Goal: Contribute content: Contribute content

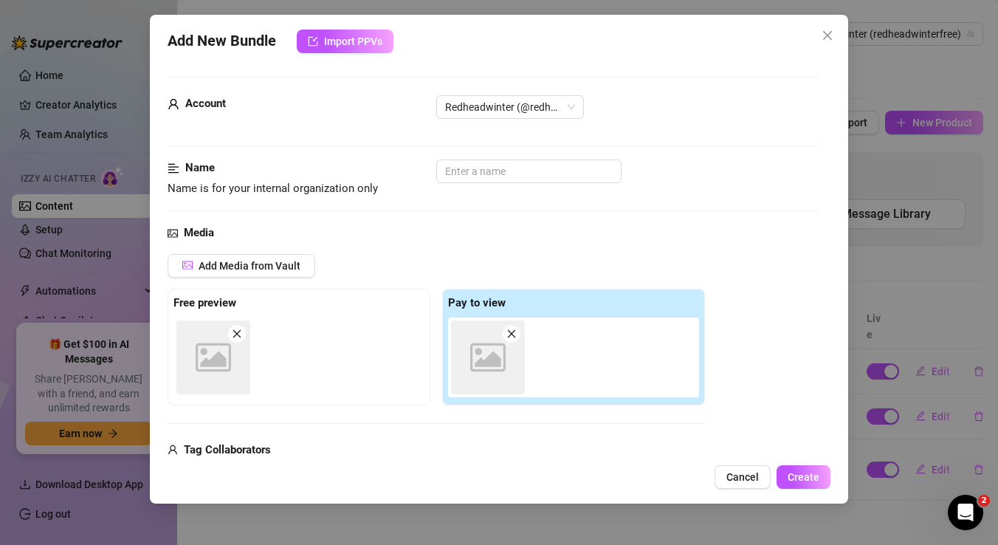
scroll to position [102, 0]
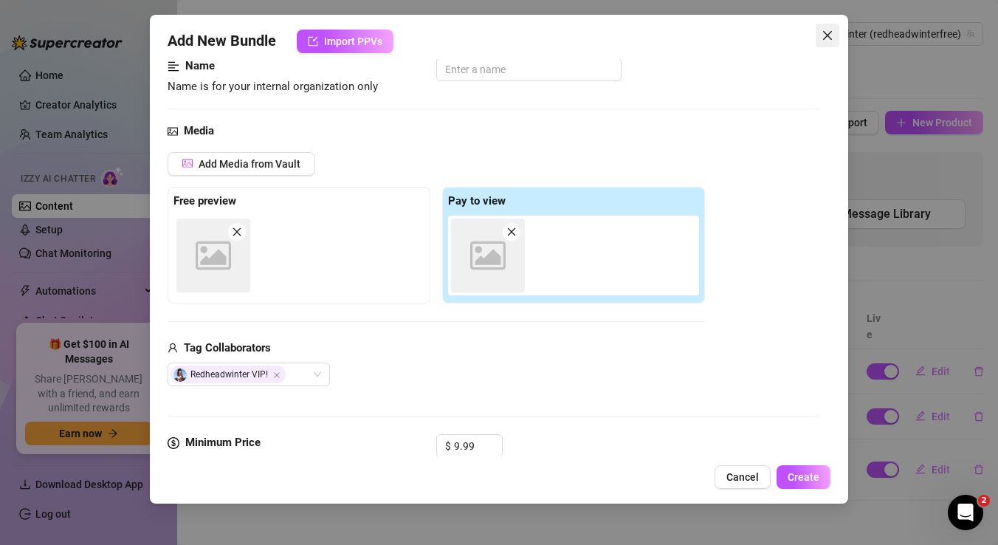
click at [826, 36] on icon "close" at bounding box center [828, 36] width 12 height 12
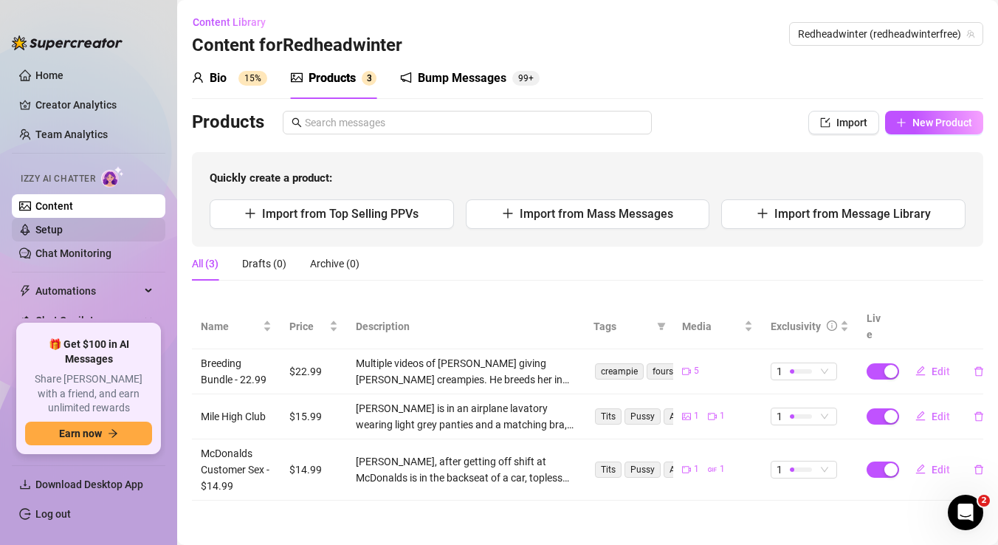
click at [50, 231] on link "Setup" at bounding box center [48, 230] width 27 height 12
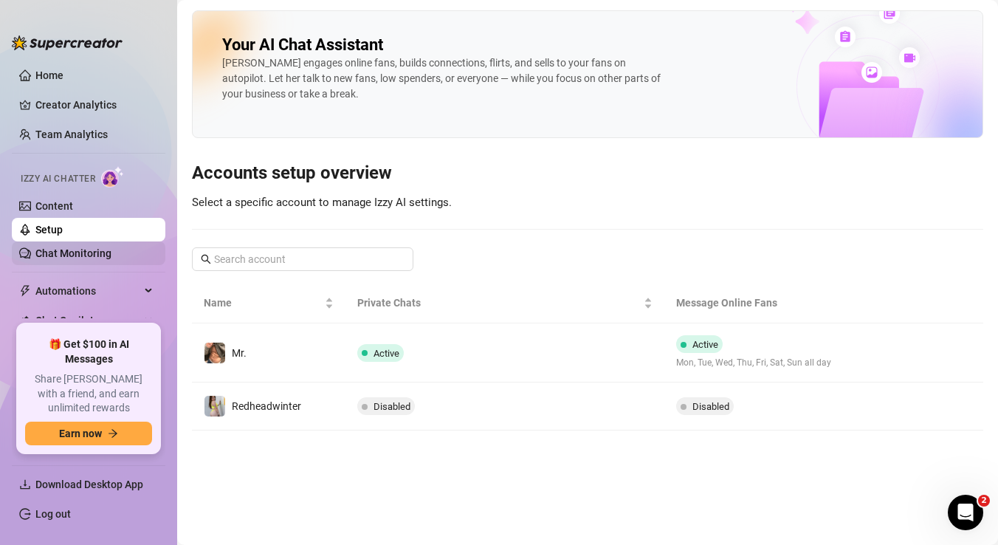
click at [56, 255] on link "Chat Monitoring" at bounding box center [73, 253] width 76 height 12
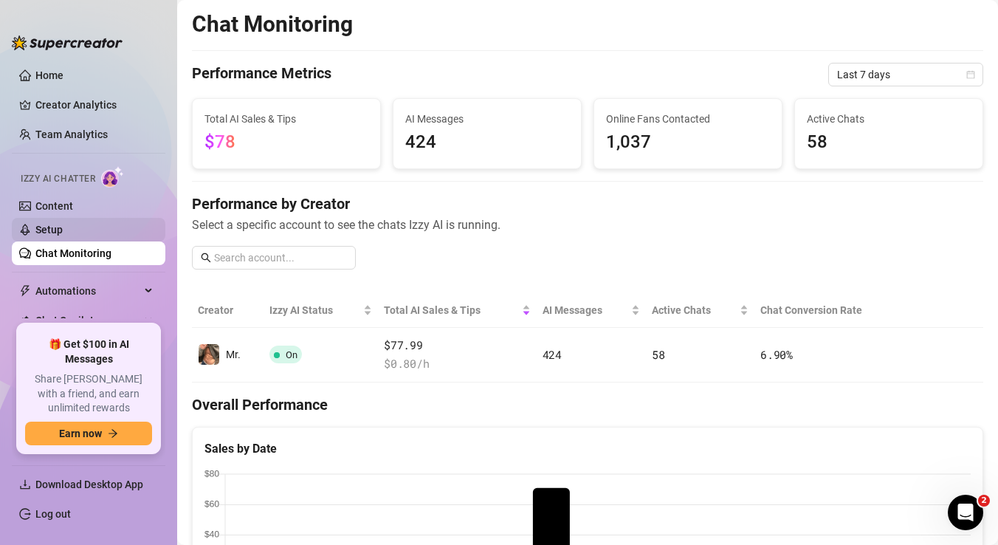
click at [63, 231] on link "Setup" at bounding box center [48, 230] width 27 height 12
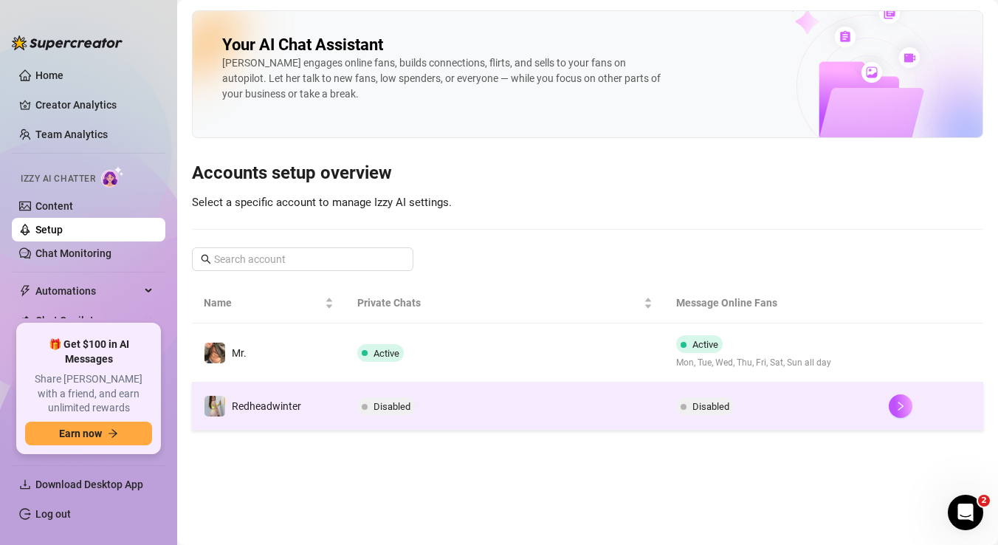
click at [426, 416] on td "Disabled" at bounding box center [505, 406] width 319 height 48
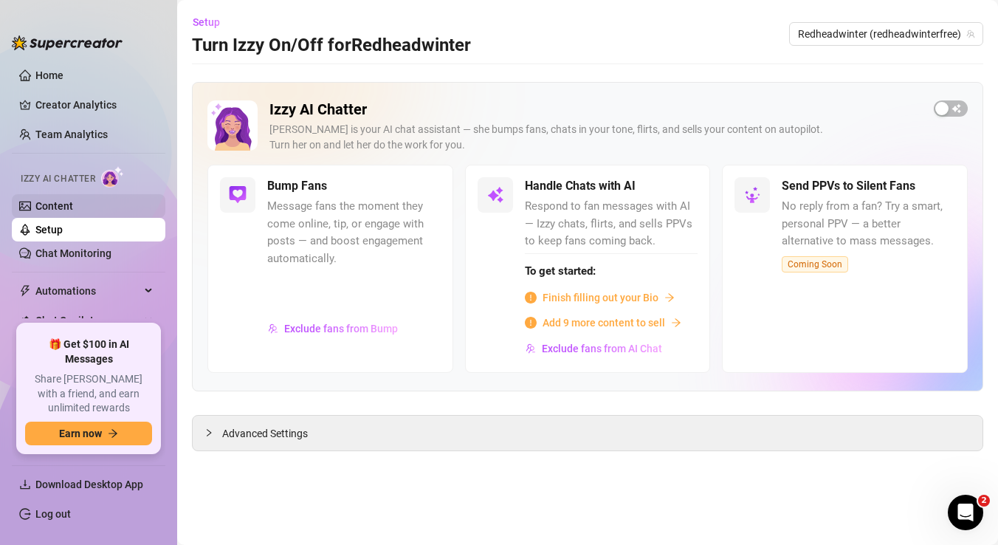
click at [65, 204] on link "Content" at bounding box center [54, 206] width 38 height 12
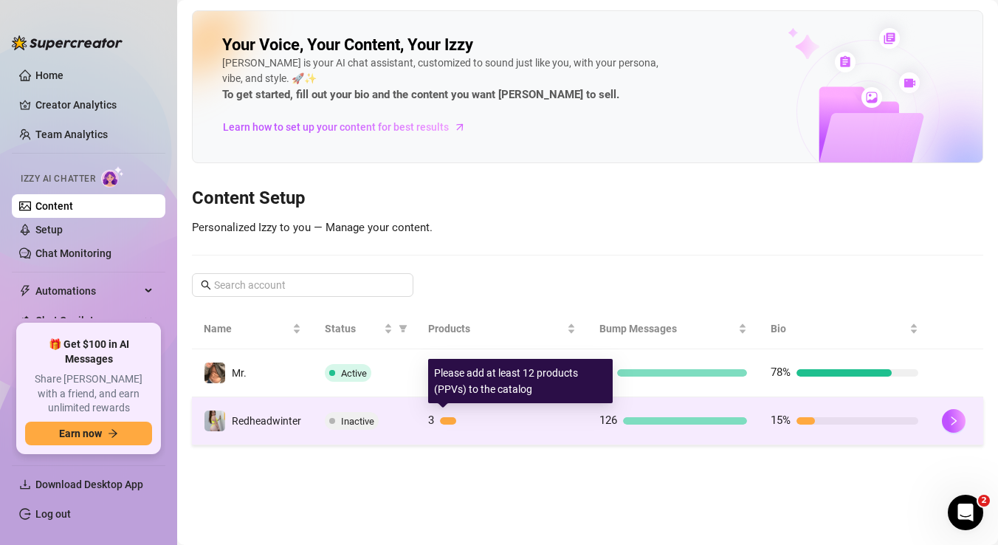
click at [445, 428] on div "3" at bounding box center [502, 421] width 148 height 18
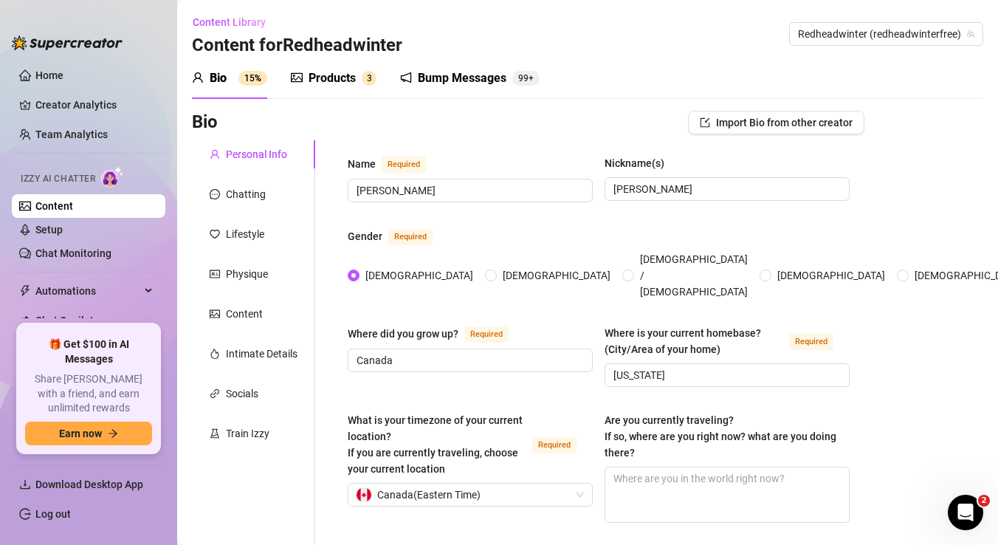
click at [325, 75] on div "Products" at bounding box center [332, 78] width 47 height 18
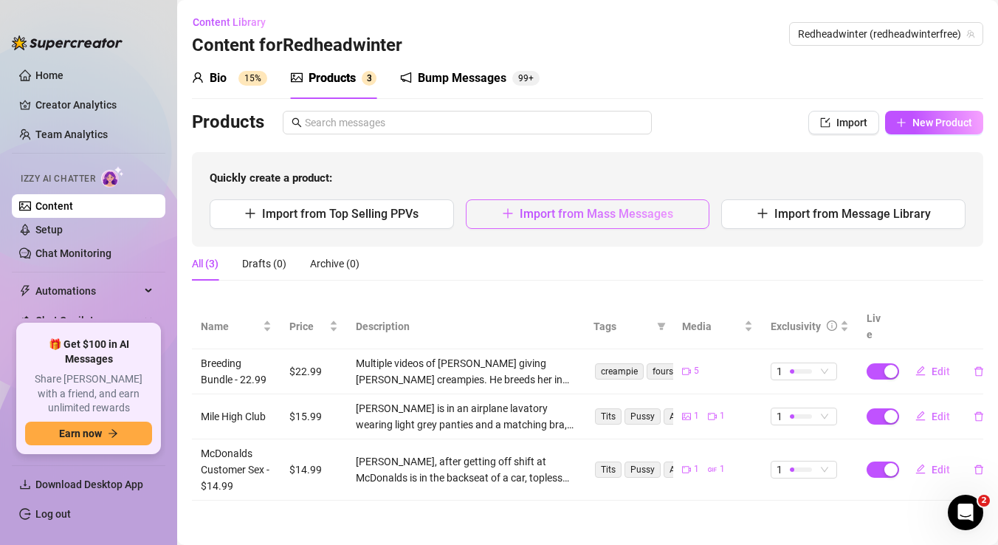
click at [522, 213] on span "Import from Mass Messages" at bounding box center [597, 214] width 154 height 14
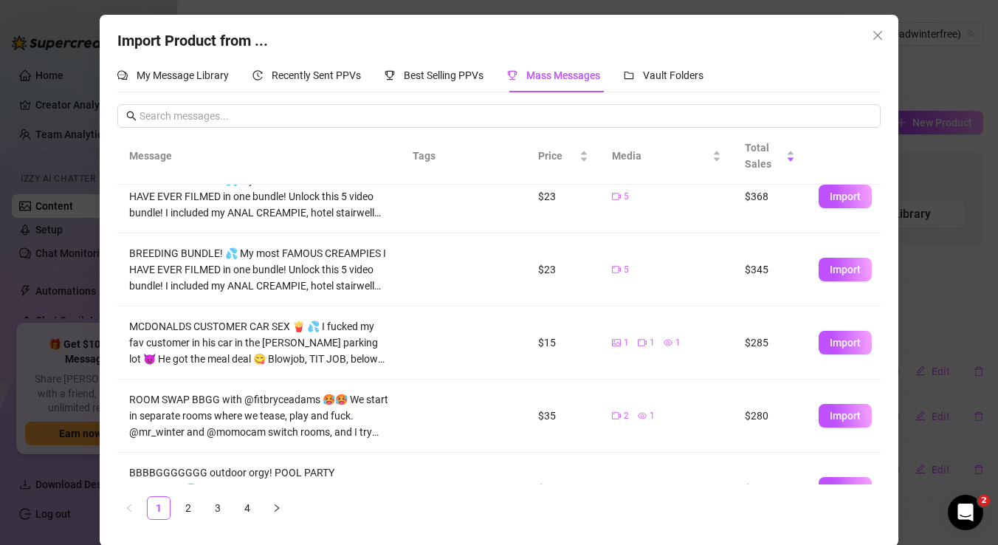
scroll to position [25, 0]
click at [842, 416] on span "Import" at bounding box center [845, 415] width 31 height 12
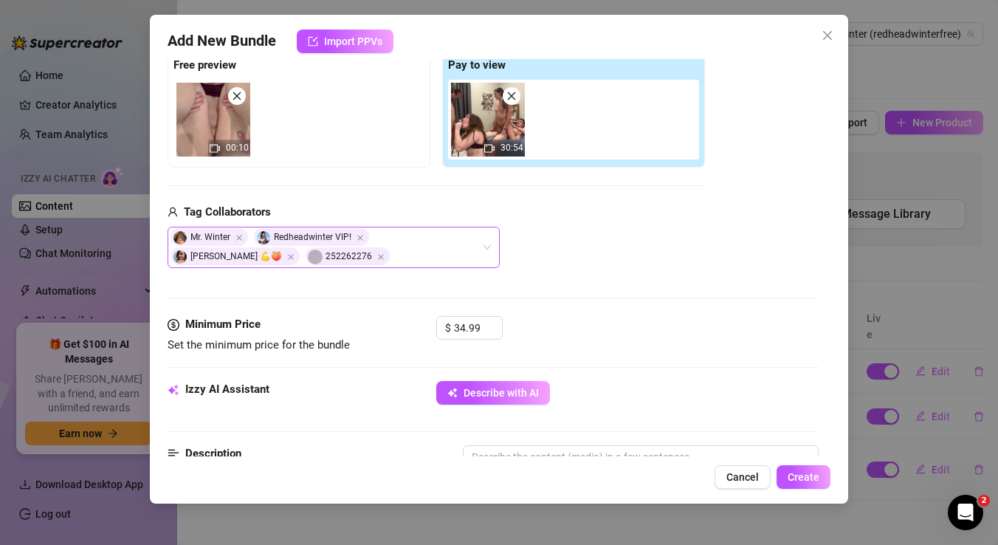
scroll to position [284, 0]
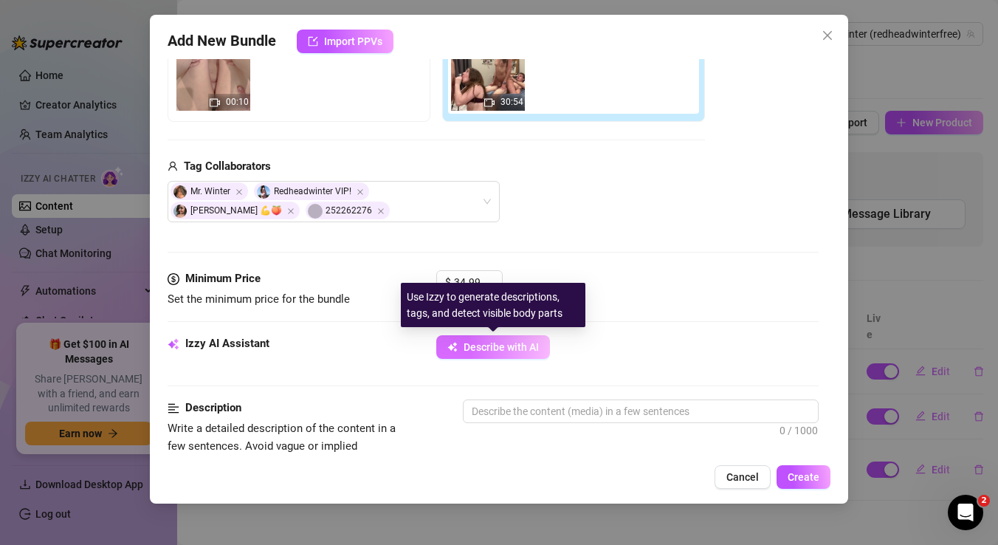
click at [498, 353] on span "Describe with AI" at bounding box center [501, 347] width 75 height 12
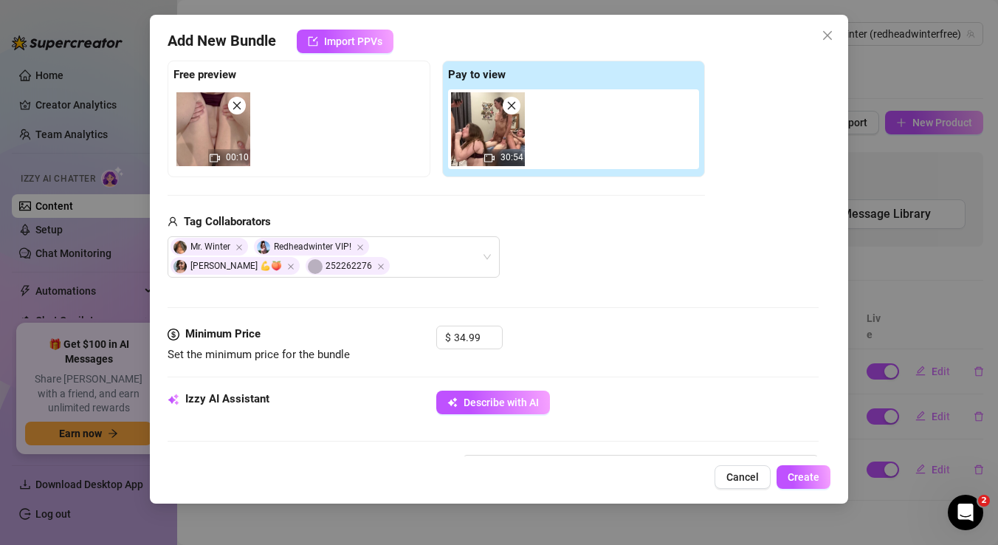
scroll to position [230, 0]
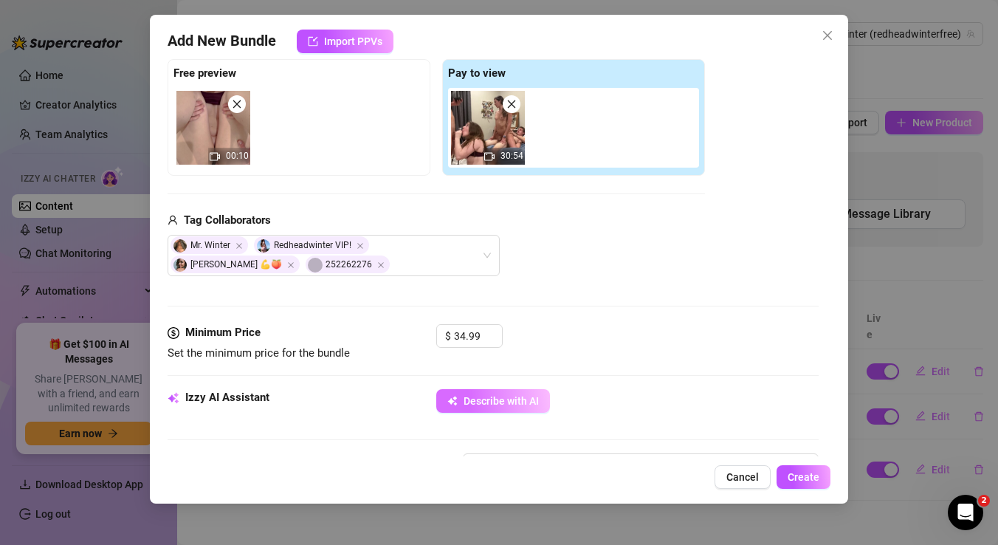
click at [470, 405] on span "Describe with AI" at bounding box center [501, 401] width 75 height 12
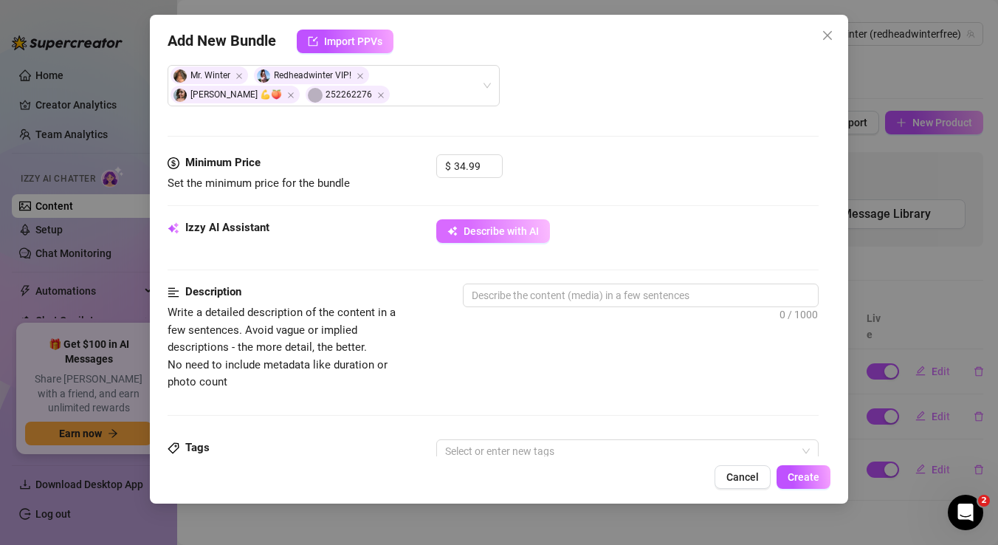
scroll to position [397, 0]
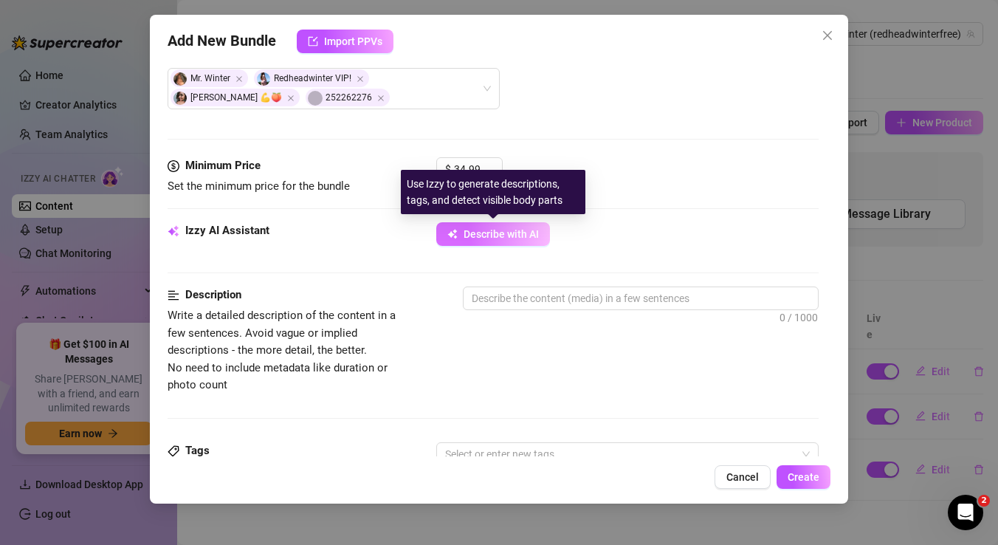
click at [471, 235] on span "Describe with AI" at bounding box center [501, 234] width 75 height 12
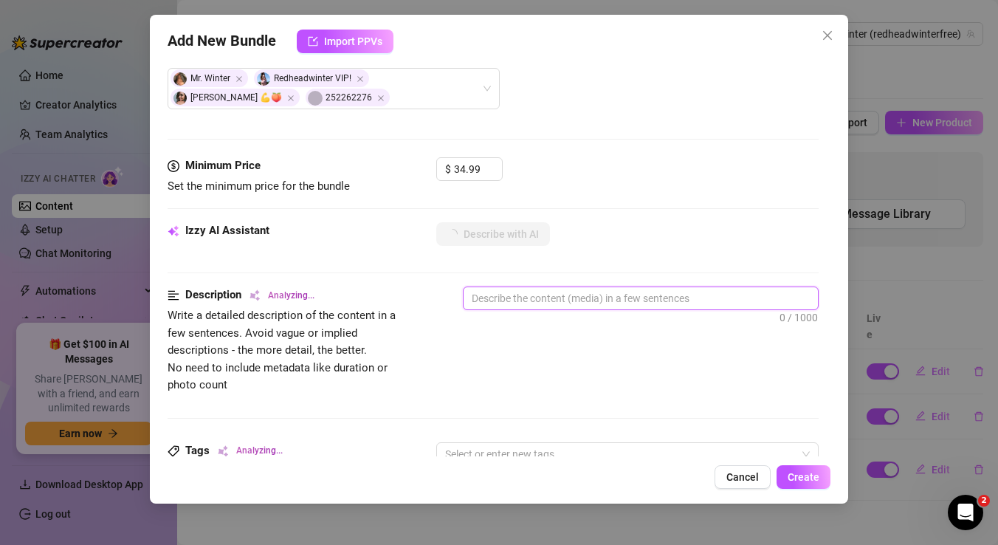
click at [507, 299] on textarea at bounding box center [641, 298] width 354 height 22
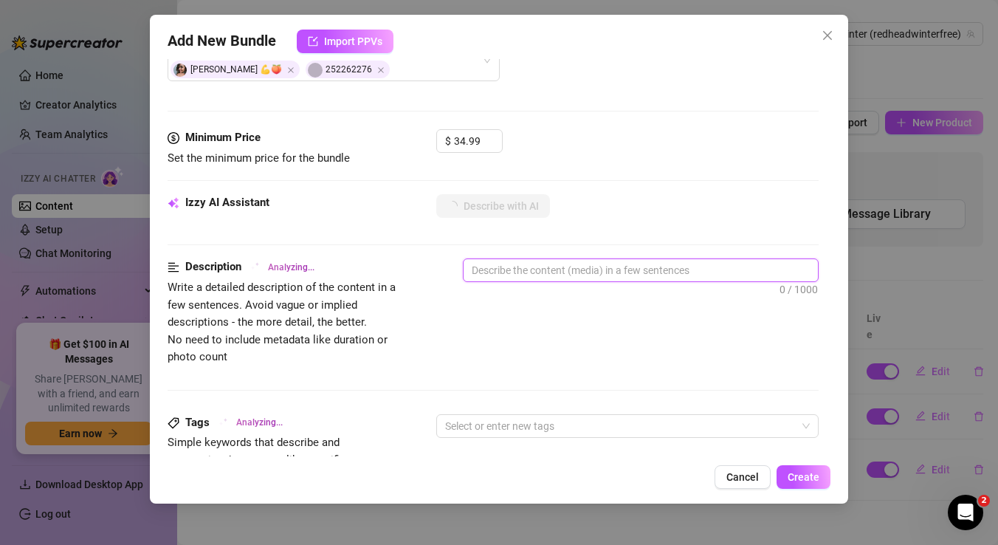
scroll to position [428, 0]
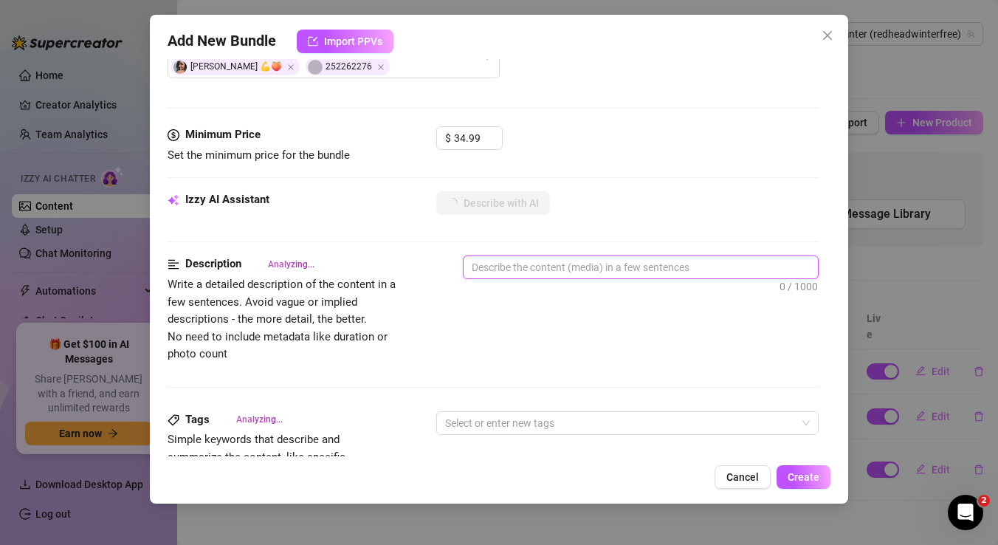
type textarea "R"
type textarea "Re"
type textarea "Ren"
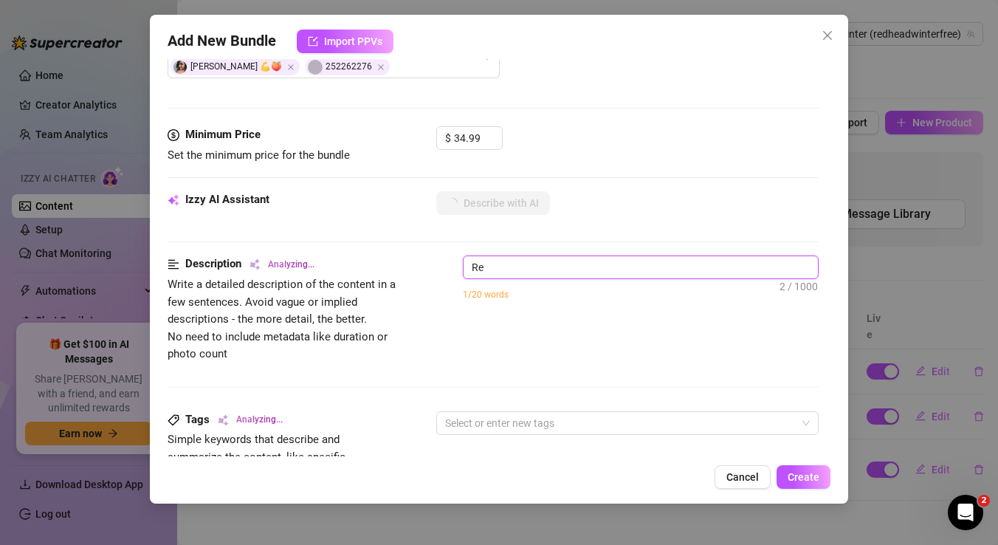
type textarea "Ren"
type textarea "[PERSON_NAME]"
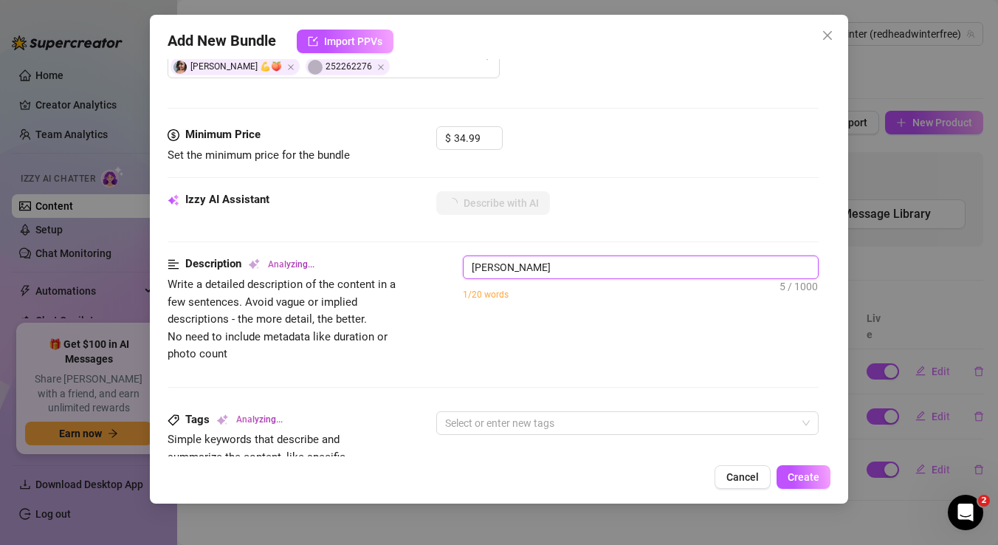
type textarea "[PERSON_NAME]"
type textarea "[PERSON_NAME] a"
type textarea "[PERSON_NAME] an"
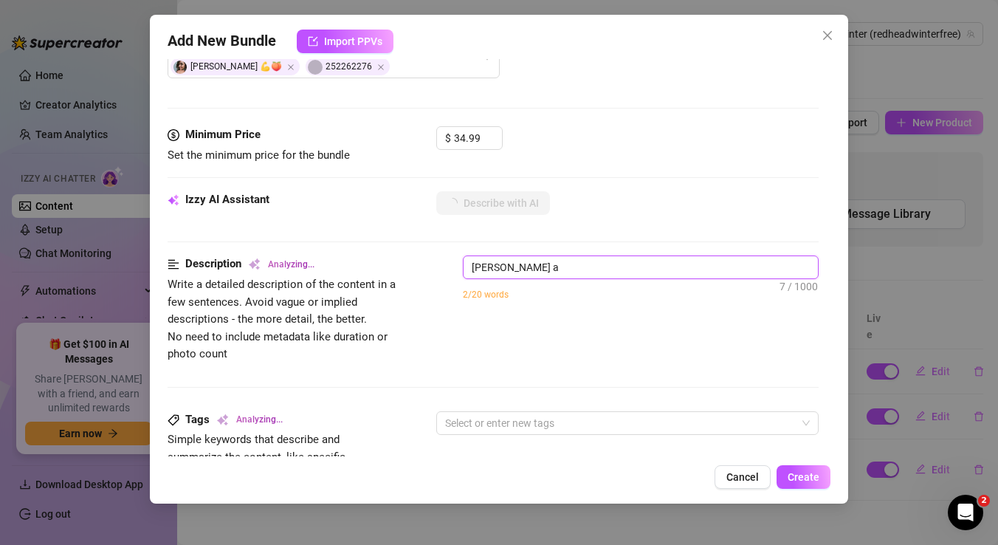
type textarea "[PERSON_NAME] an"
type textarea "[PERSON_NAME] and"
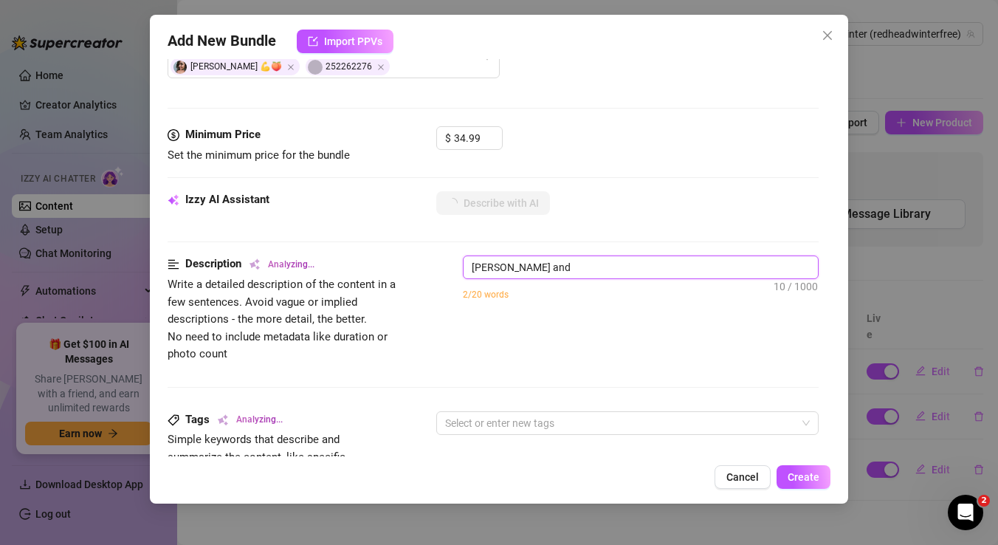
type textarea "[PERSON_NAME] and M"
type textarea "[PERSON_NAME] and"
type textarea "[PERSON_NAME] and J"
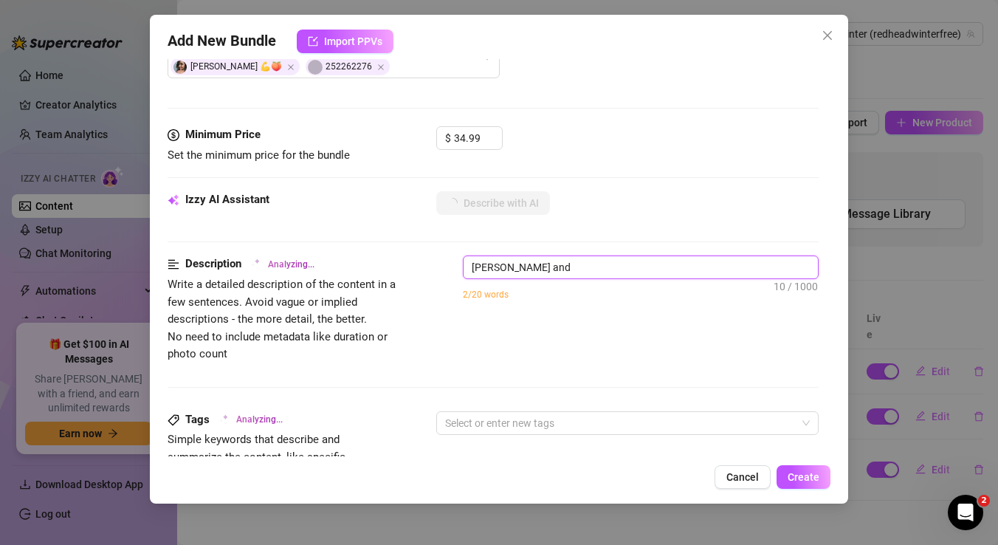
type textarea "[PERSON_NAME] and J"
type textarea "[PERSON_NAME] and [PERSON_NAME]"
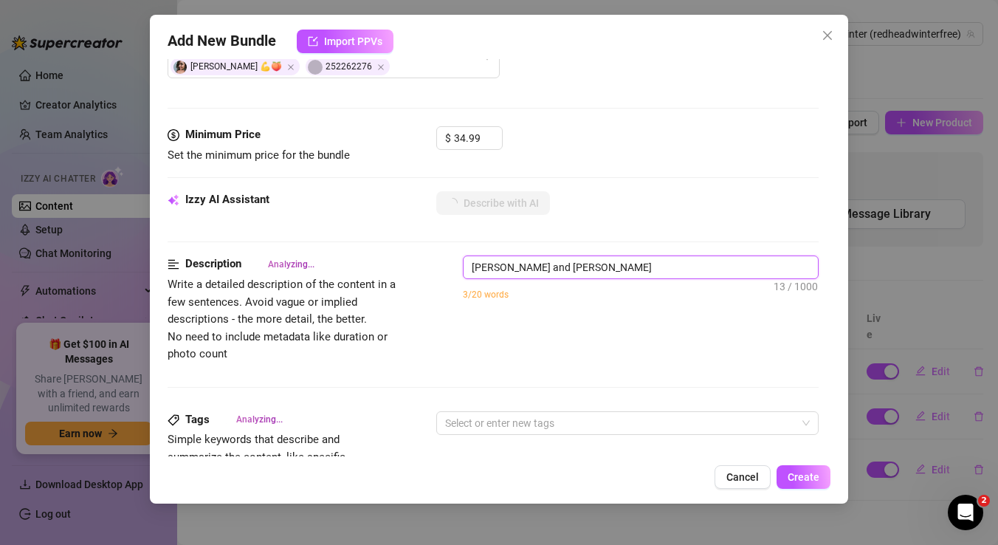
type textarea "[PERSON_NAME] and [PERSON_NAME]"
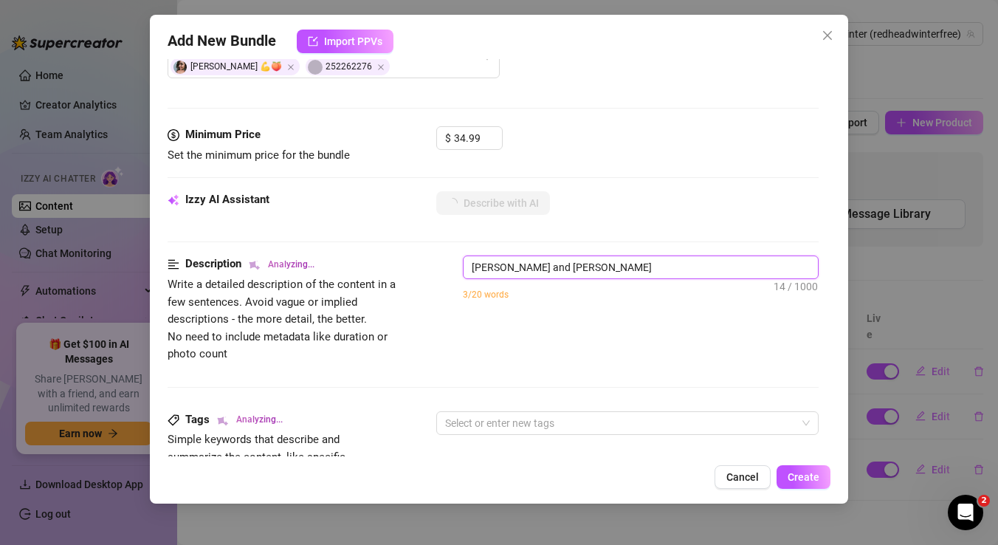
type textarea "[PERSON_NAME] and [PERSON_NAME]"
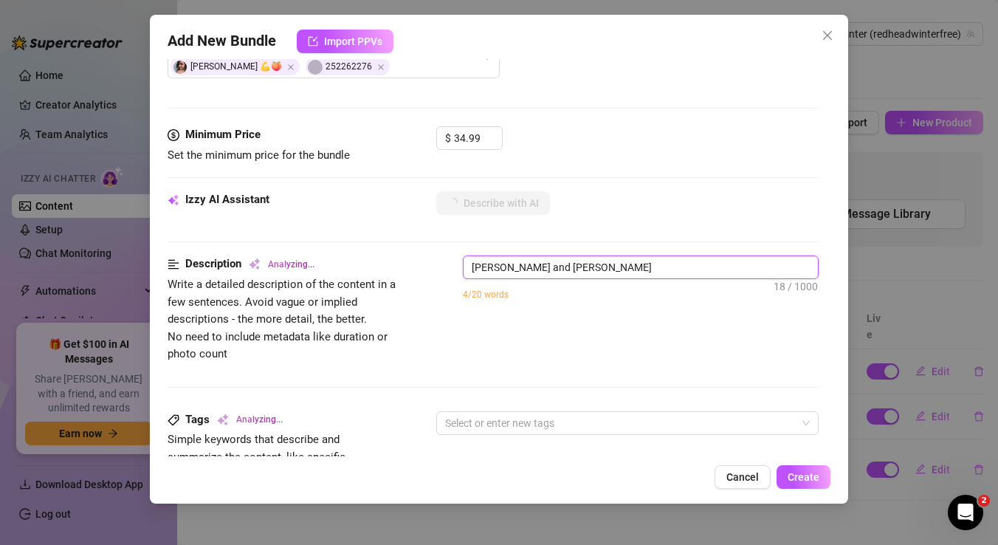
type textarea "[PERSON_NAME] and [PERSON_NAME]"
type textarea "[PERSON_NAME] and [PERSON_NAME] s"
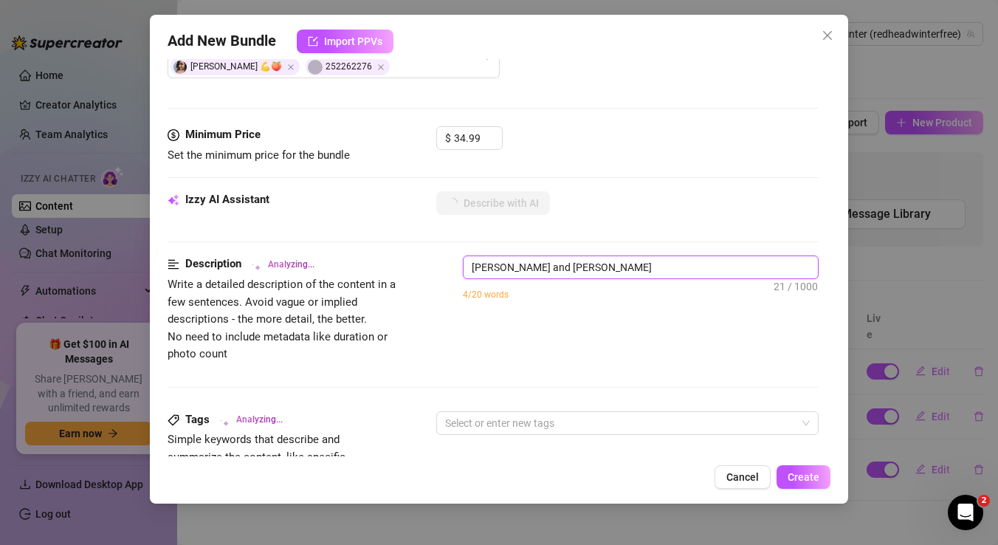
type textarea "[PERSON_NAME] and [PERSON_NAME] s"
type textarea "[PERSON_NAME] and [PERSON_NAME] st"
type textarea "[PERSON_NAME] and [PERSON_NAME] sta"
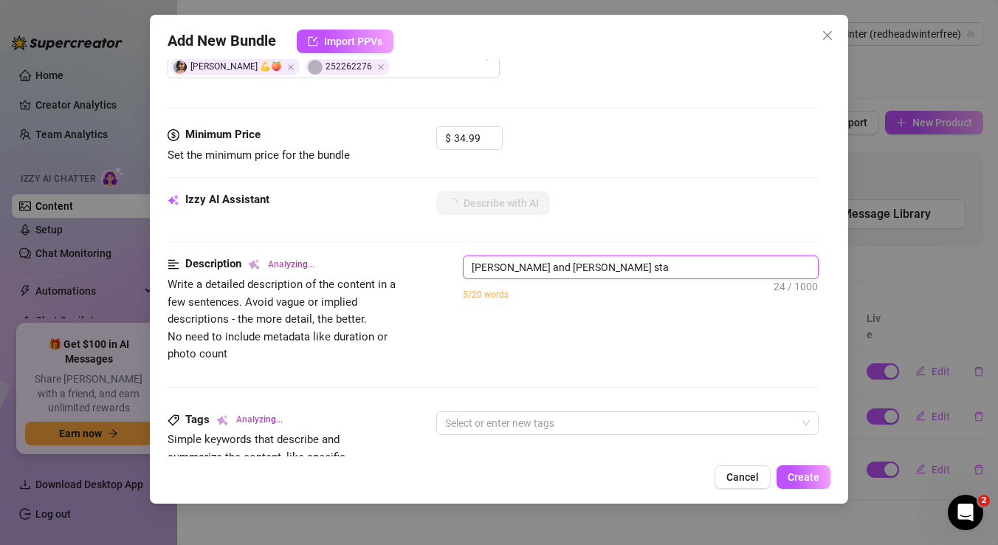
type textarea "[PERSON_NAME] and [PERSON_NAME] star"
type textarea "[PERSON_NAME] and [PERSON_NAME] start"
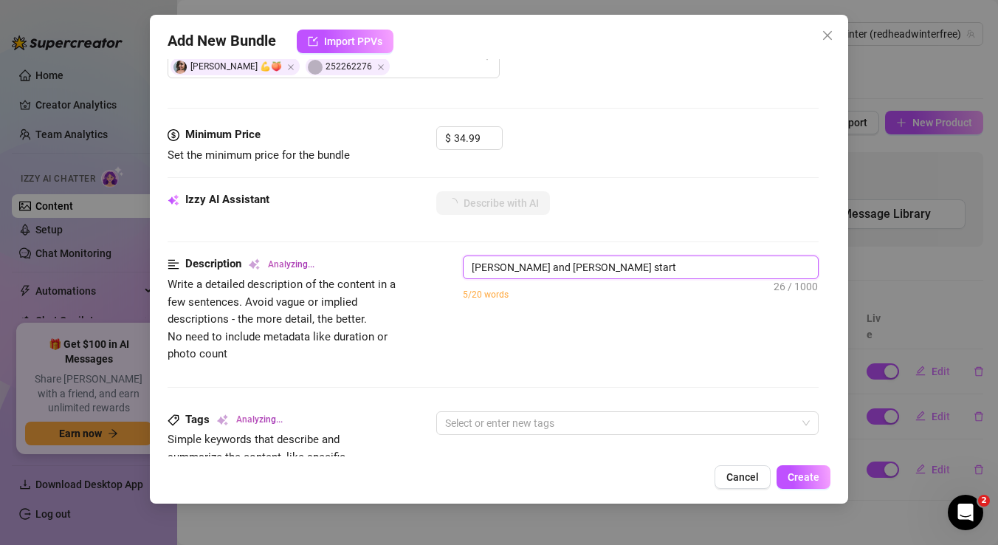
type textarea "[PERSON_NAME] and [PERSON_NAME] start"
type textarea "[PERSON_NAME] and [PERSON_NAME] start b"
type textarea "[PERSON_NAME] and [PERSON_NAME] start by"
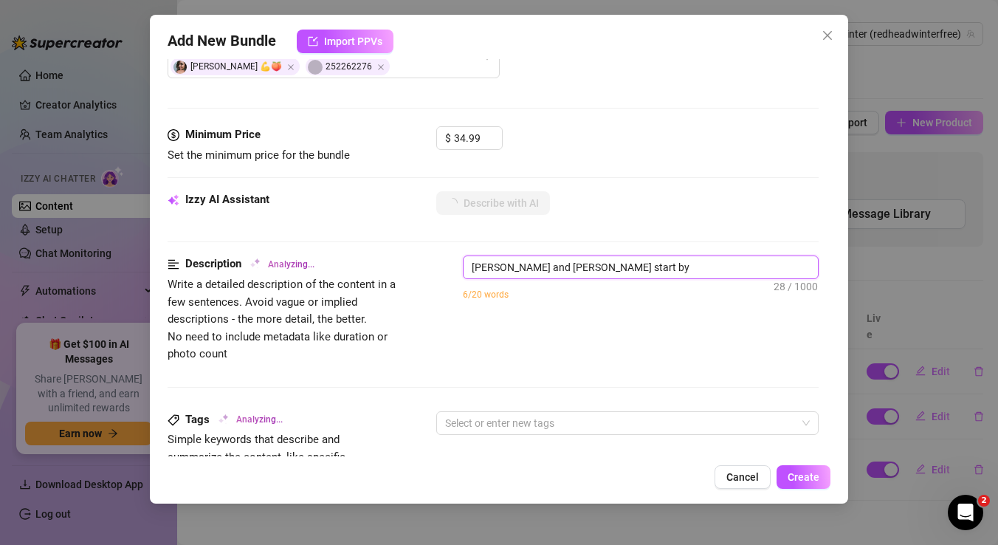
type textarea "[PERSON_NAME] and [PERSON_NAME] start by"
type textarea "[PERSON_NAME] and [PERSON_NAME] start by f"
type textarea "[PERSON_NAME] and [PERSON_NAME] start by fu"
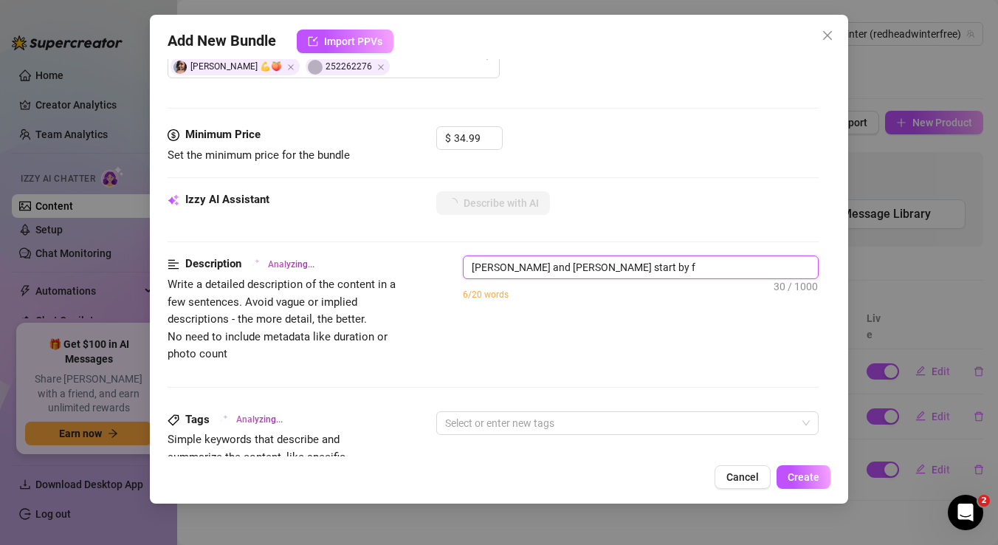
type textarea "[PERSON_NAME] and [PERSON_NAME] start by fu"
type textarea "[PERSON_NAME] and [PERSON_NAME] start by fuc"
type textarea "[PERSON_NAME] and [PERSON_NAME] start by fuck"
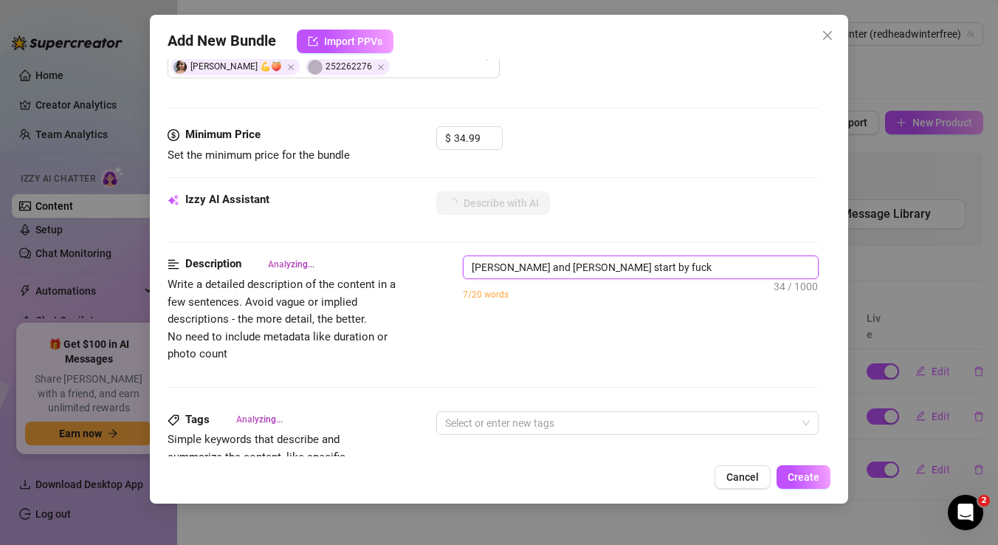
type textarea "[PERSON_NAME] and [PERSON_NAME] start by fucki"
type textarea "[PERSON_NAME] and [PERSON_NAME] start by fuckin"
type textarea "[PERSON_NAME] and [PERSON_NAME] start by fucking"
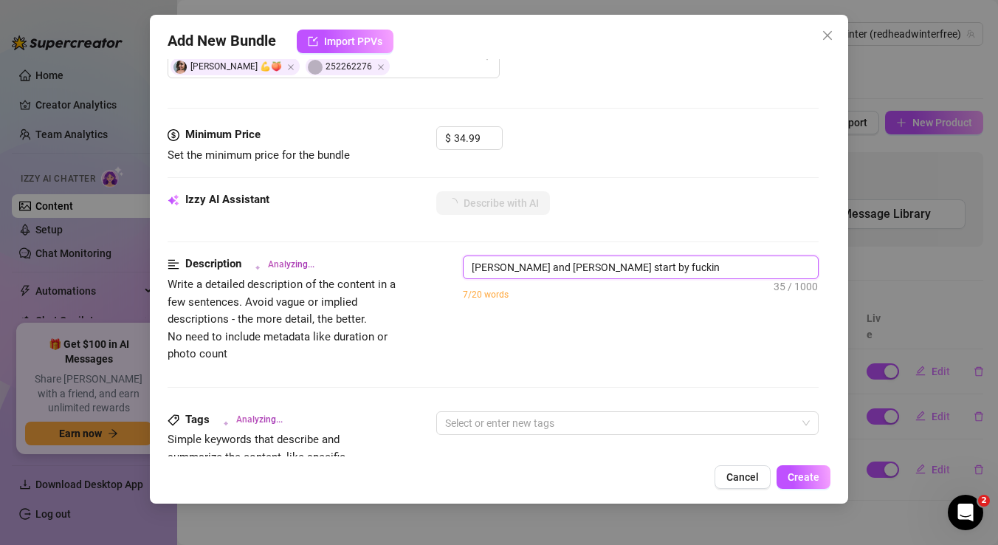
type textarea "[PERSON_NAME] and [PERSON_NAME] start by fucking"
type textarea "[PERSON_NAME] and [PERSON_NAME] start by fucking t"
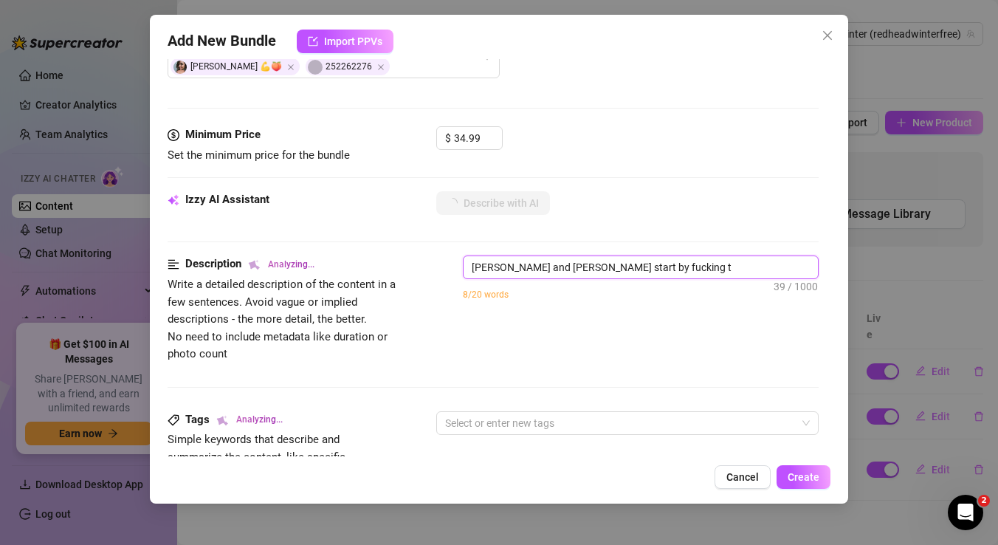
type textarea "[PERSON_NAME] and [PERSON_NAME] start by fucking to"
type textarea "[PERSON_NAME] and [PERSON_NAME] start by fucking tog"
type textarea "[PERSON_NAME] and [PERSON_NAME] start by fucking toge"
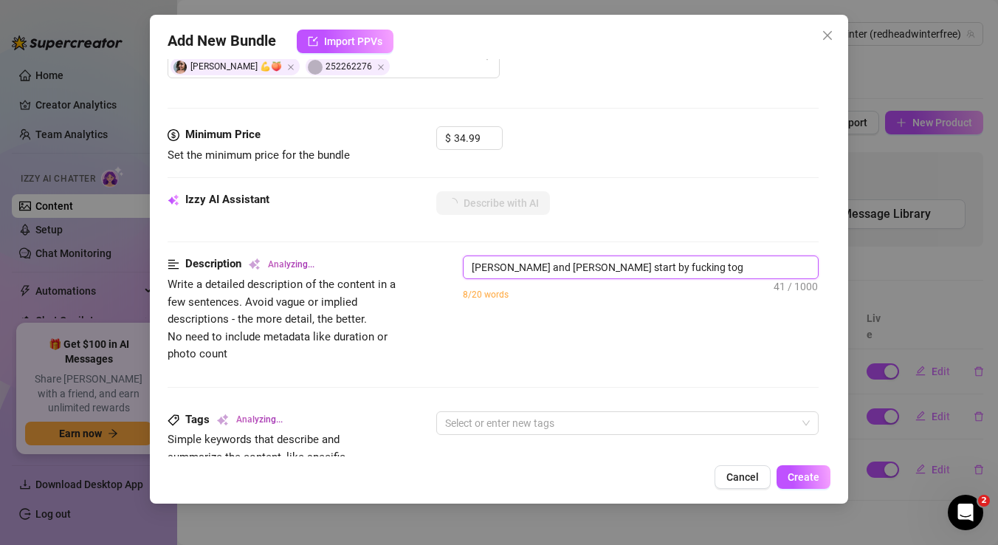
type textarea "[PERSON_NAME] and [PERSON_NAME] start by fucking toge"
type textarea "[PERSON_NAME] and [PERSON_NAME] start by fucking toget"
type textarea "[PERSON_NAME] and [PERSON_NAME] start by fucking togeth"
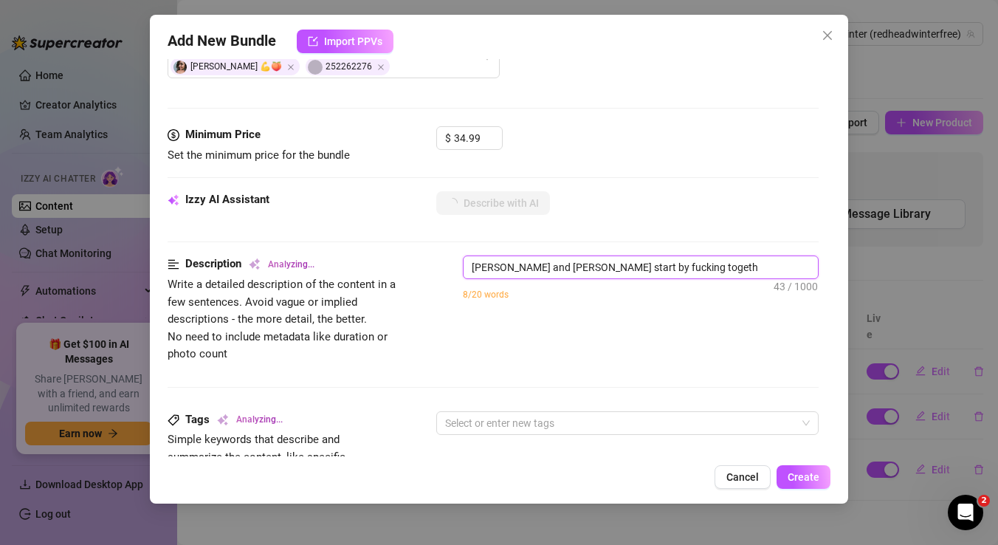
type textarea "[PERSON_NAME] and [PERSON_NAME] start by fucking togethe"
type textarea "[PERSON_NAME] and [PERSON_NAME] start by fucking together"
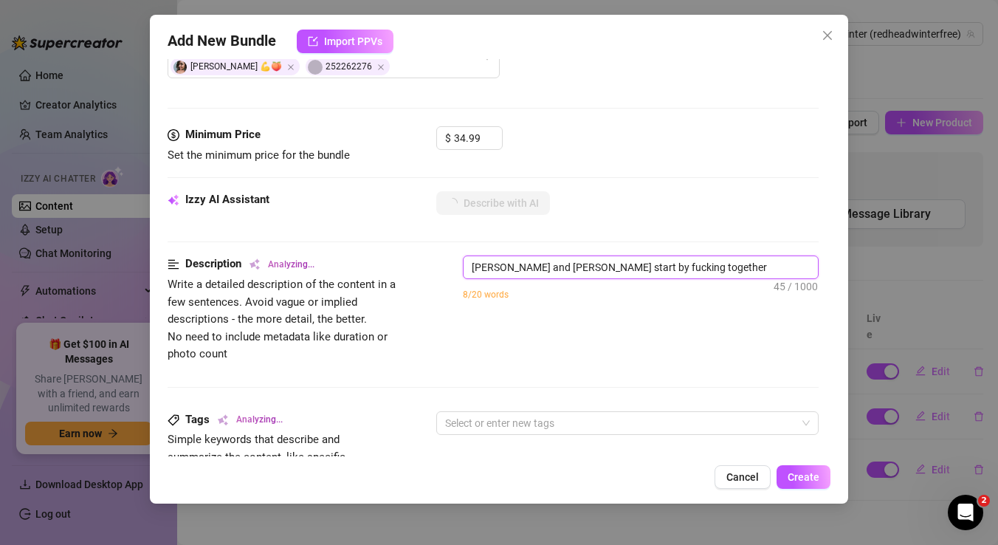
type textarea "[PERSON_NAME] and [PERSON_NAME] start by fucking together"
type textarea "[PERSON_NAME] and [PERSON_NAME] start by fucking together i"
type textarea "[PERSON_NAME] and [PERSON_NAME] start by fucking together in"
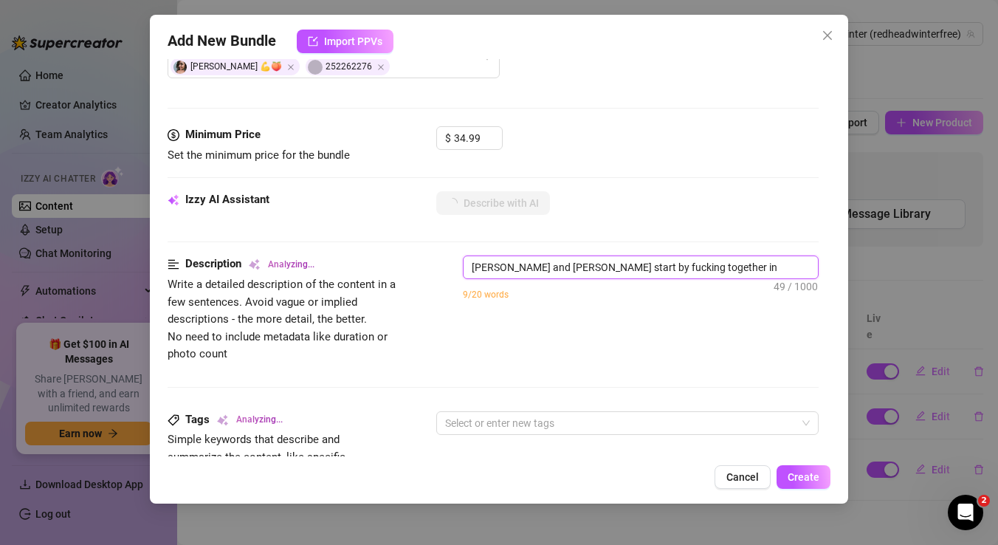
type textarea "[PERSON_NAME] and [PERSON_NAME] start by fucking together in"
type textarea "[PERSON_NAME] and [PERSON_NAME] start by fucking together in o"
type textarea "[PERSON_NAME] and [PERSON_NAME] start by fucking together in on"
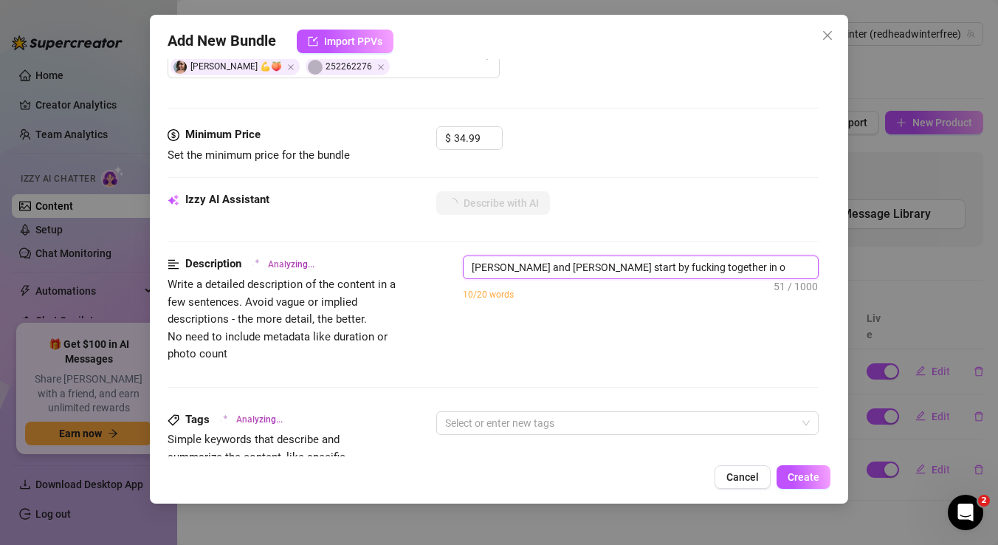
type textarea "[PERSON_NAME] and [PERSON_NAME] start by fucking together in on"
type textarea "[PERSON_NAME] and [PERSON_NAME] start by fucking together in one"
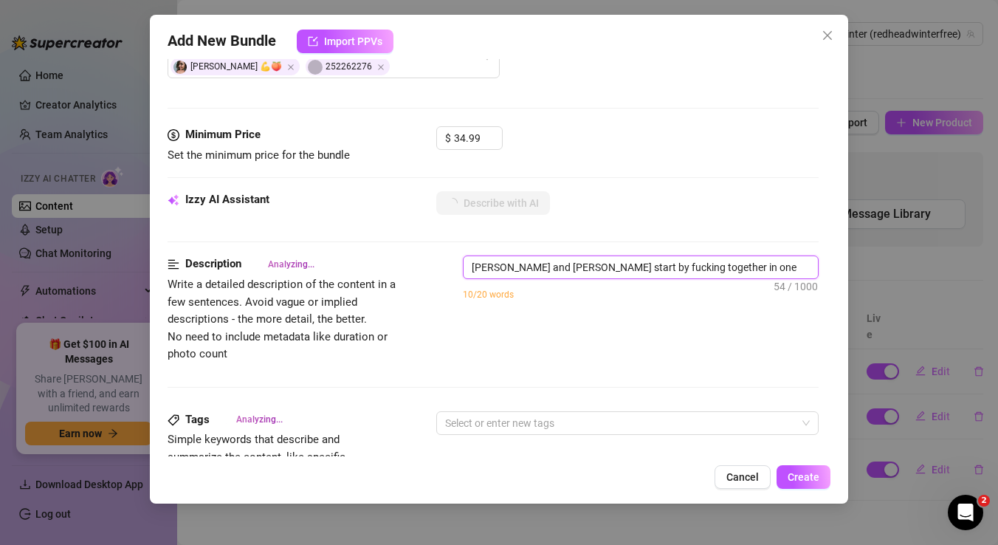
type textarea "[PERSON_NAME] and [PERSON_NAME] start by fucking together in one r"
type textarea "[PERSON_NAME] and [PERSON_NAME] start by fucking together in one ro"
type textarea "[PERSON_NAME] and [PERSON_NAME] start by fucking together in one roo"
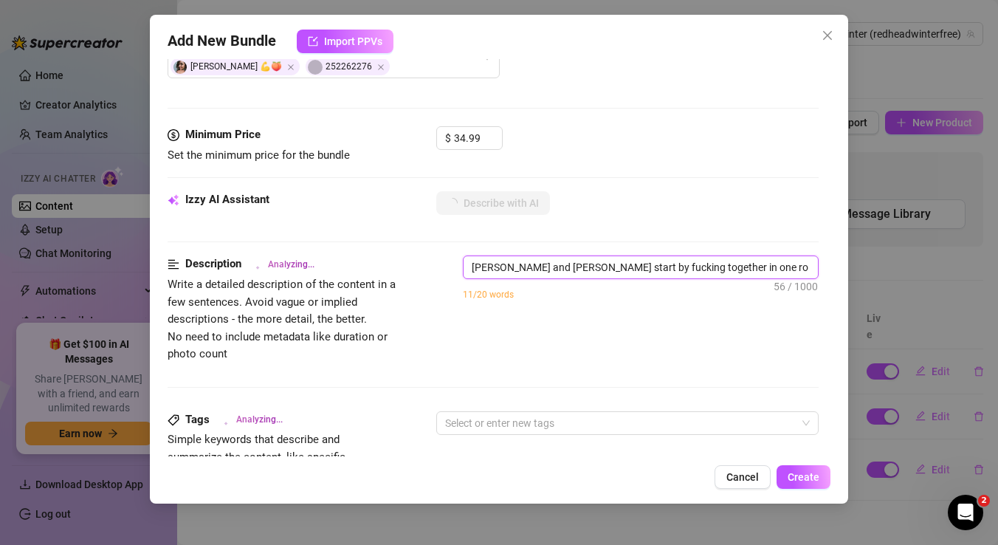
type textarea "[PERSON_NAME] and [PERSON_NAME] start by fucking together in one roo"
type textarea "[PERSON_NAME] and [PERSON_NAME] start by fucking together in one room"
type textarea "[PERSON_NAME] and [PERSON_NAME] start by fucking together in one room."
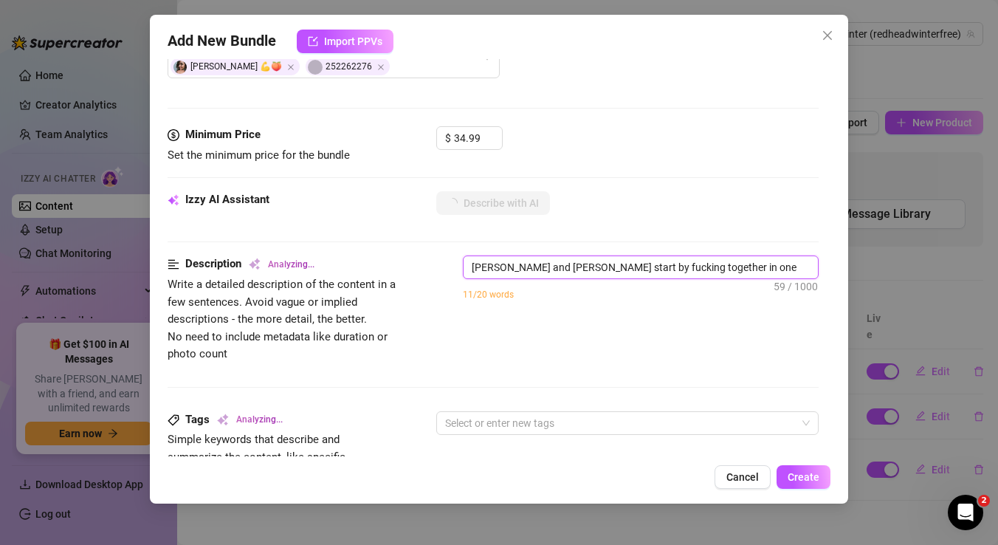
type textarea "[PERSON_NAME] and [PERSON_NAME] start by fucking together in one room."
type textarea "[PERSON_NAME] and [PERSON_NAME] start by fucking together in one room. T"
type textarea "[PERSON_NAME] and [PERSON_NAME] start by fucking together in one room. Th"
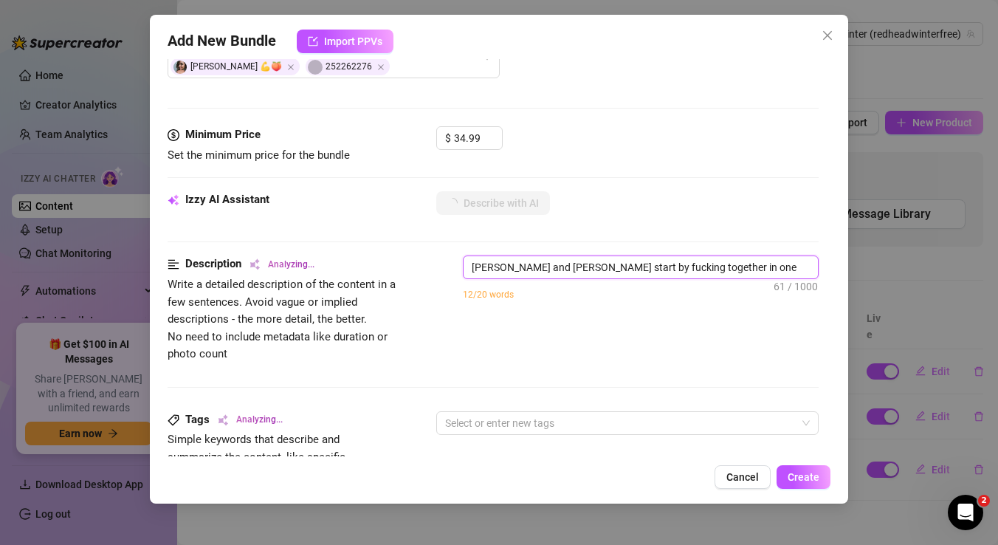
type textarea "[PERSON_NAME] and [PERSON_NAME] start by fucking together in one room. Th"
type textarea "[PERSON_NAME] and [PERSON_NAME] start by fucking together in one room. The"
type textarea "[PERSON_NAME] and [PERSON_NAME] start by fucking together in one room. Then"
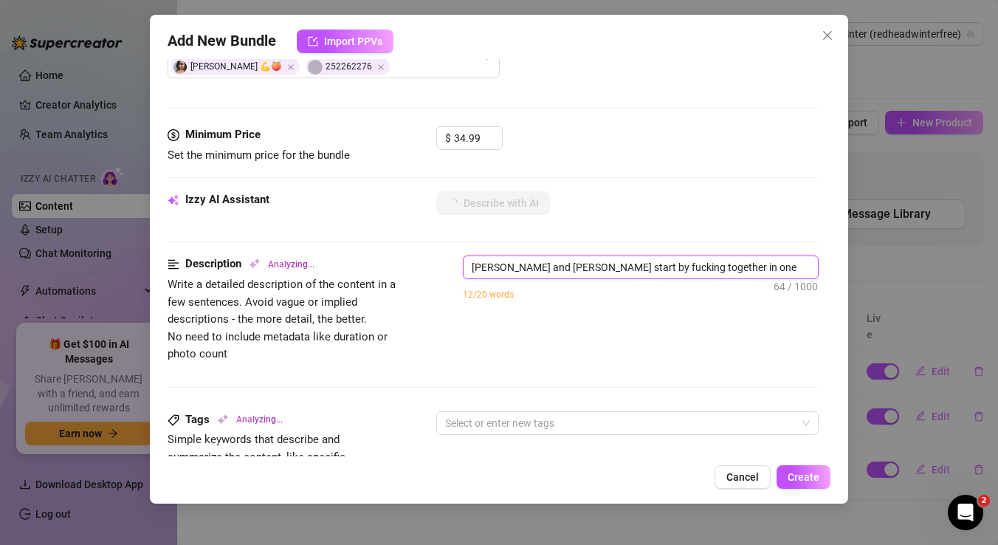
type textarea "[PERSON_NAME] and [PERSON_NAME] start by fucking together in one room. Then"
type textarea "[PERSON_NAME] and [PERSON_NAME] start by fucking together in one room. Then h"
type textarea "[PERSON_NAME] and [PERSON_NAME] start by fucking together in one room. Then he"
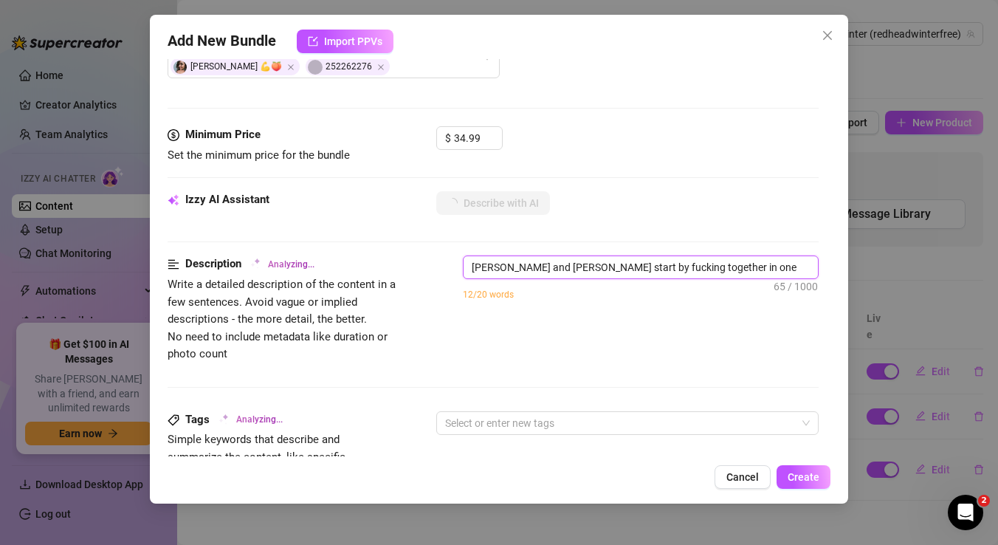
type textarea "[PERSON_NAME] and [PERSON_NAME] start by fucking together in one room. Then he"
type textarea "[PERSON_NAME] and [PERSON_NAME] start by fucking together in one room. Then he l"
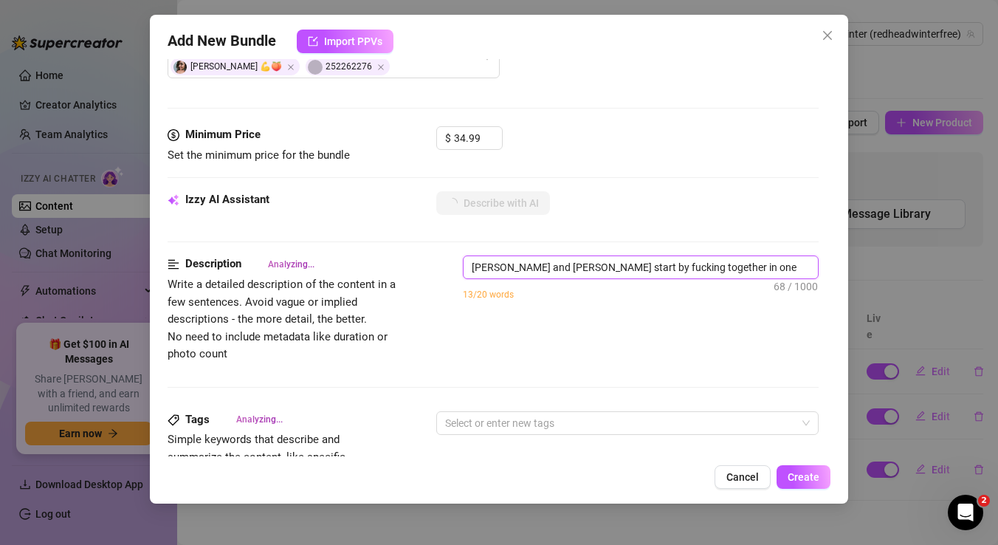
type textarea "[PERSON_NAME] and [PERSON_NAME] start by fucking together in one room. Then he …"
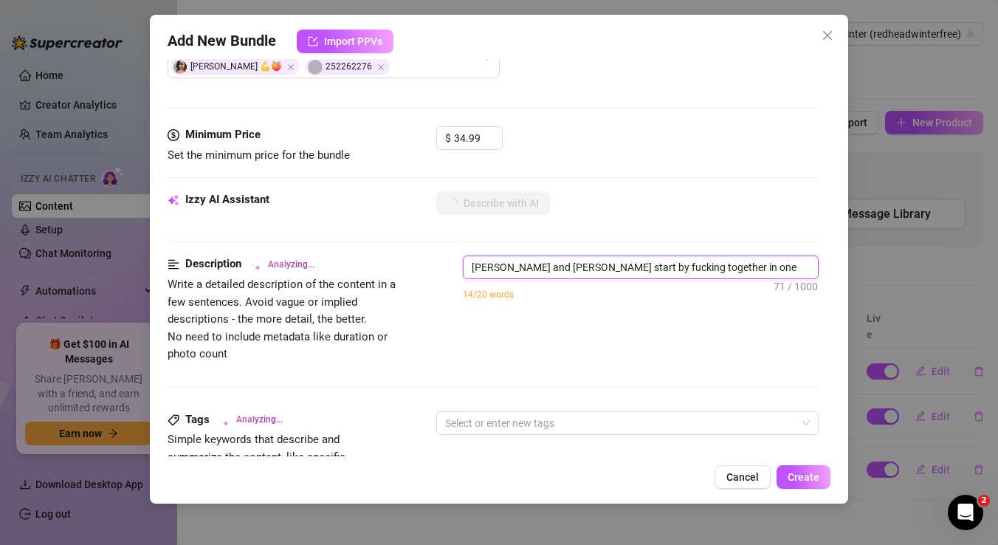
type textarea "[PERSON_NAME] and [PERSON_NAME] start by fucking together in one room. Then he …"
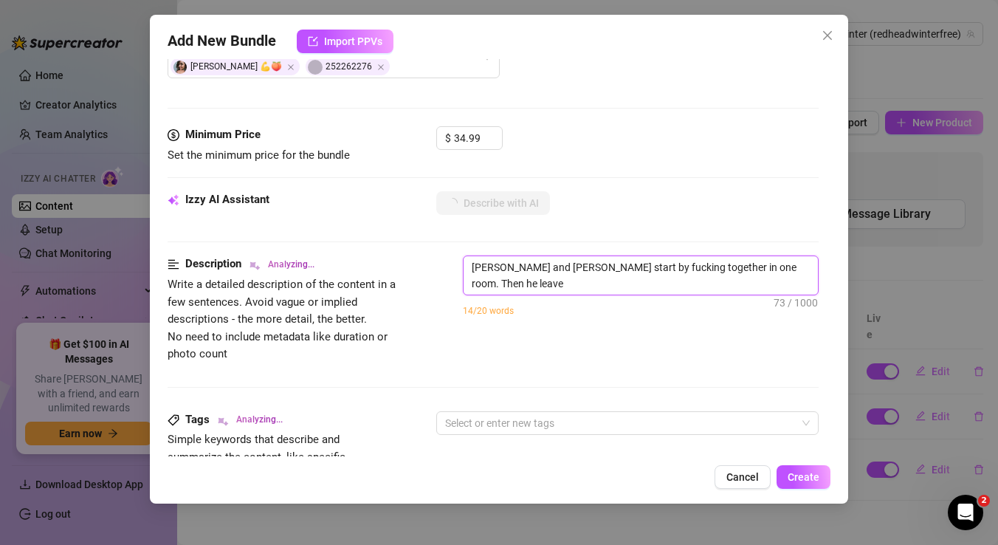
type textarea "[PERSON_NAME] and [PERSON_NAME] start by fucking together in one room. Then he …"
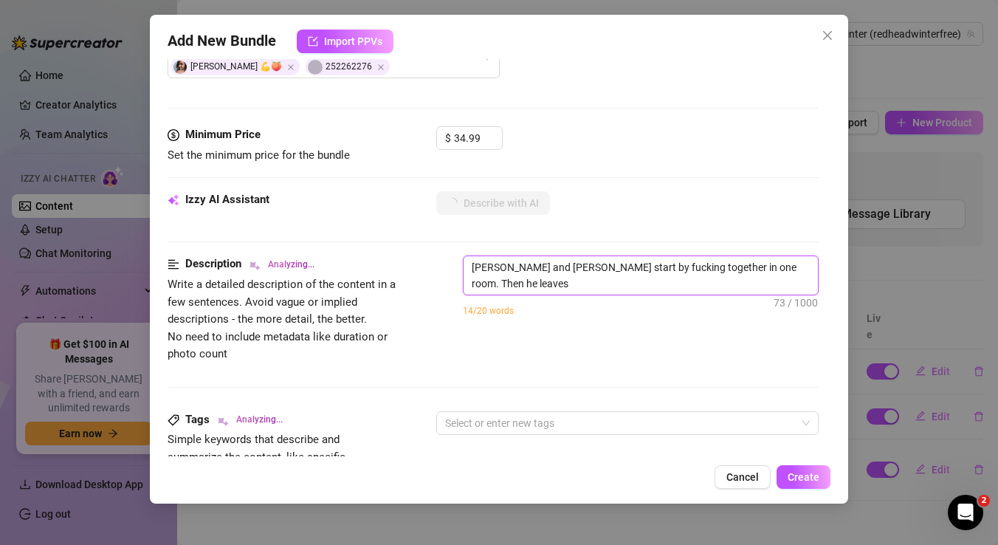
scroll to position [0, 0]
type textarea "[PERSON_NAME] and [PERSON_NAME] start by fucking together in one room. Then he …"
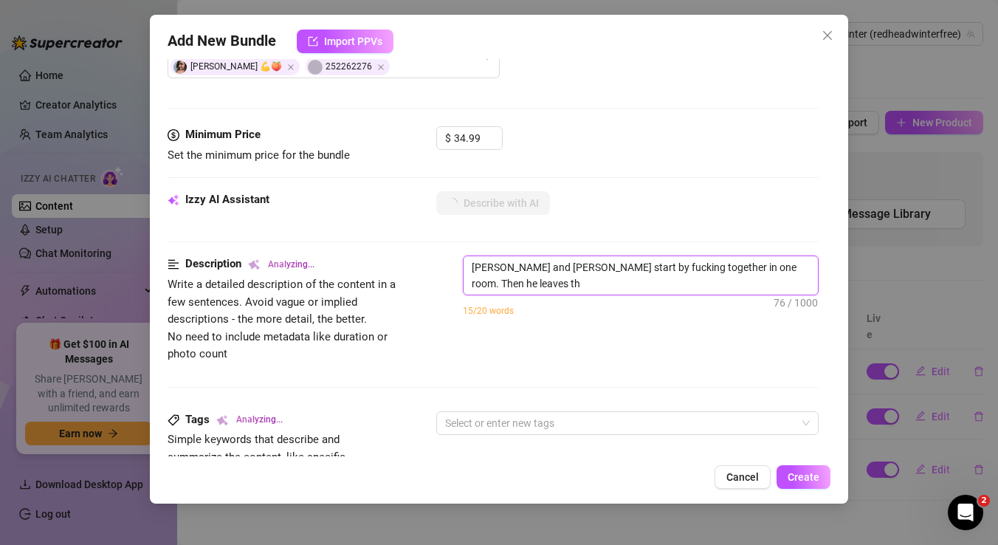
type textarea "[PERSON_NAME] and [PERSON_NAME] start by fucking together in one room. Then he …"
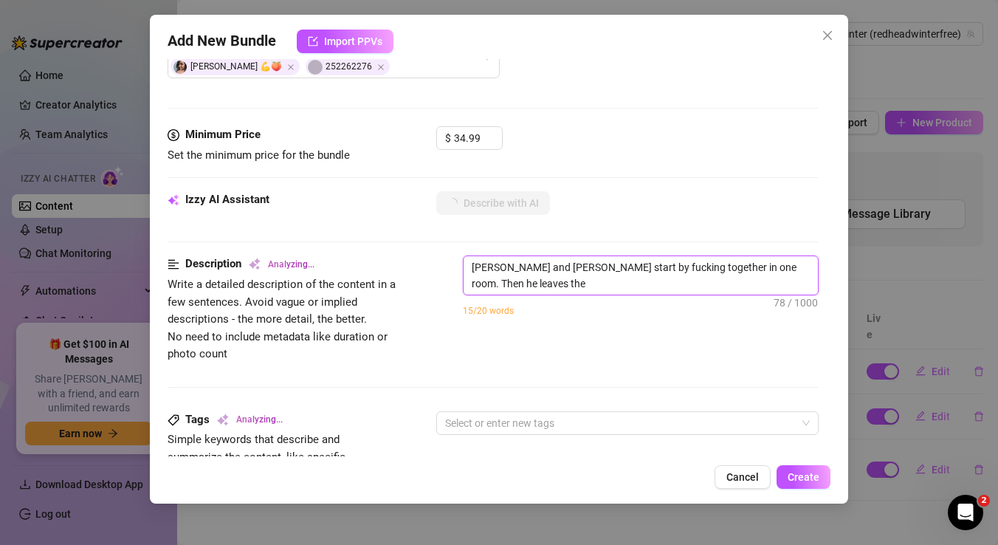
type textarea "[PERSON_NAME] and [PERSON_NAME] start by fucking together in one room. Then he …"
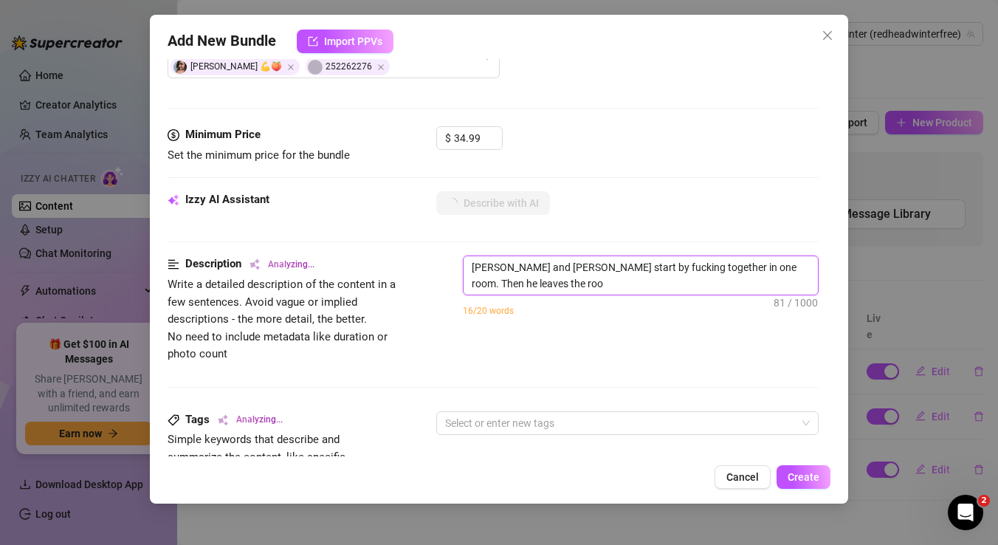
type textarea "[PERSON_NAME] and [PERSON_NAME] start by fucking together in one room. Then he …"
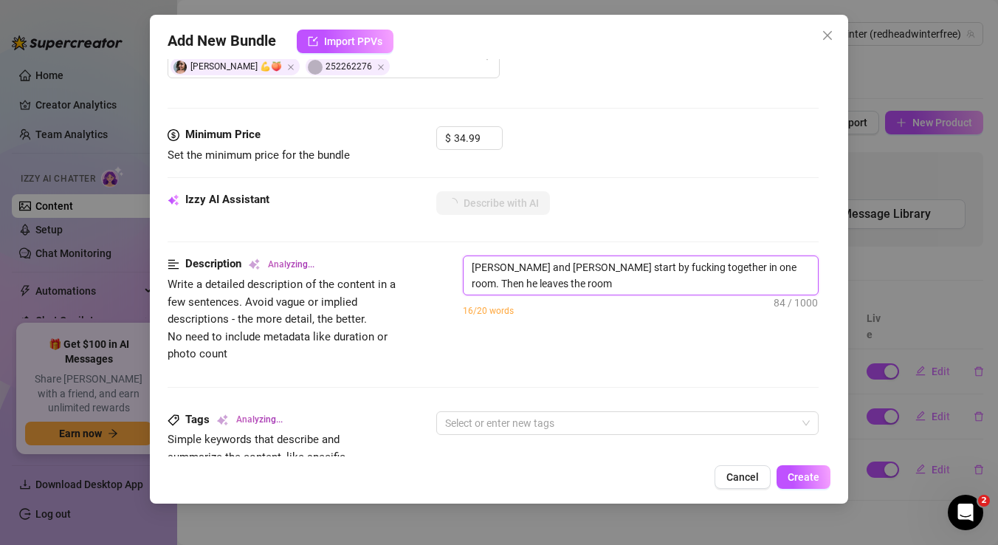
type textarea "[PERSON_NAME] and [PERSON_NAME] start by fucking together in one room. Then he …"
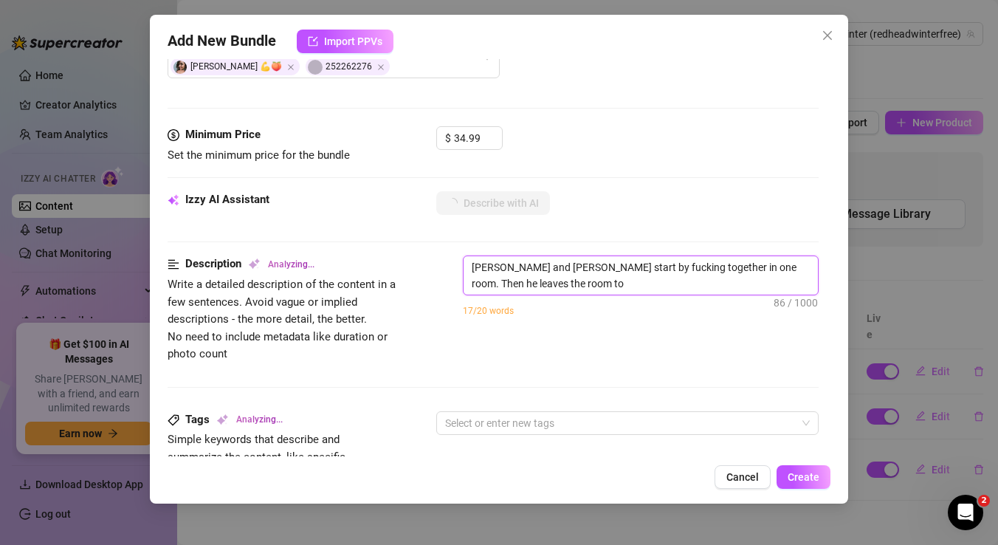
type textarea "[PERSON_NAME] and [PERSON_NAME] start by fucking together in one room. Then he …"
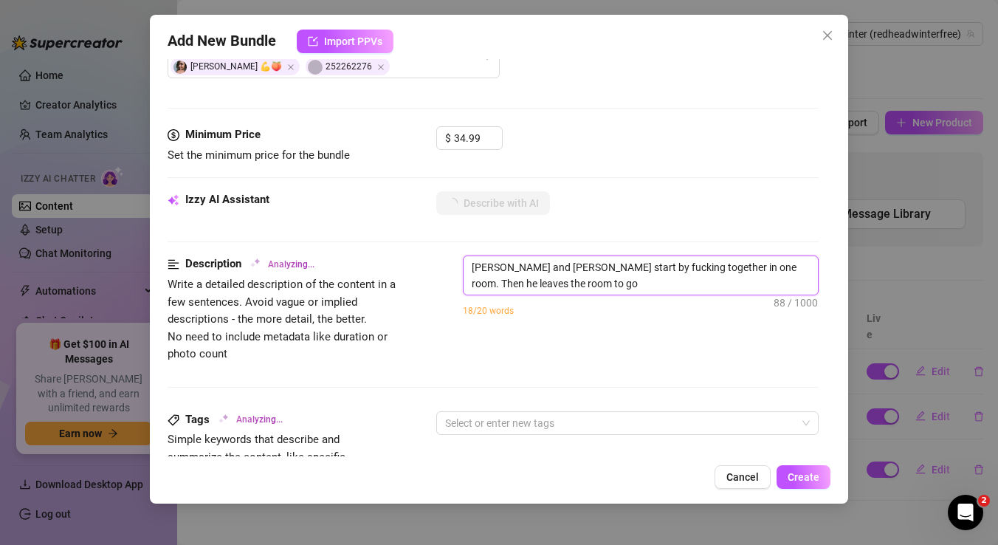
type textarea "[PERSON_NAME] and [PERSON_NAME] start by fucking together in one room. Then he …"
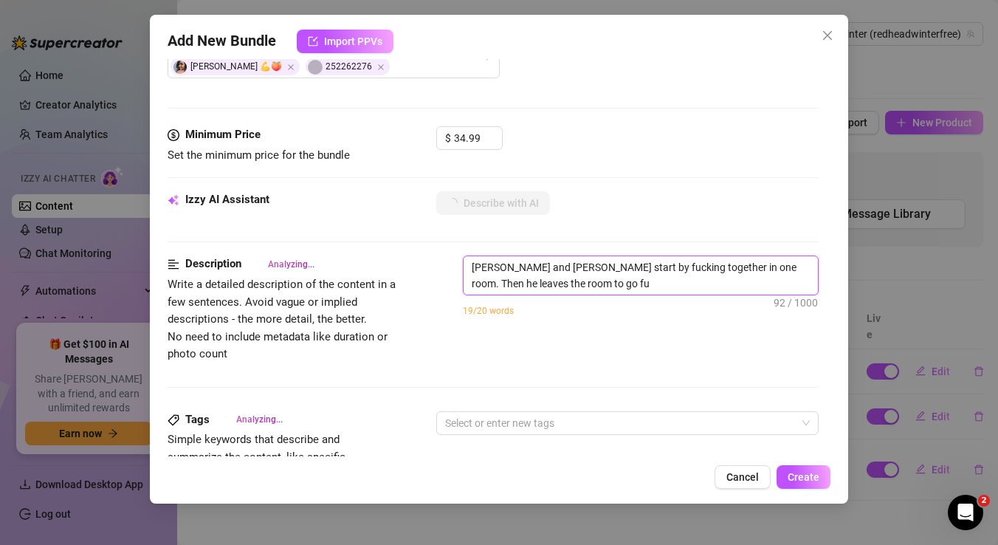
type textarea "[PERSON_NAME] and [PERSON_NAME] start by fucking together in one room. Then he …"
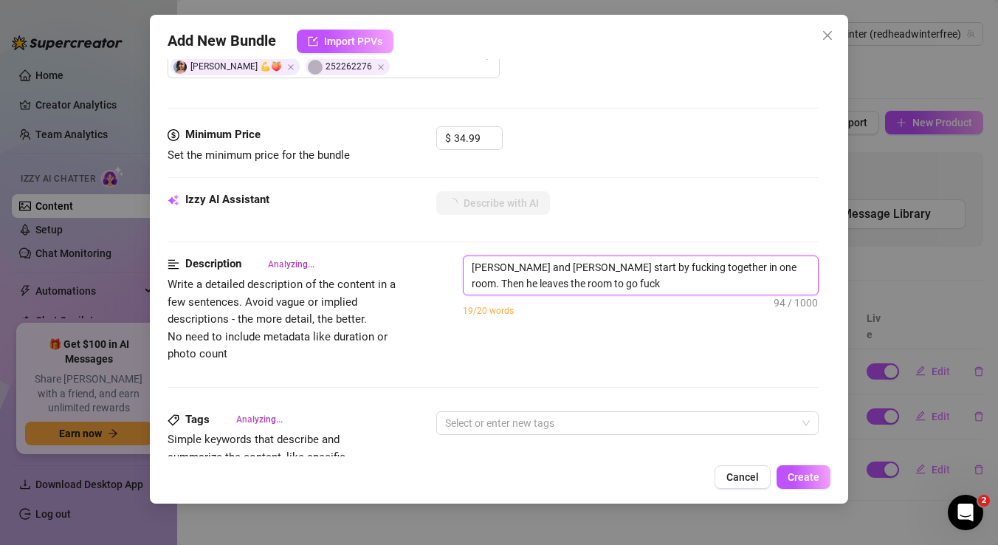
type textarea "[PERSON_NAME] and [PERSON_NAME] start by fucking together in one room. Then he …"
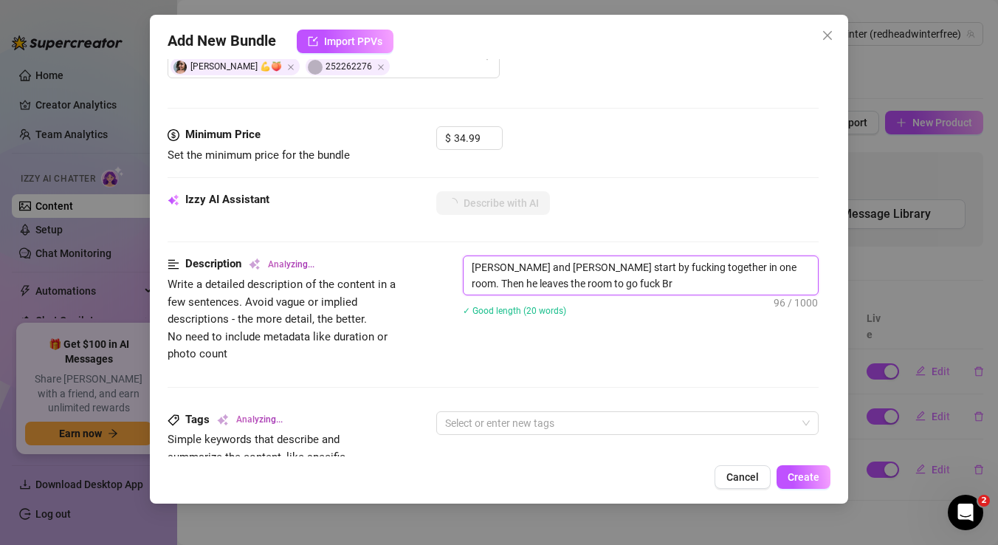
type textarea "[PERSON_NAME] and [PERSON_NAME] start by fucking together in one room. Then he …"
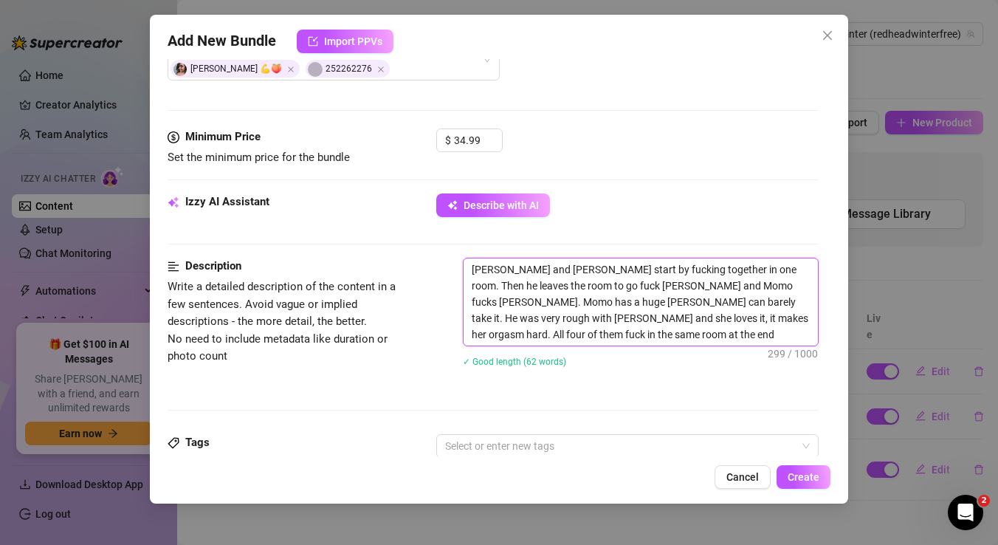
scroll to position [422, 0]
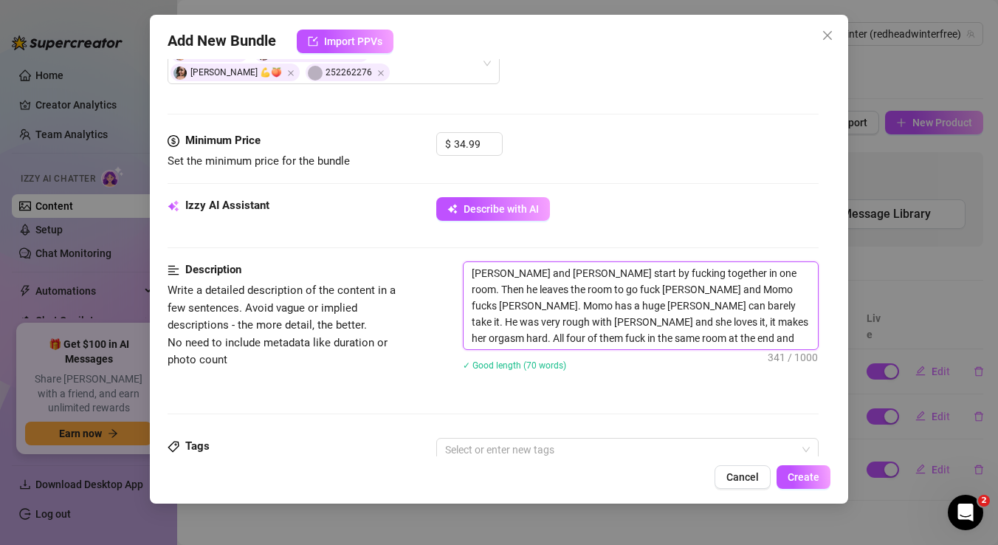
click at [689, 340] on textarea "[PERSON_NAME] and [PERSON_NAME] start by fucking together in one room. Then he …" at bounding box center [641, 305] width 354 height 87
click at [809, 339] on textarea "[PERSON_NAME] and [PERSON_NAME] start by fucking together in one room. Then he …" at bounding box center [641, 305] width 354 height 87
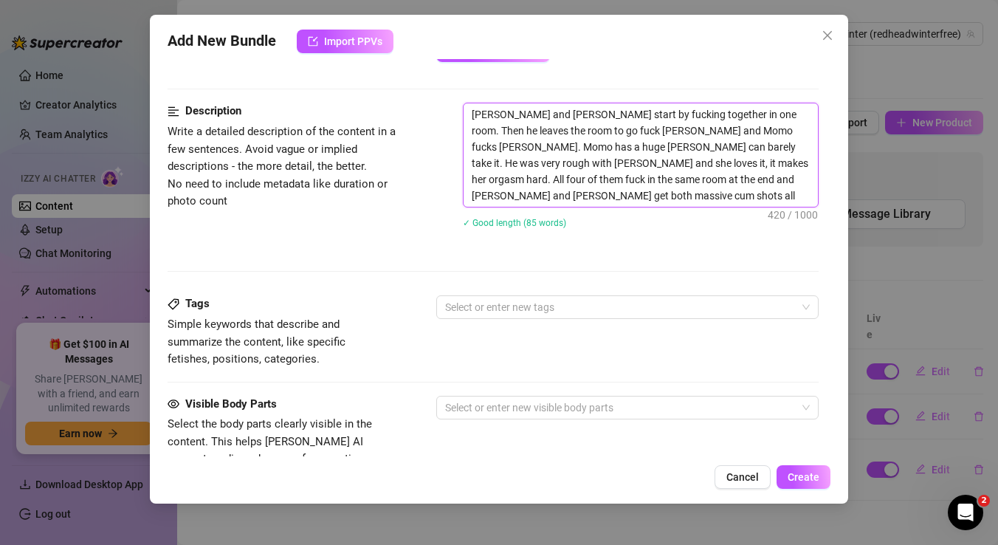
scroll to position [585, 0]
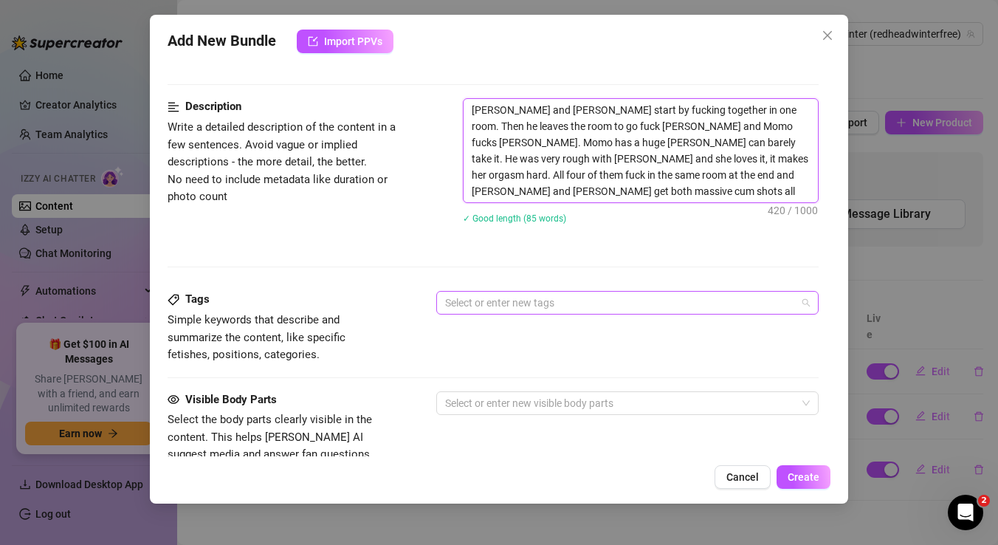
click at [526, 309] on div at bounding box center [619, 302] width 361 height 21
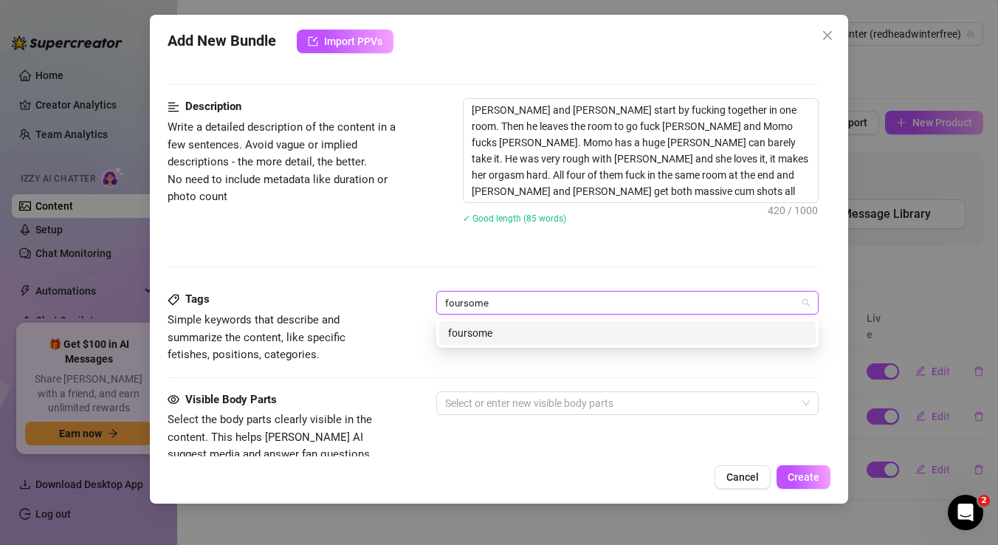
click at [539, 329] on div "foursome" at bounding box center [627, 333] width 359 height 16
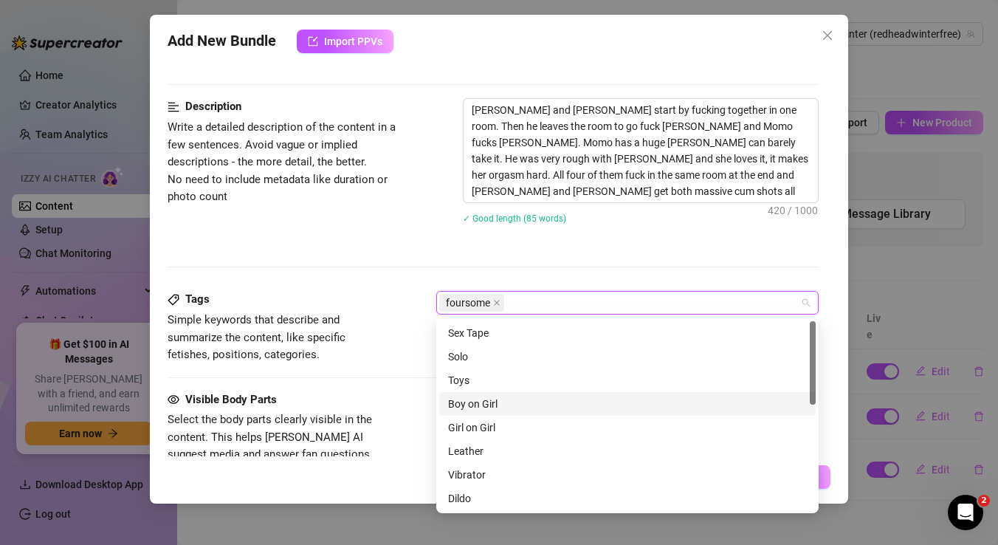
click at [495, 408] on div "Boy on Girl" at bounding box center [627, 404] width 359 height 16
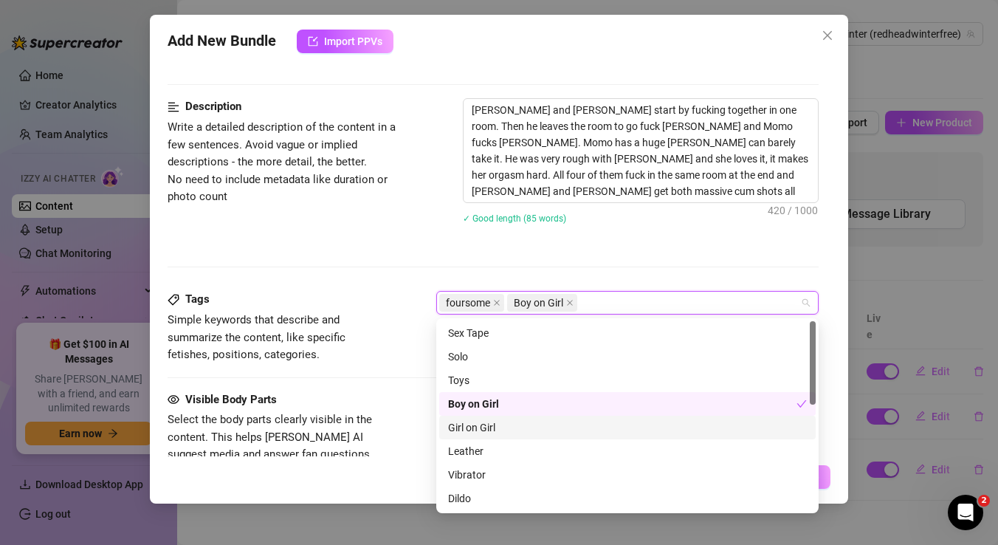
click at [489, 426] on div "Girl on Girl" at bounding box center [627, 427] width 359 height 16
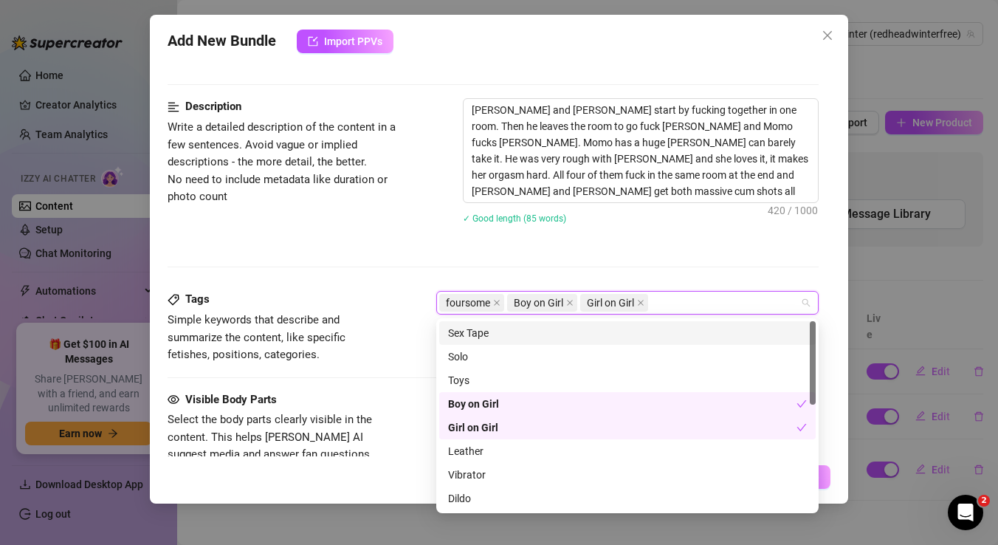
click at [501, 339] on div "Sex Tape" at bounding box center [627, 333] width 359 height 16
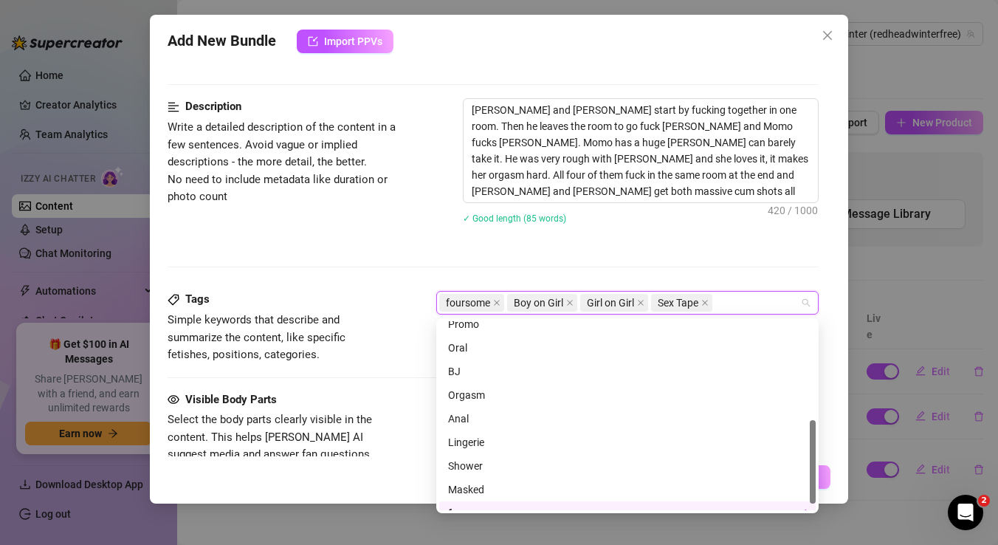
scroll to position [236, 0]
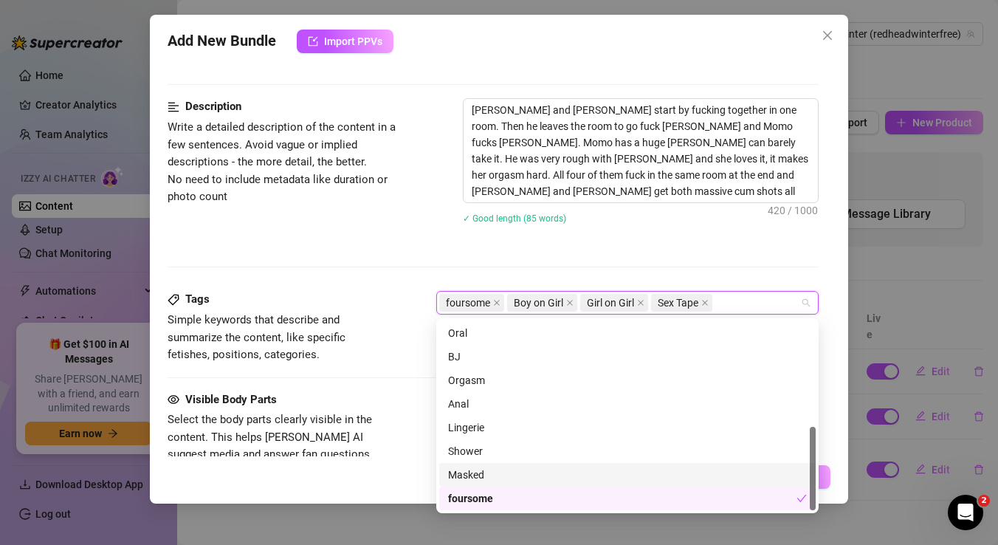
click at [508, 473] on div "Masked" at bounding box center [627, 475] width 359 height 16
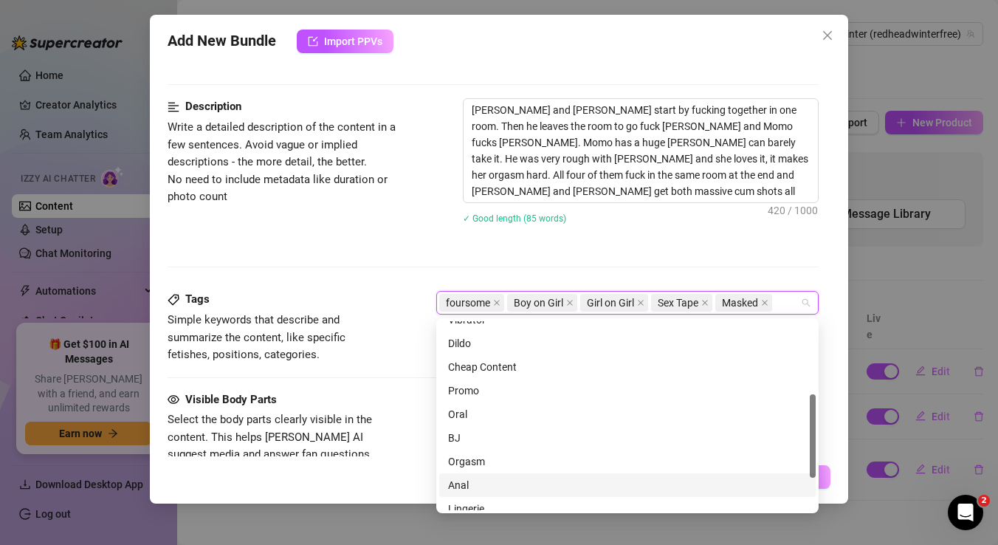
scroll to position [154, 0]
click at [476, 461] on div "Orgasm" at bounding box center [627, 463] width 359 height 16
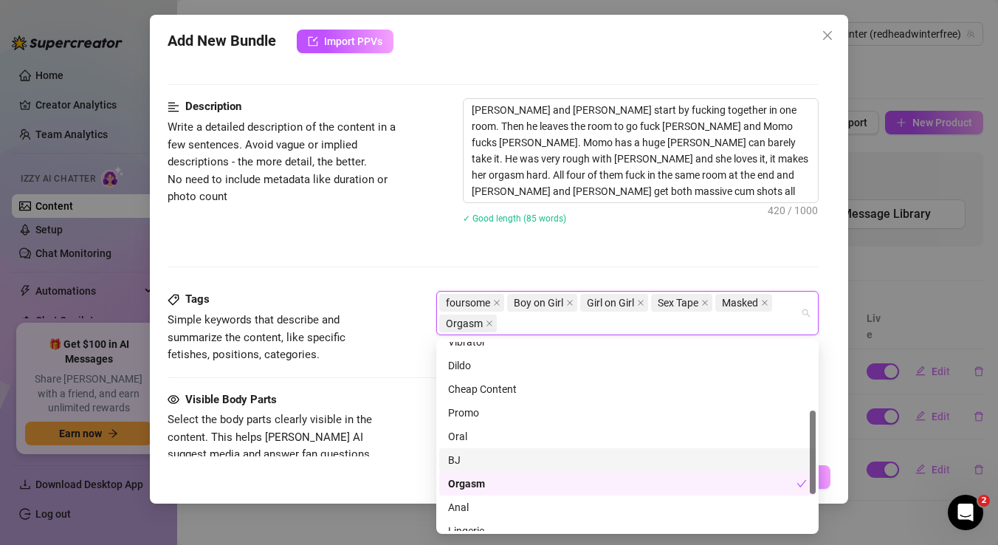
click at [473, 465] on div "BJ" at bounding box center [627, 460] width 359 height 16
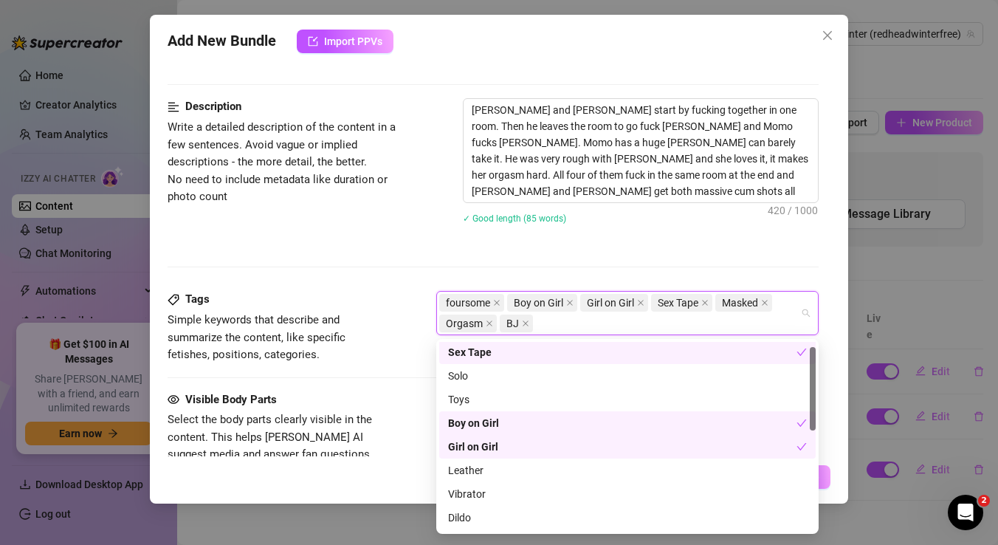
scroll to position [0, 0]
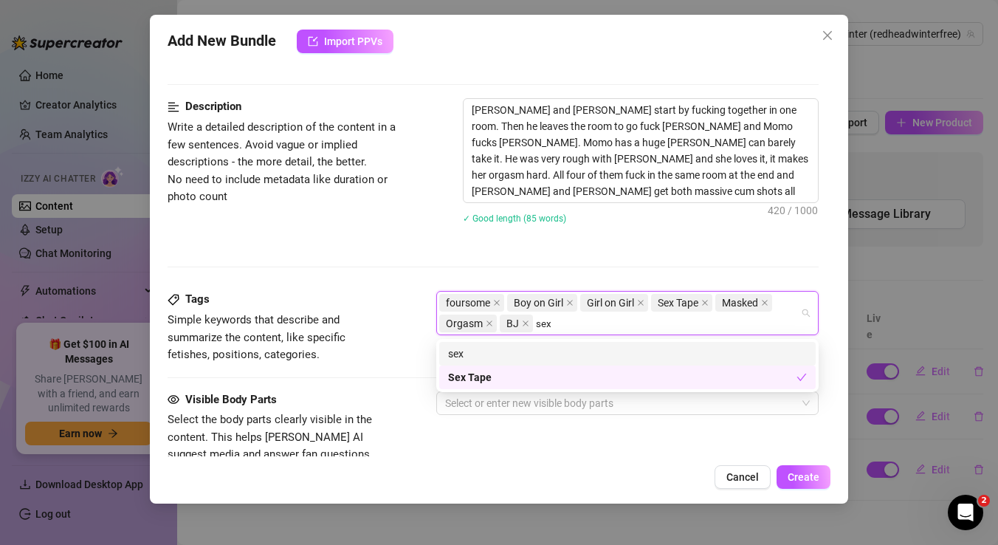
click at [493, 353] on div "sex" at bounding box center [627, 354] width 359 height 16
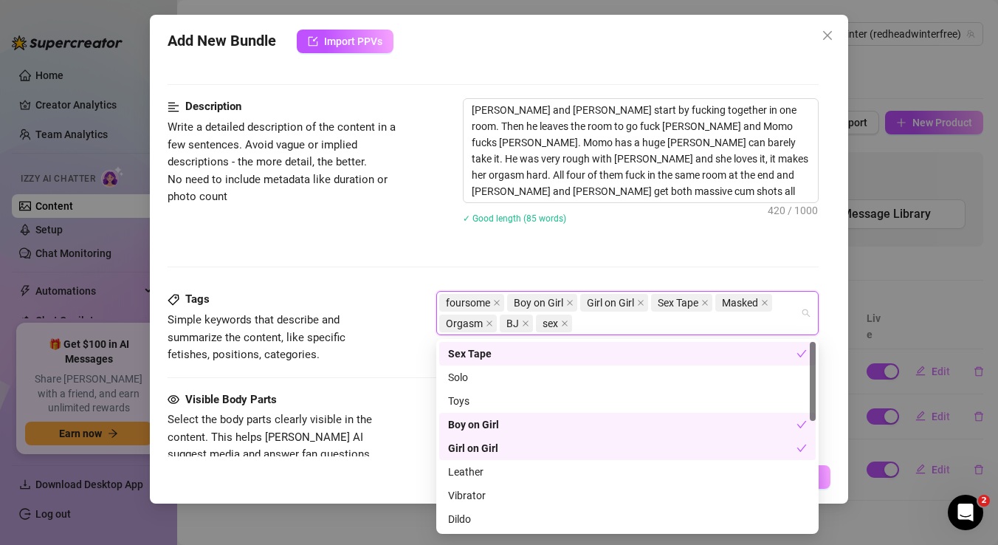
click at [491, 257] on div "Description Write a detailed description of the content in a few sentences. Avo…" at bounding box center [493, 194] width 651 height 193
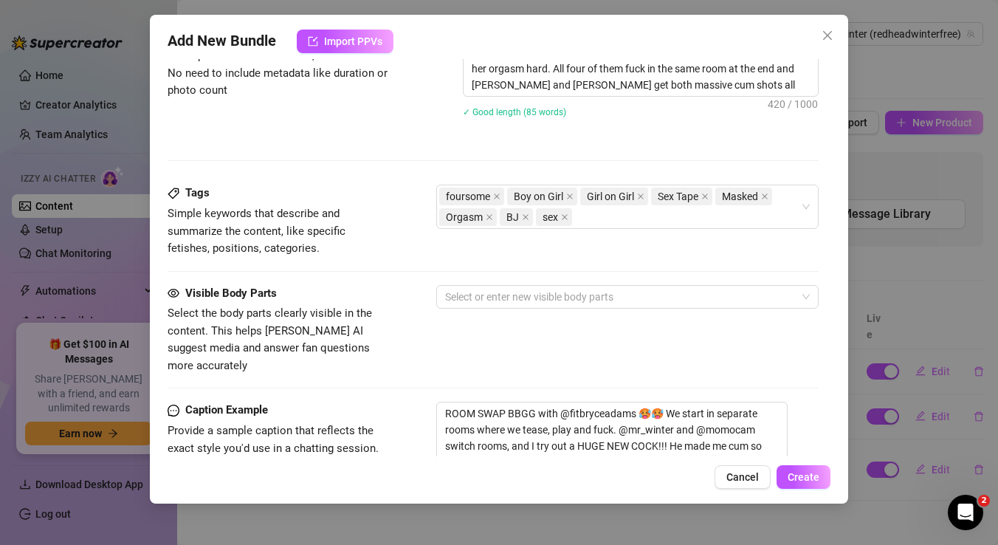
scroll to position [699, 0]
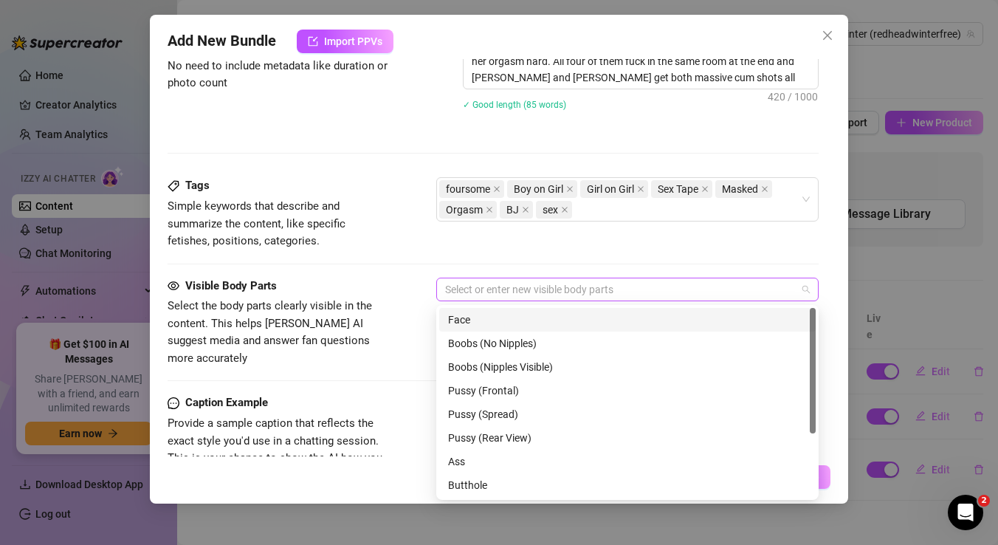
click at [493, 290] on div at bounding box center [619, 289] width 361 height 21
click at [474, 320] on div "Face" at bounding box center [627, 320] width 359 height 16
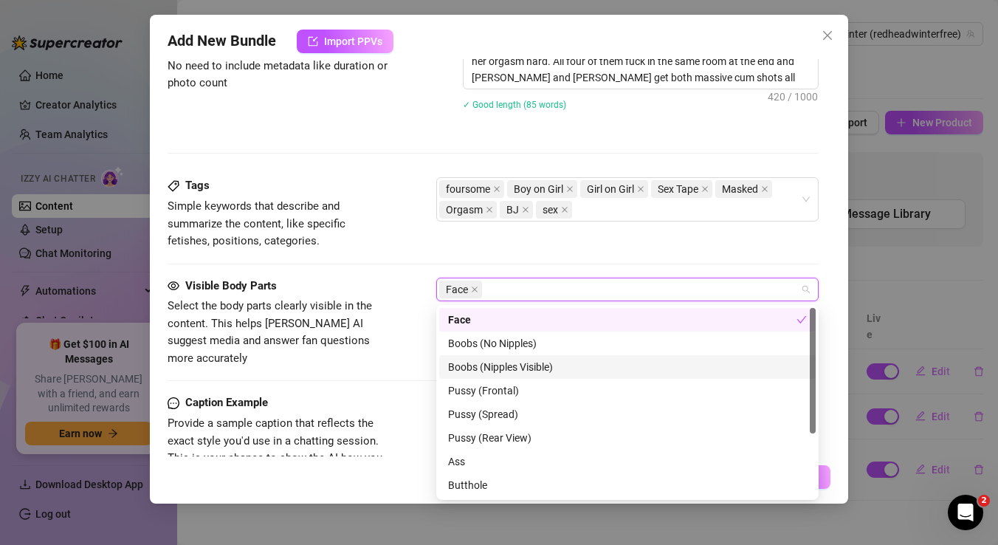
click at [475, 360] on div "Boobs (Nipples Visible)" at bounding box center [627, 367] width 359 height 16
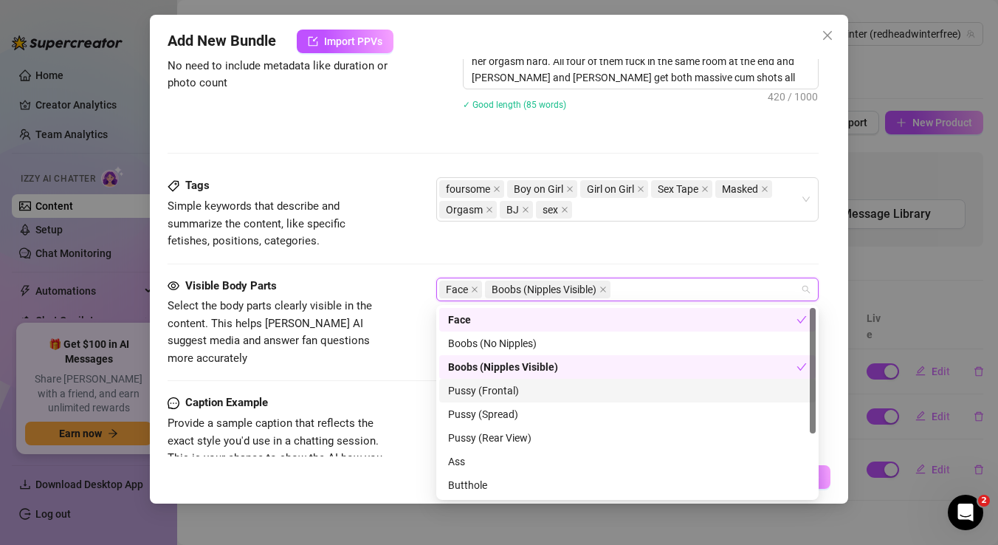
click at [473, 387] on div "Pussy (Frontal)" at bounding box center [627, 390] width 359 height 16
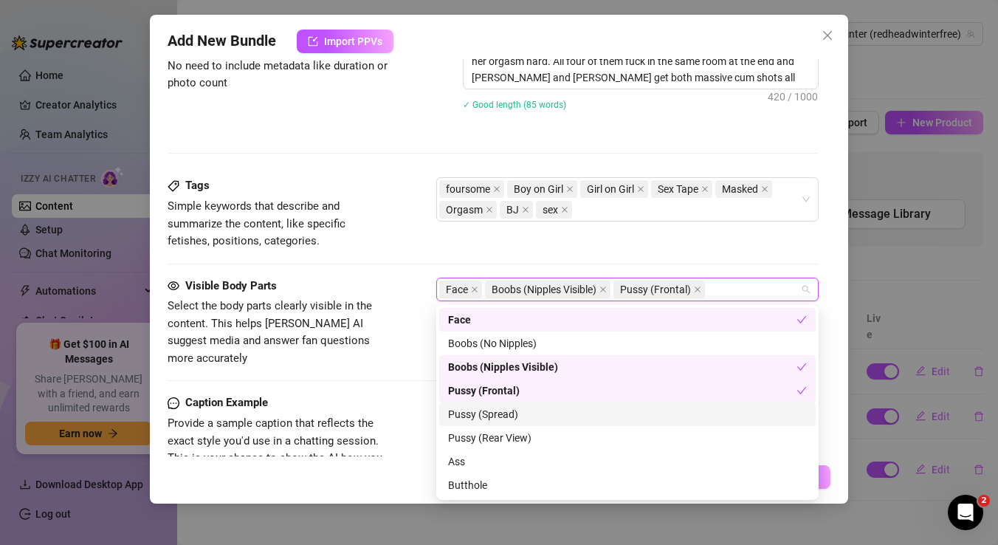
click at [473, 409] on div "Pussy (Spread)" at bounding box center [627, 414] width 359 height 16
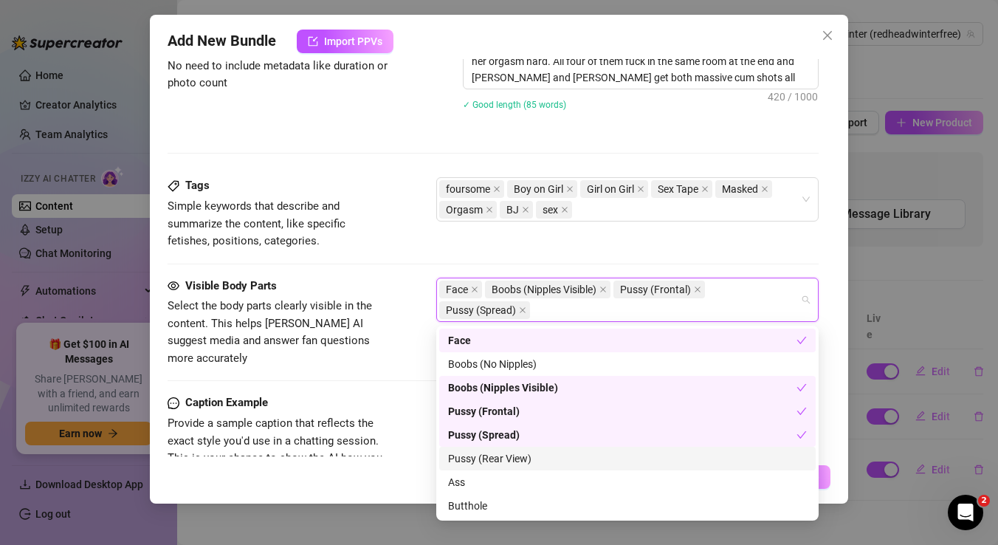
click at [474, 461] on div "Pussy (Rear View)" at bounding box center [627, 458] width 359 height 16
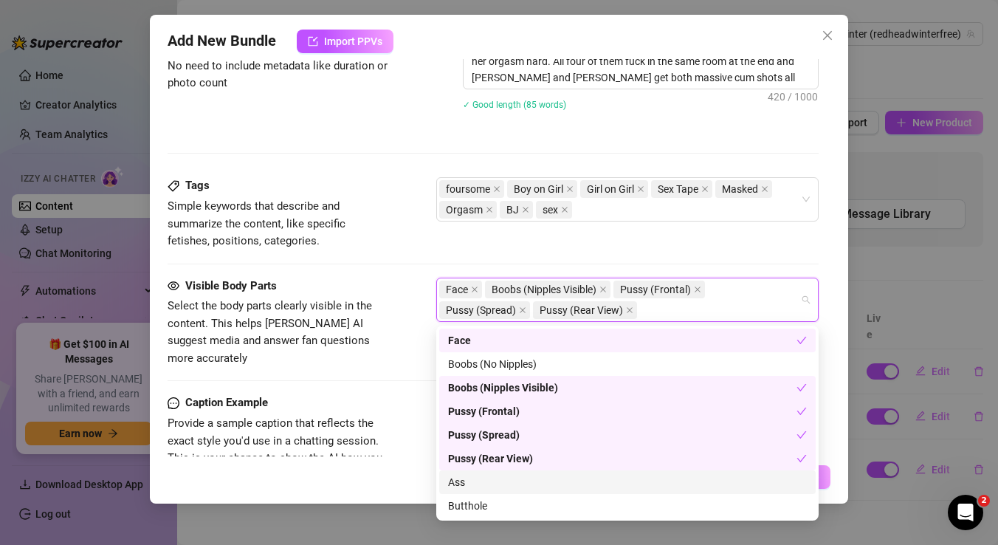
click at [469, 489] on div "Ass" at bounding box center [627, 482] width 359 height 16
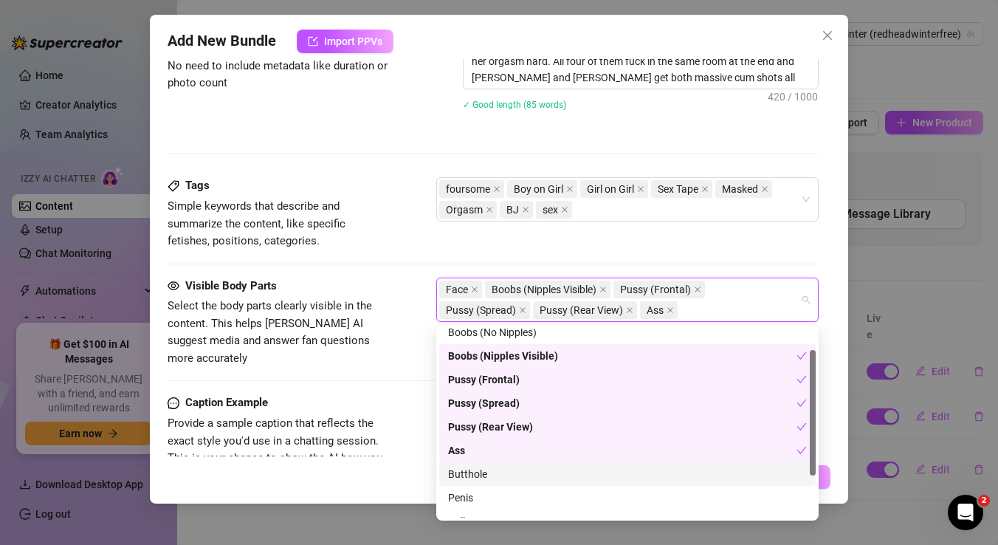
click at [475, 478] on div "Butthole" at bounding box center [627, 474] width 359 height 16
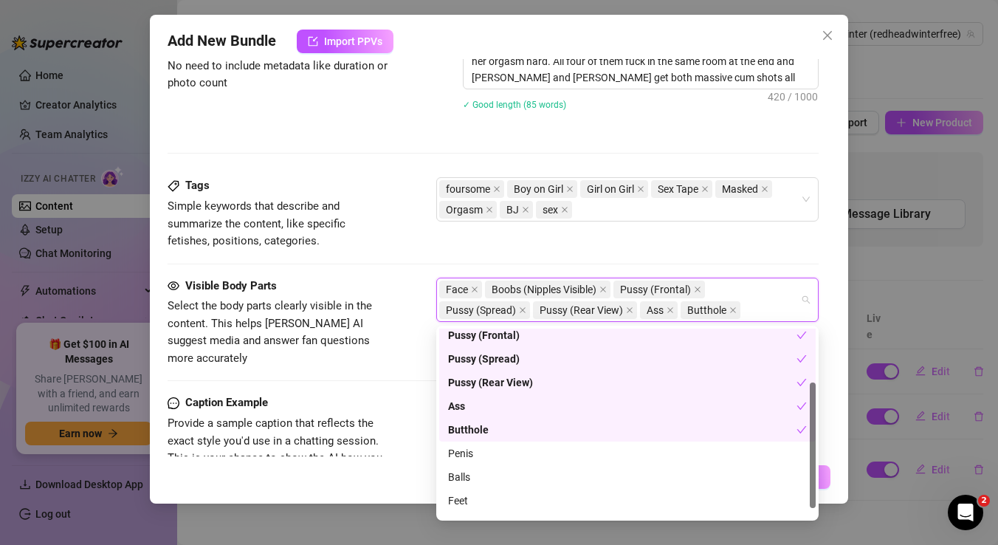
scroll to position [84, 0]
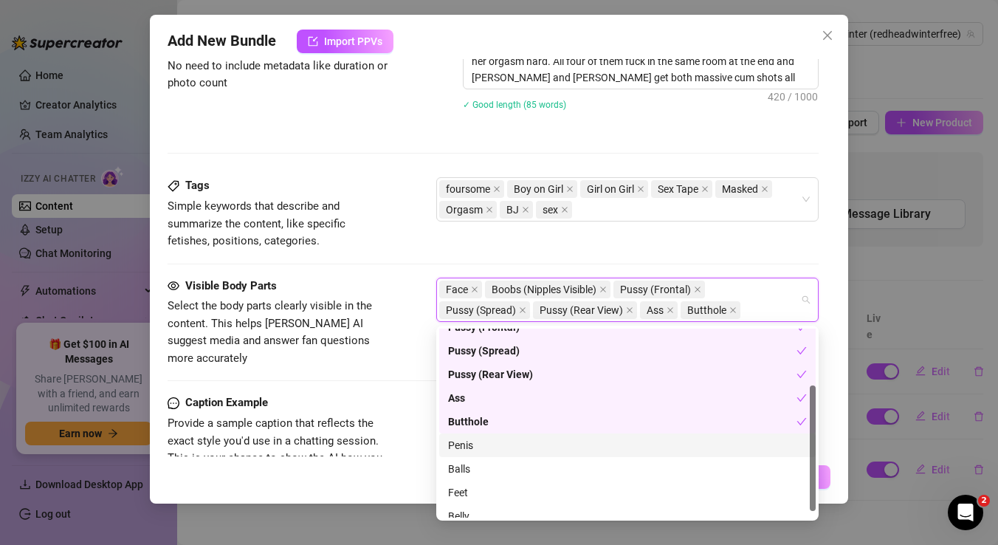
click at [467, 442] on div "Penis" at bounding box center [627, 445] width 359 height 16
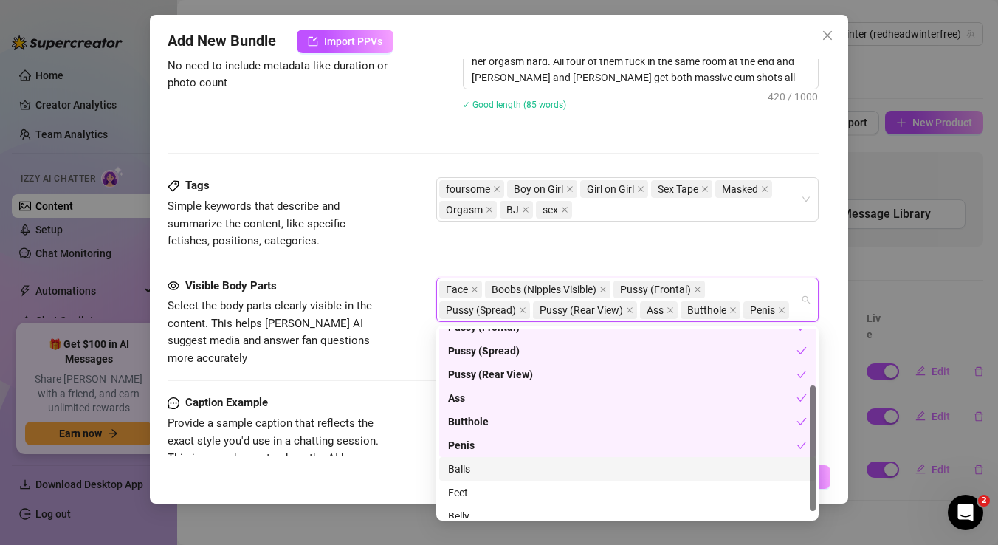
click at [467, 462] on div "Balls" at bounding box center [627, 469] width 359 height 16
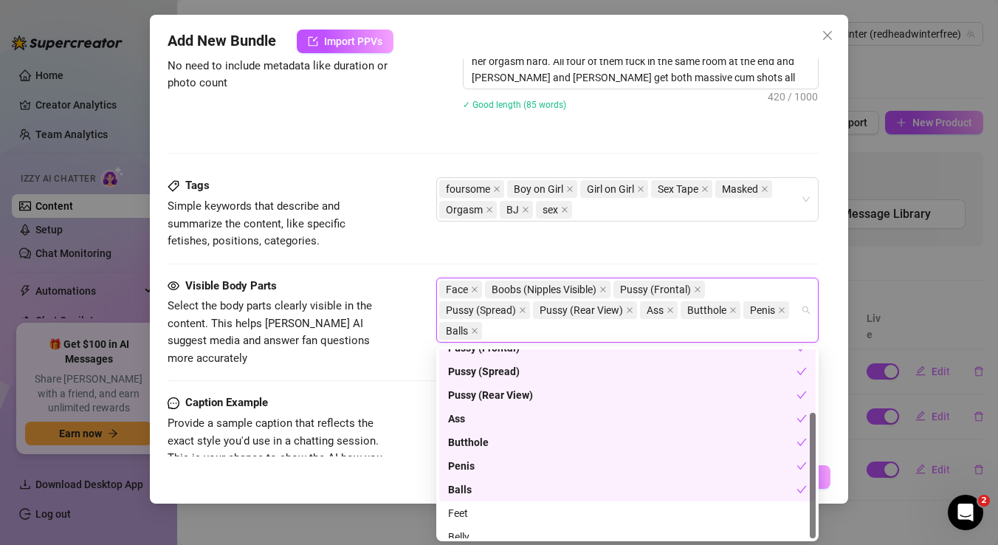
scroll to position [95, 0]
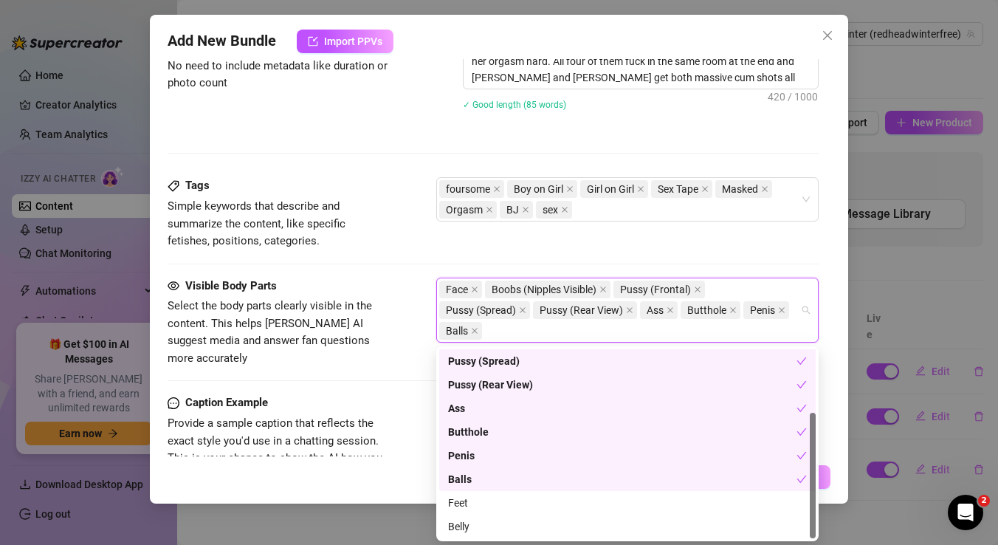
click at [405, 298] on div "Visible Body Parts Select the body parts clearly visible in the content. This h…" at bounding box center [493, 323] width 651 height 90
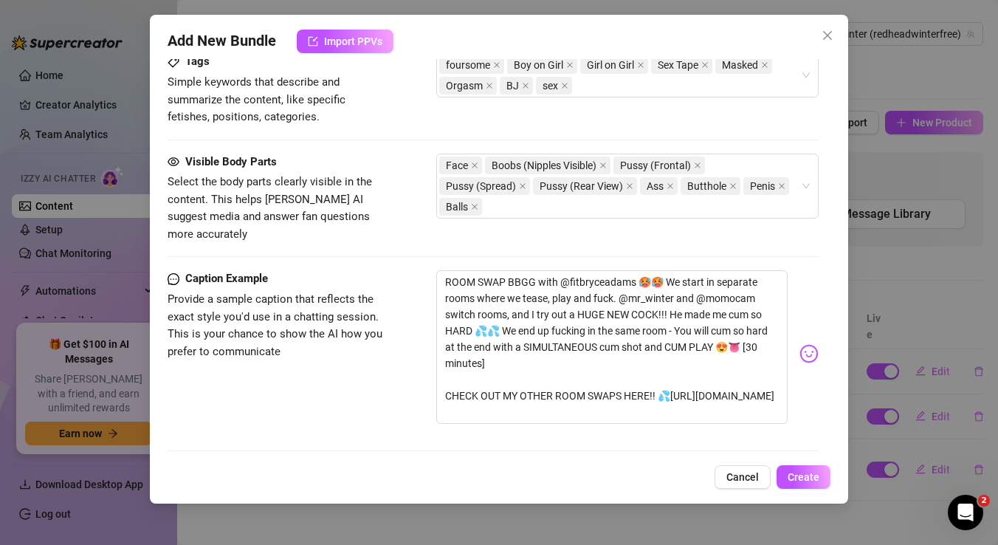
scroll to position [835, 0]
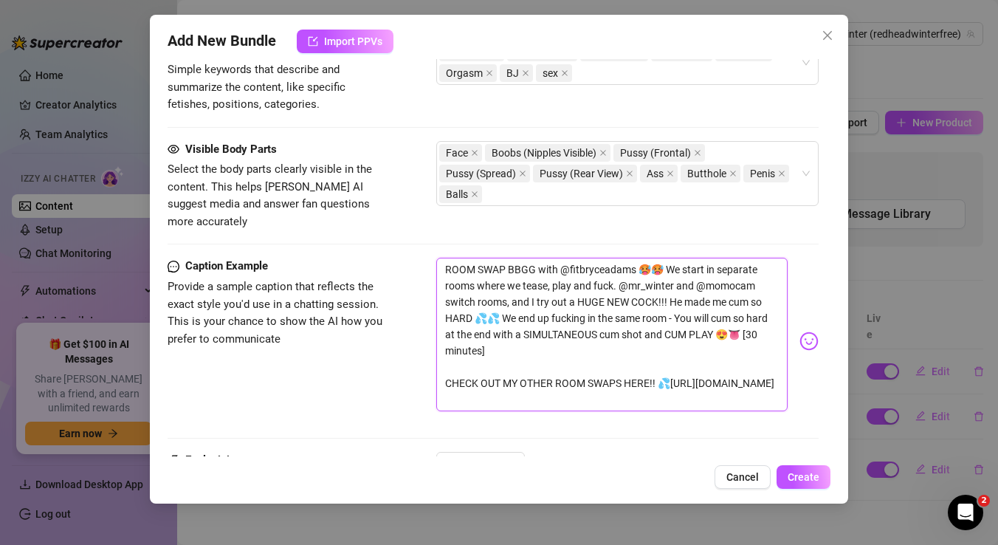
drag, startPoint x: 445, startPoint y: 256, endPoint x: 708, endPoint y: 414, distance: 307.3
click at [708, 414] on div "Caption Example Provide a sample caption that reflects the exact style you'd us…" at bounding box center [493, 355] width 651 height 194
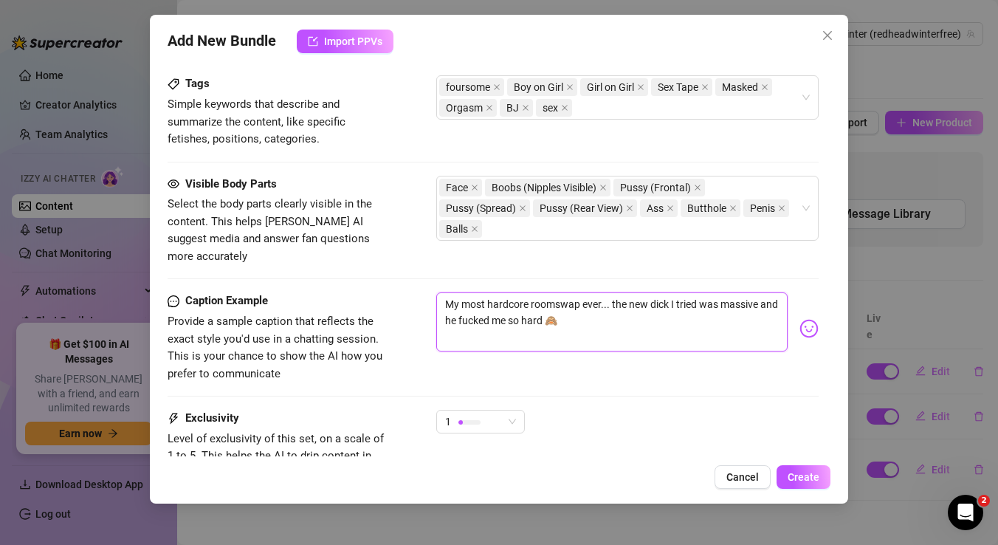
scroll to position [925, 0]
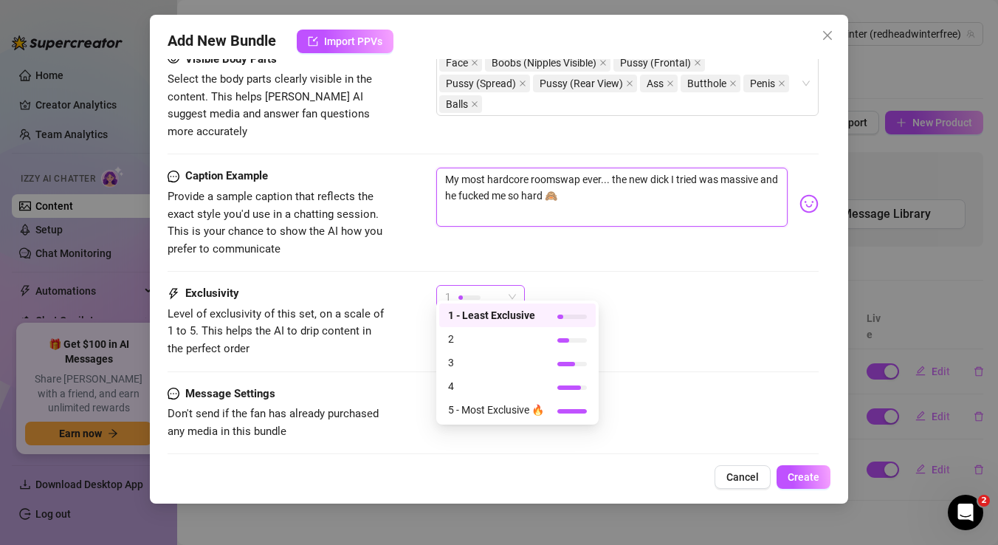
click at [501, 286] on div "1" at bounding box center [474, 297] width 58 height 22
click at [485, 345] on span "2" at bounding box center [496, 339] width 96 height 16
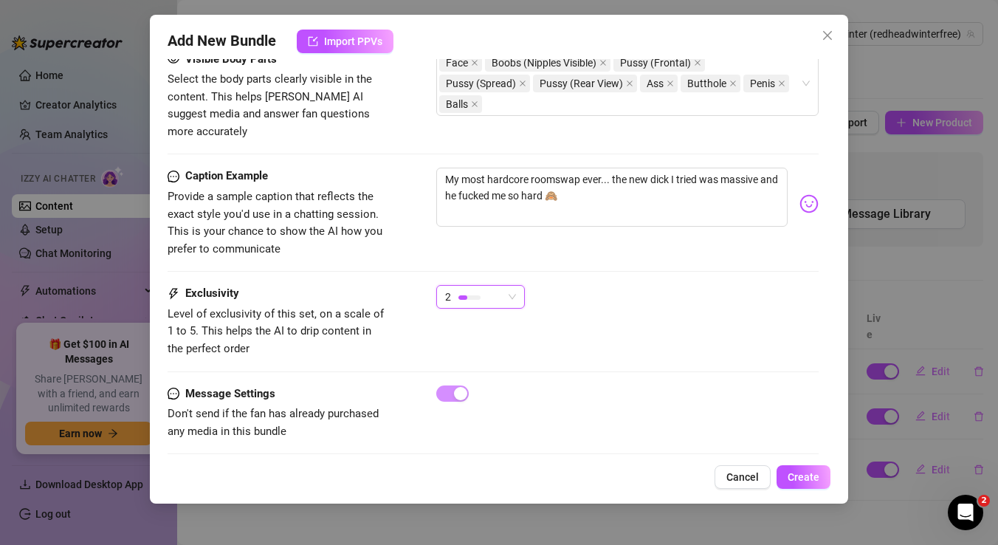
click at [486, 286] on div "2" at bounding box center [474, 297] width 58 height 22
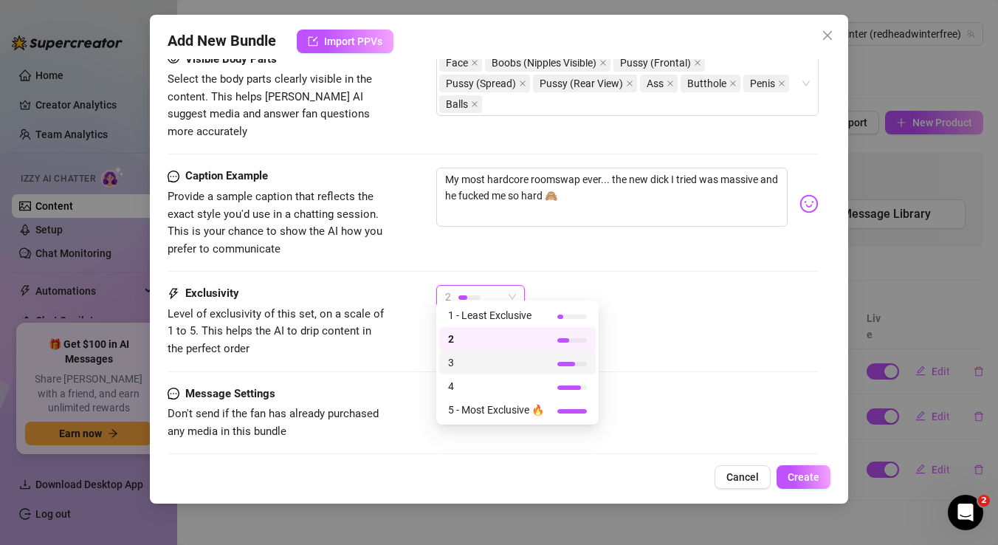
click at [501, 366] on span "3" at bounding box center [496, 362] width 96 height 16
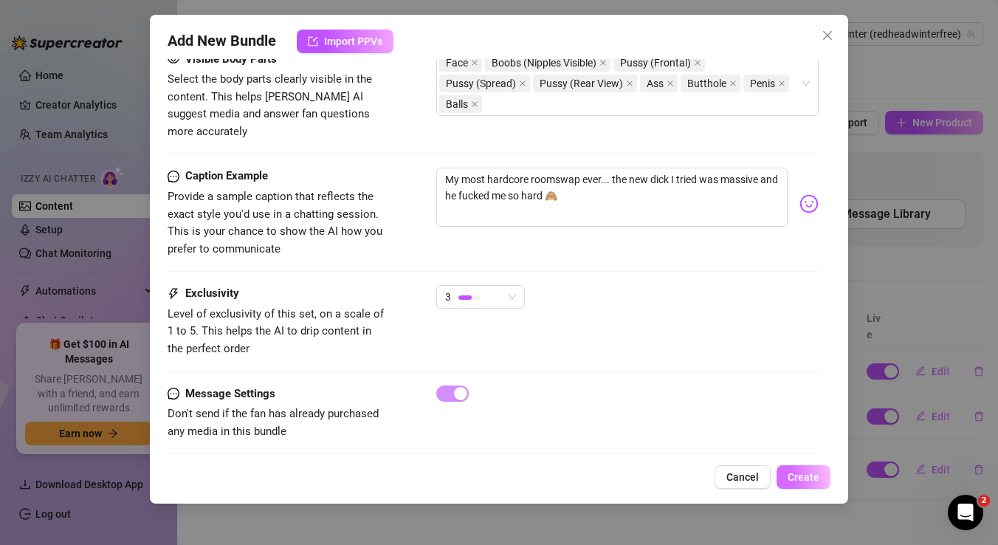
click at [800, 481] on span "Create" at bounding box center [804, 477] width 32 height 12
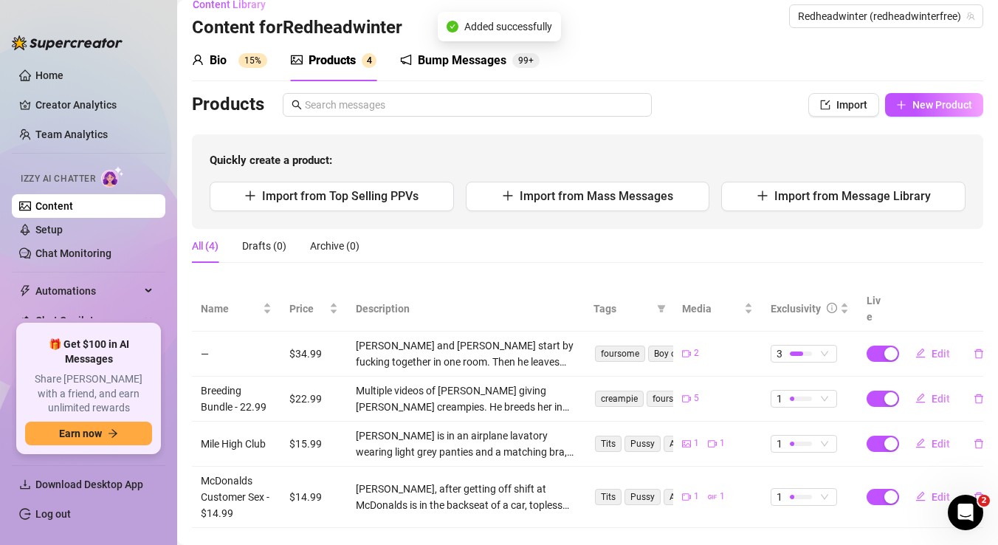
scroll to position [28, 0]
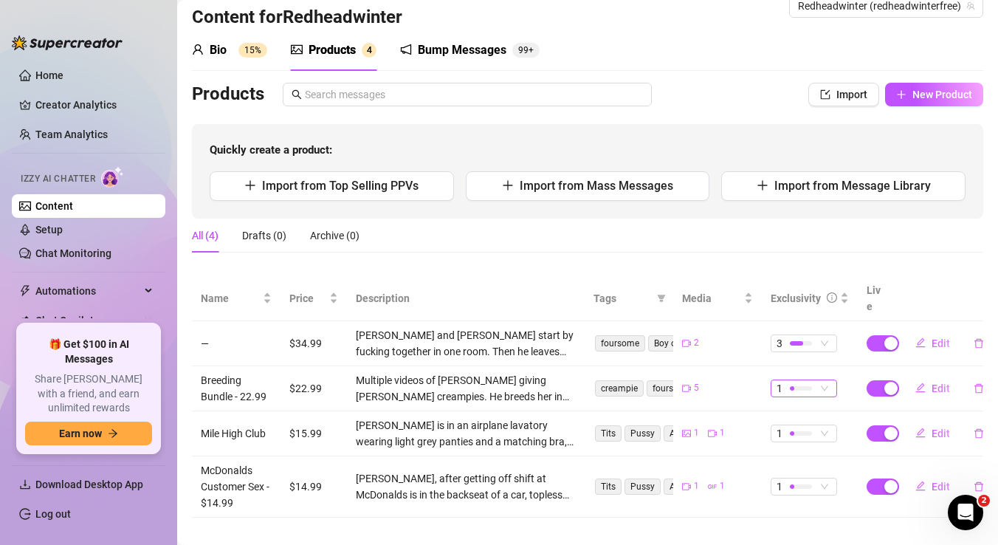
click at [809, 386] on div at bounding box center [801, 388] width 22 height 4
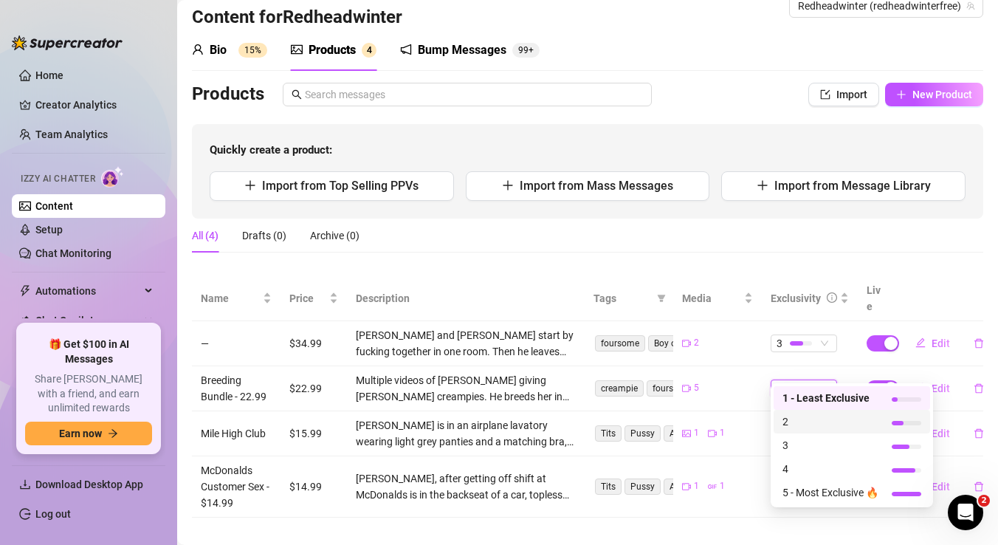
click at [805, 424] on span "2" at bounding box center [831, 422] width 96 height 16
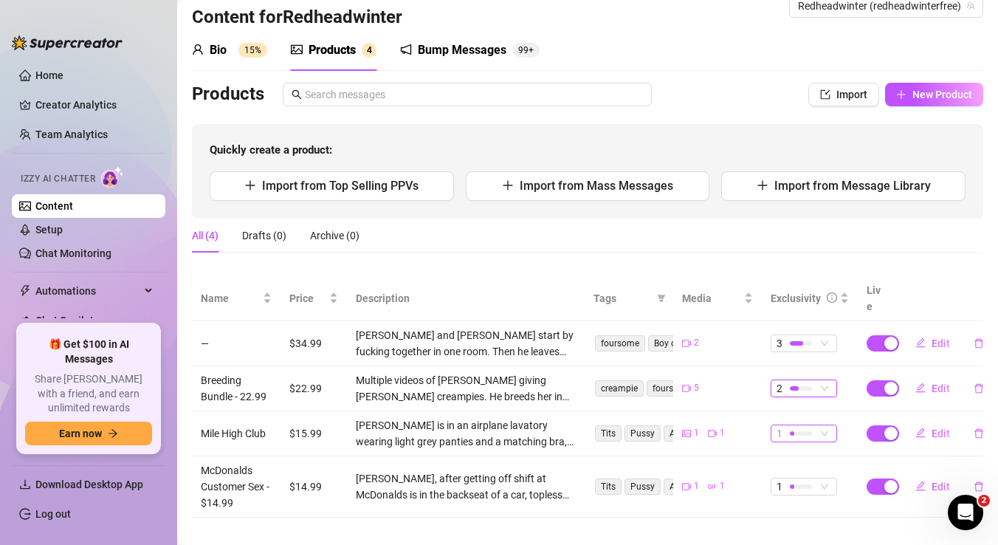
click at [803, 431] on div at bounding box center [801, 433] width 22 height 4
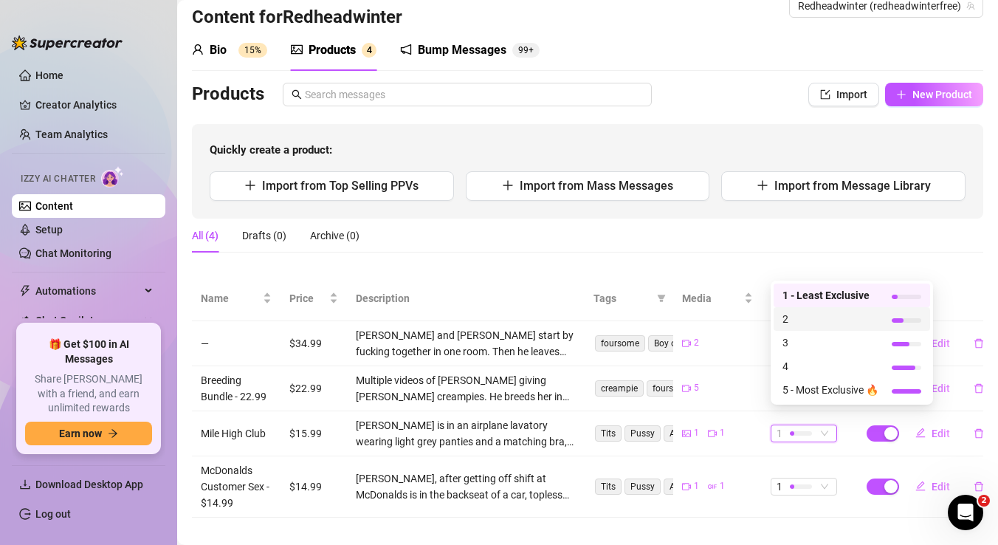
click at [798, 323] on span "2" at bounding box center [831, 319] width 96 height 16
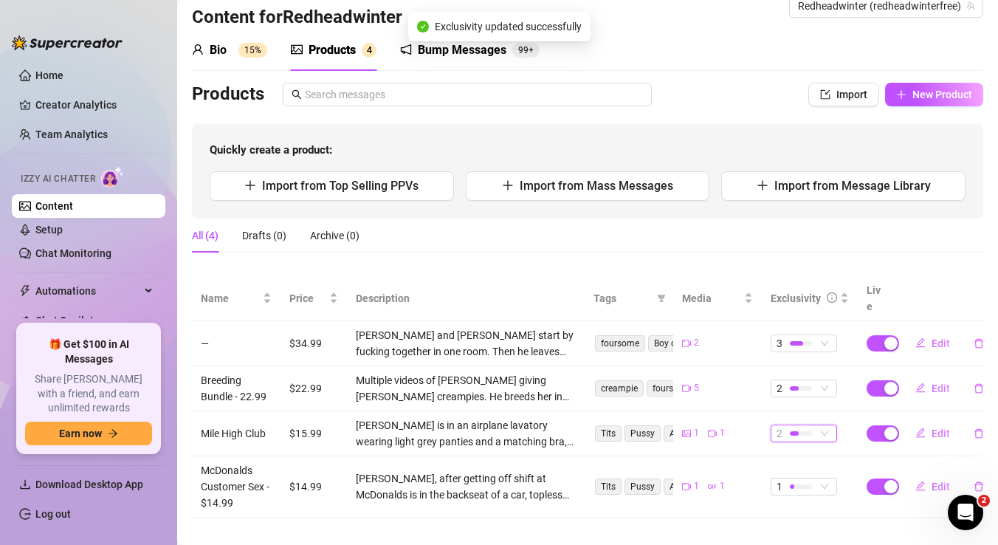
click at [806, 431] on div at bounding box center [801, 433] width 22 height 4
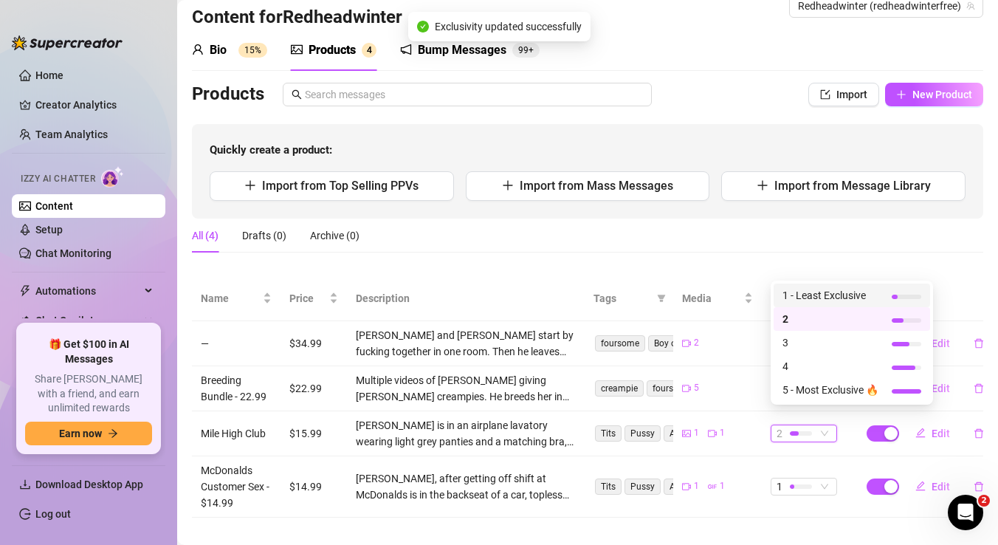
click at [815, 295] on span "1 - Least Exclusive" at bounding box center [831, 295] width 96 height 16
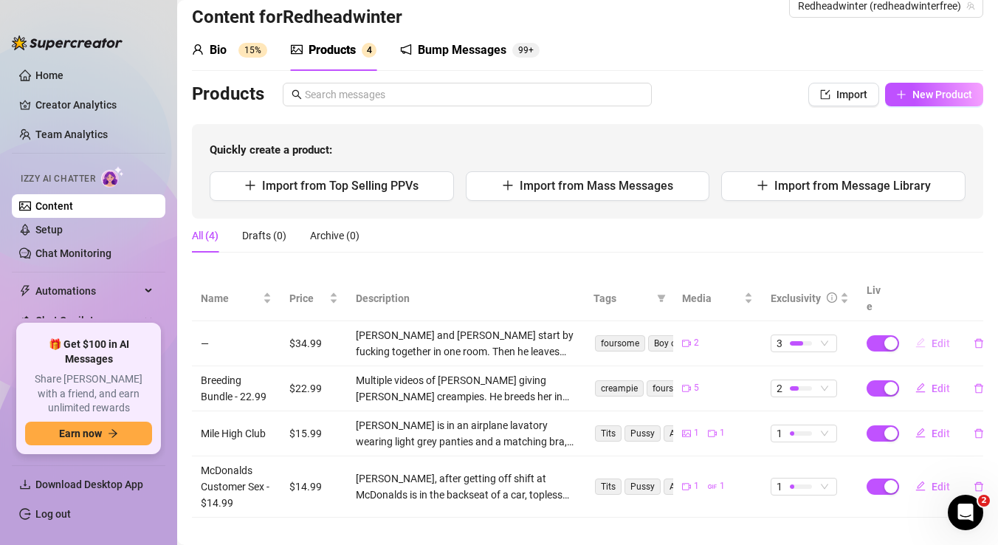
click at [935, 337] on span "Edit" at bounding box center [941, 343] width 18 height 12
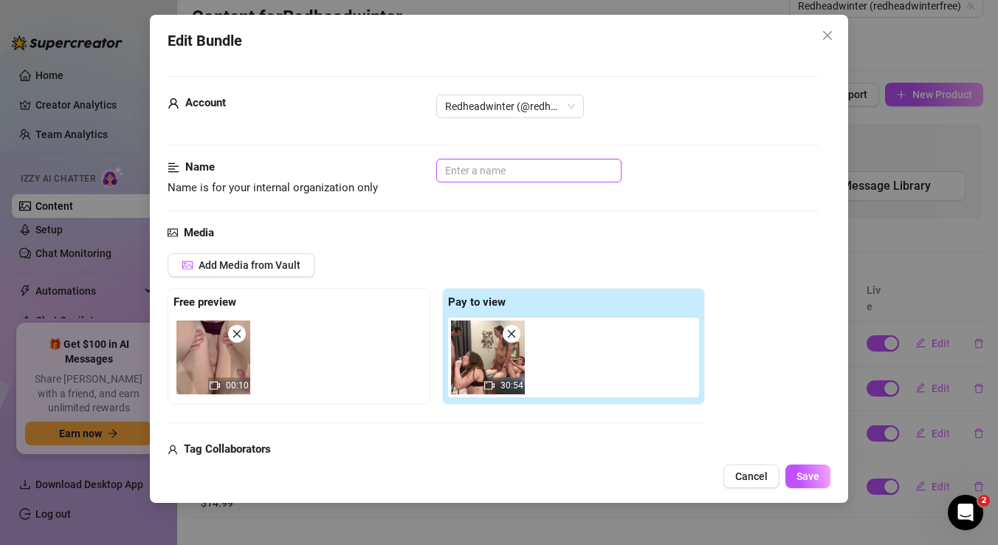
click at [478, 166] on input "text" at bounding box center [528, 171] width 185 height 24
click at [812, 482] on span "Save" at bounding box center [808, 476] width 23 height 12
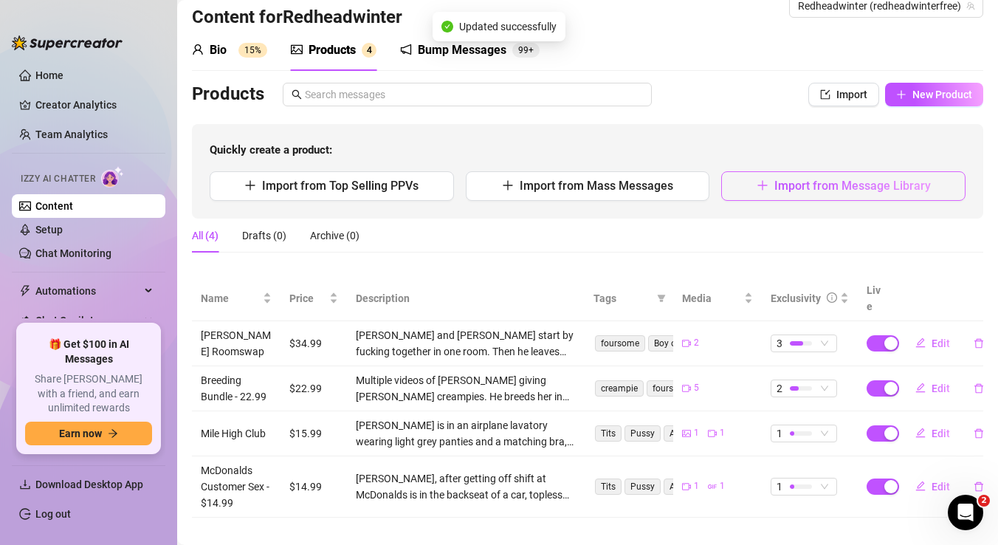
click at [781, 187] on span "Import from Message Library" at bounding box center [853, 186] width 157 height 14
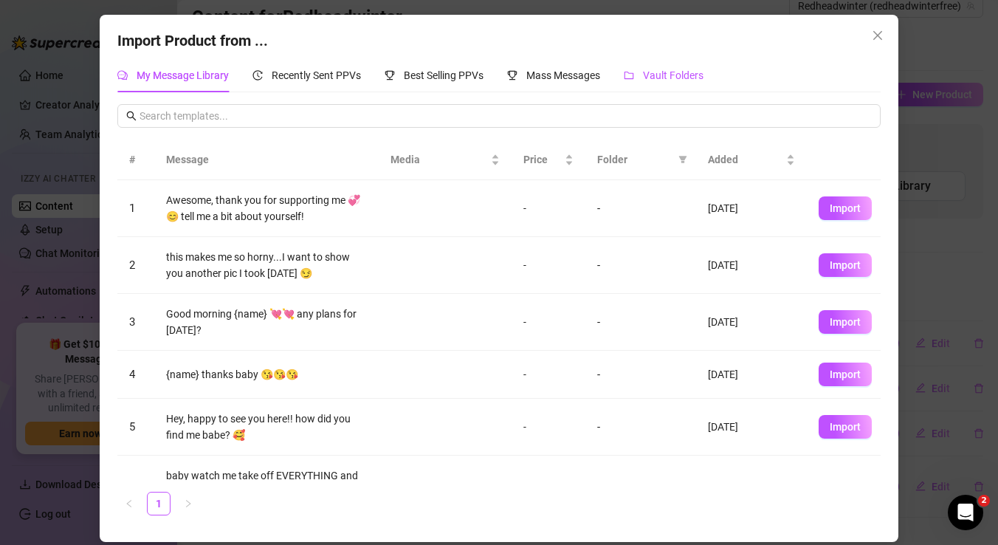
click at [670, 78] on span "Vault Folders" at bounding box center [673, 75] width 61 height 12
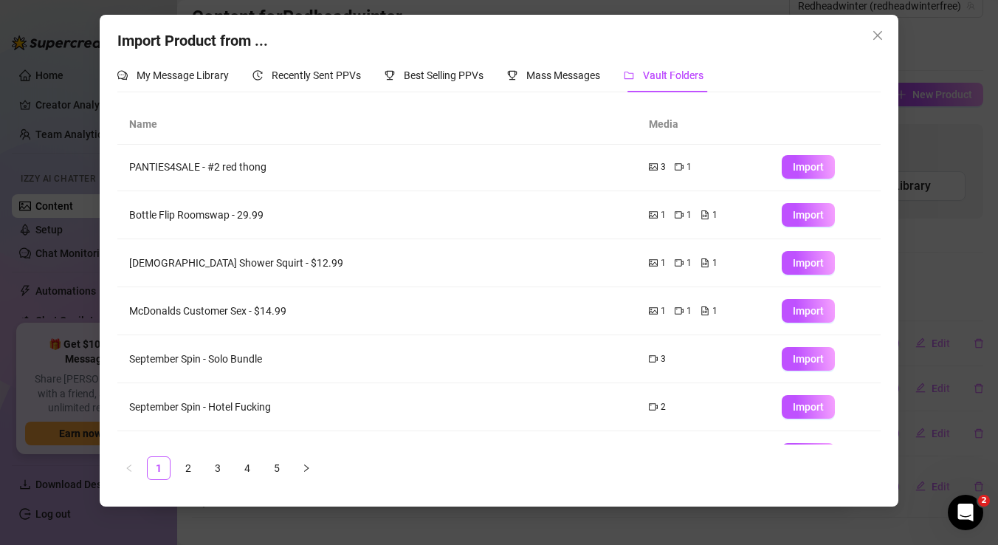
scroll to position [100, 0]
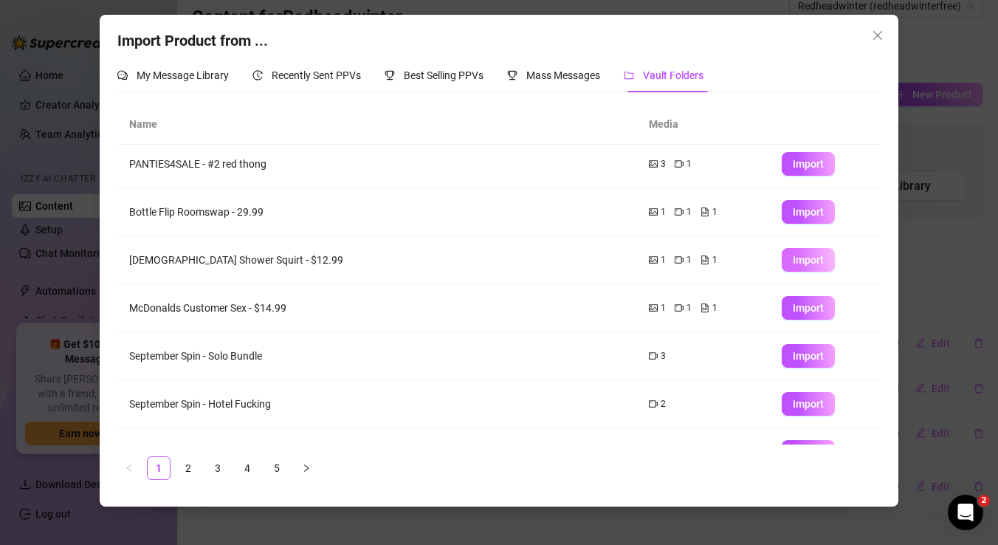
click at [817, 263] on span "Import" at bounding box center [808, 260] width 31 height 12
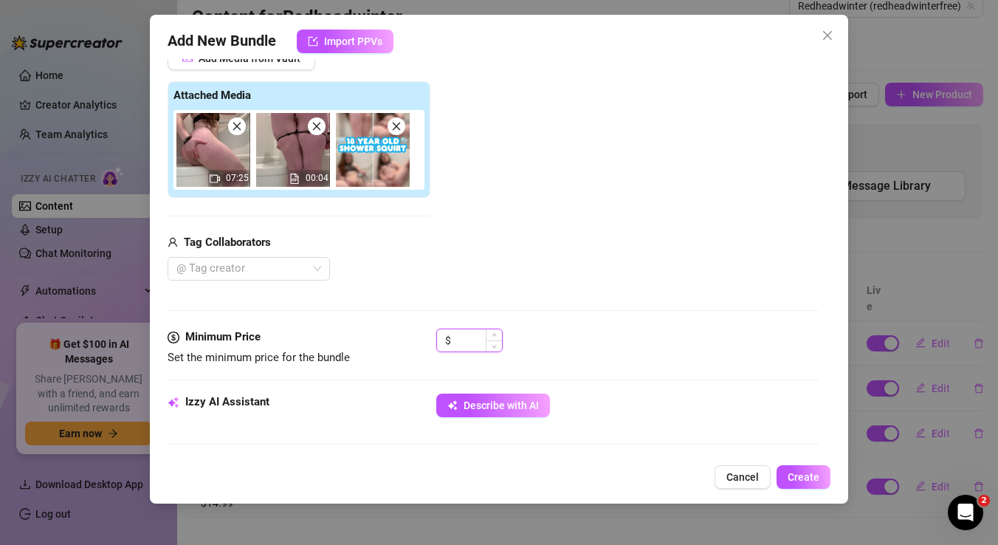
click at [470, 343] on input at bounding box center [478, 340] width 48 height 22
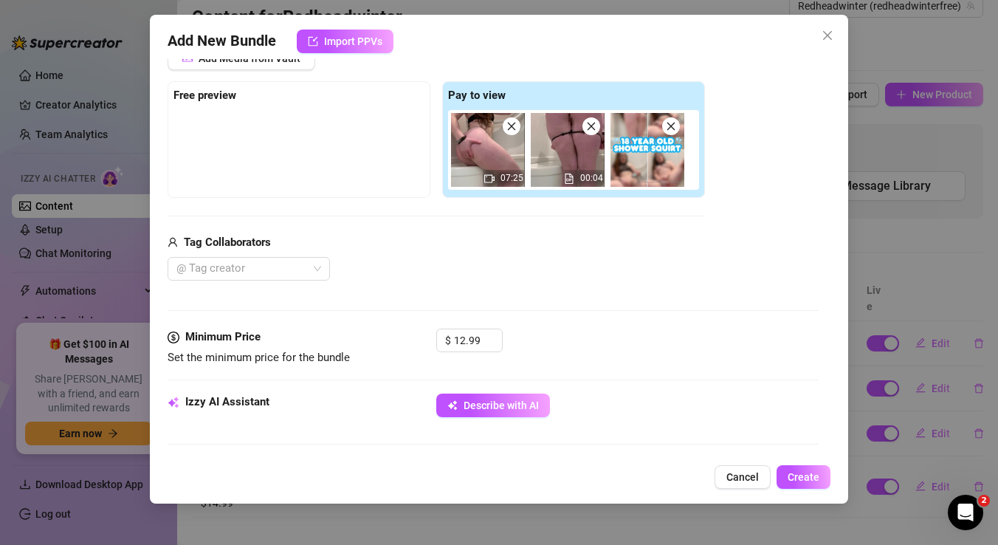
click at [543, 240] on div "Tag Collaborators" at bounding box center [437, 243] width 538 height 18
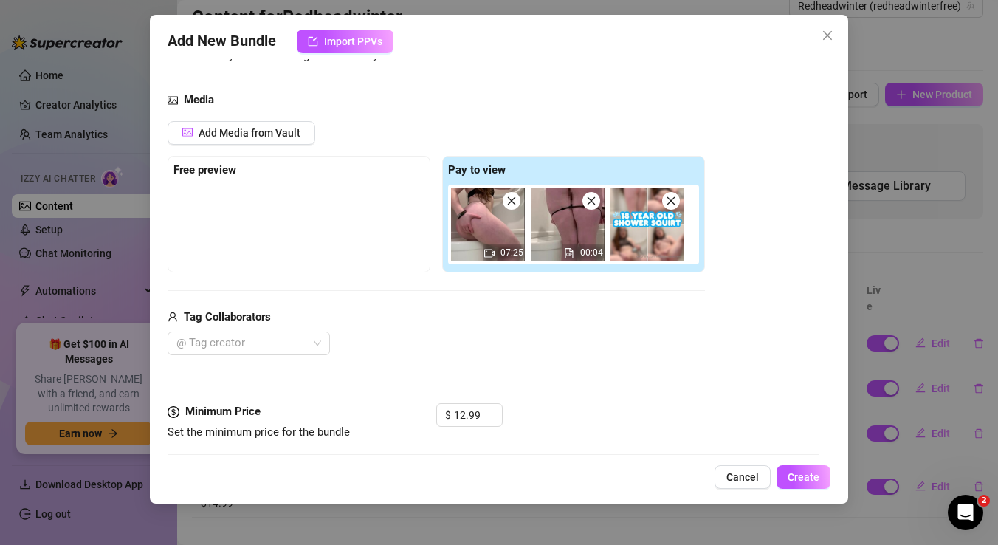
scroll to position [128, 0]
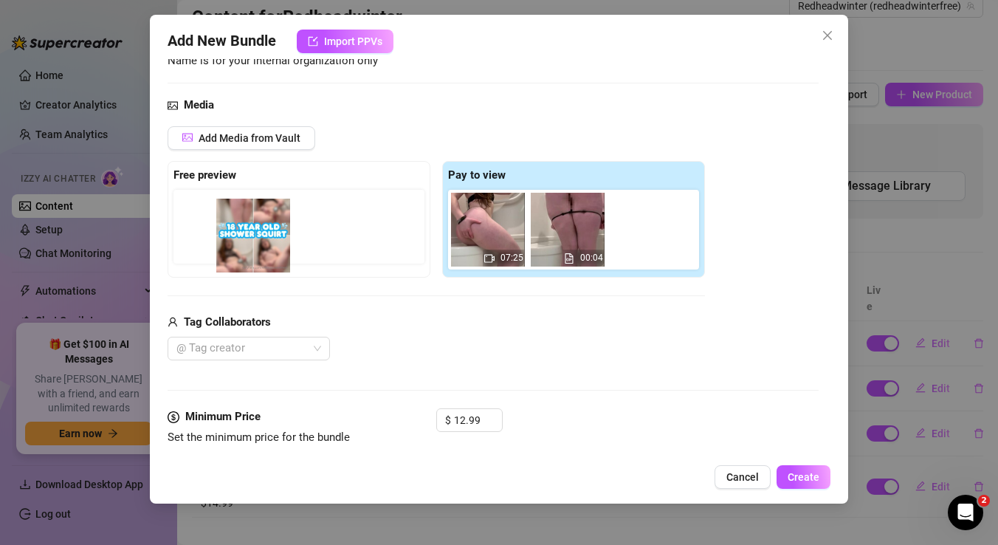
drag, startPoint x: 630, startPoint y: 235, endPoint x: 227, endPoint y: 241, distance: 403.2
click at [227, 241] on div "Free preview Pay to view 07:25 00:04" at bounding box center [437, 219] width 538 height 117
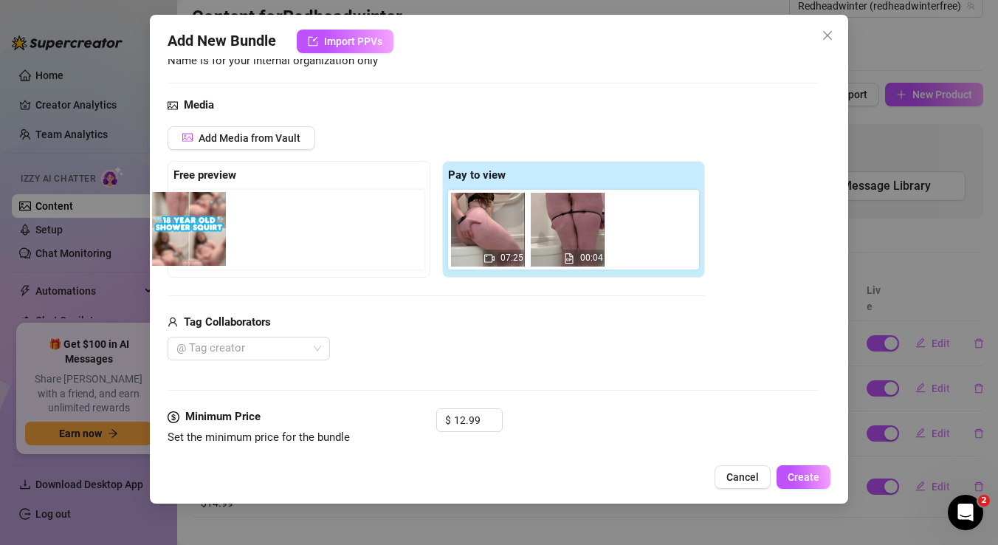
drag, startPoint x: 670, startPoint y: 235, endPoint x: 221, endPoint y: 234, distance: 449.7
click at [222, 234] on div "Free preview Pay to view 07:25 00:04" at bounding box center [437, 219] width 538 height 117
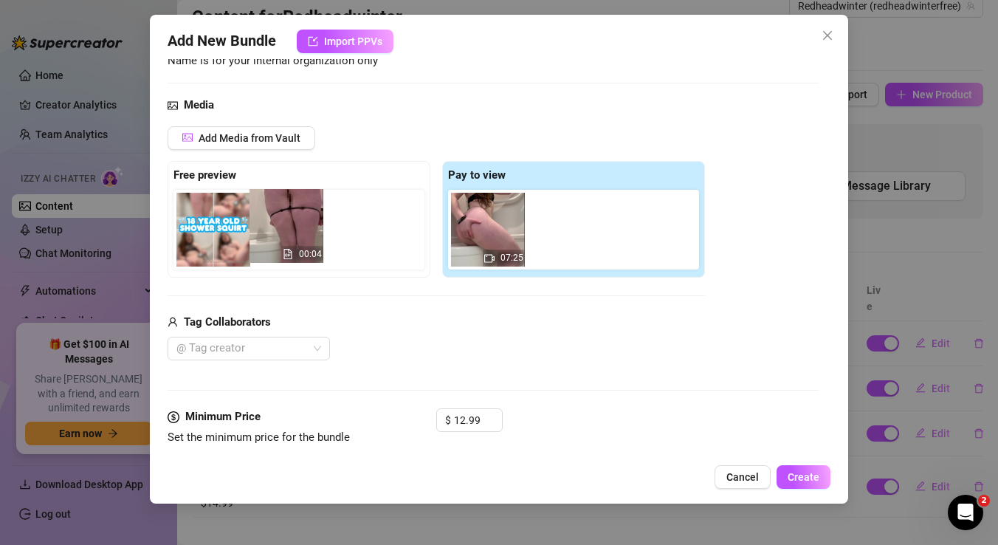
drag, startPoint x: 567, startPoint y: 225, endPoint x: 281, endPoint y: 221, distance: 285.8
click at [281, 221] on div "Free preview Pay to view 07:25 00:04" at bounding box center [437, 219] width 538 height 117
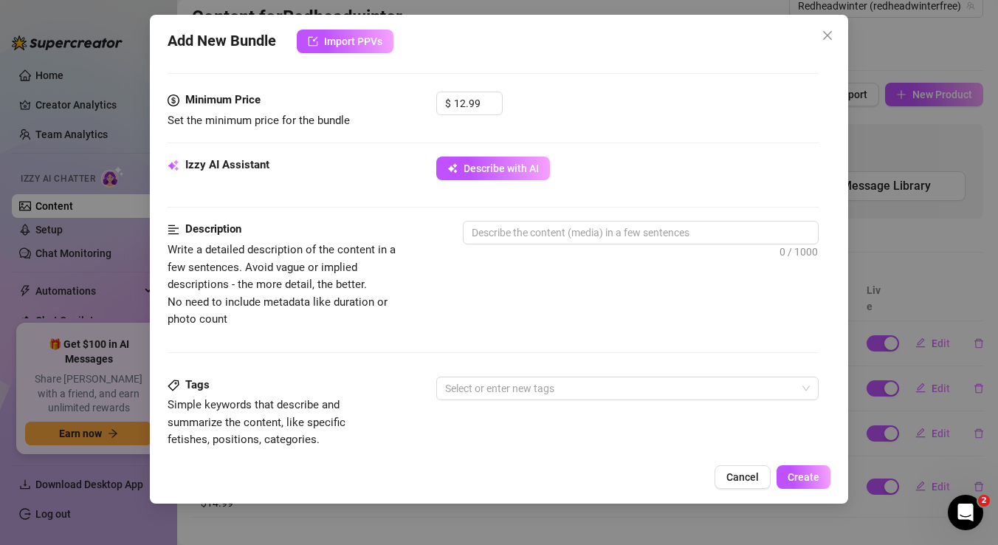
scroll to position [456, 0]
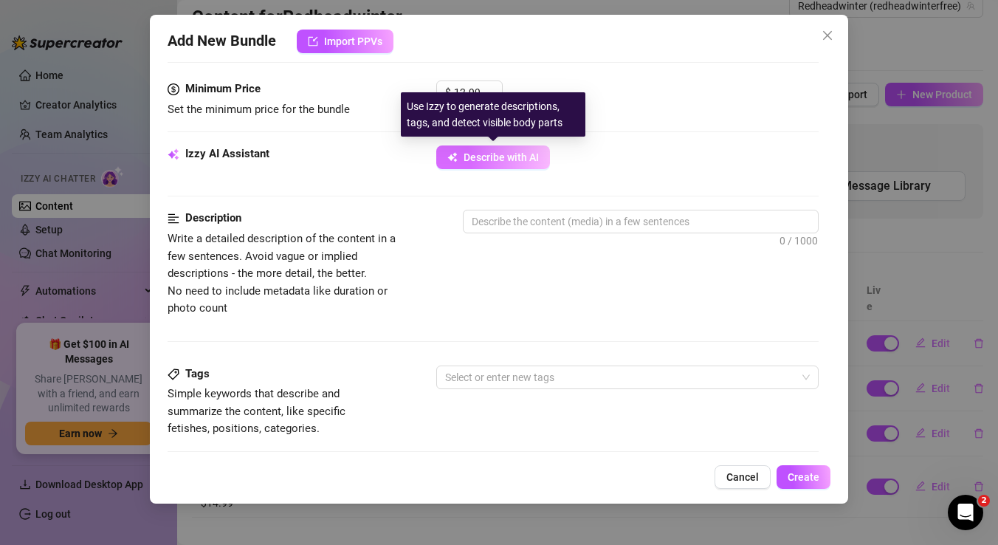
click at [524, 162] on span "Describe with AI" at bounding box center [501, 157] width 75 height 12
click at [460, 162] on button "Describe with AI" at bounding box center [493, 157] width 114 height 24
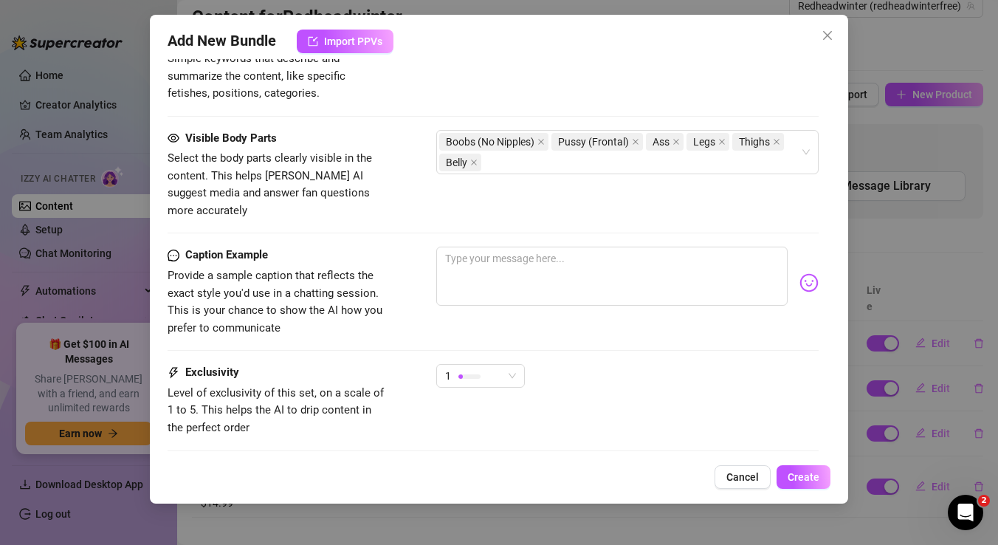
scroll to position [813, 0]
click at [532, 260] on textarea at bounding box center [611, 275] width 351 height 59
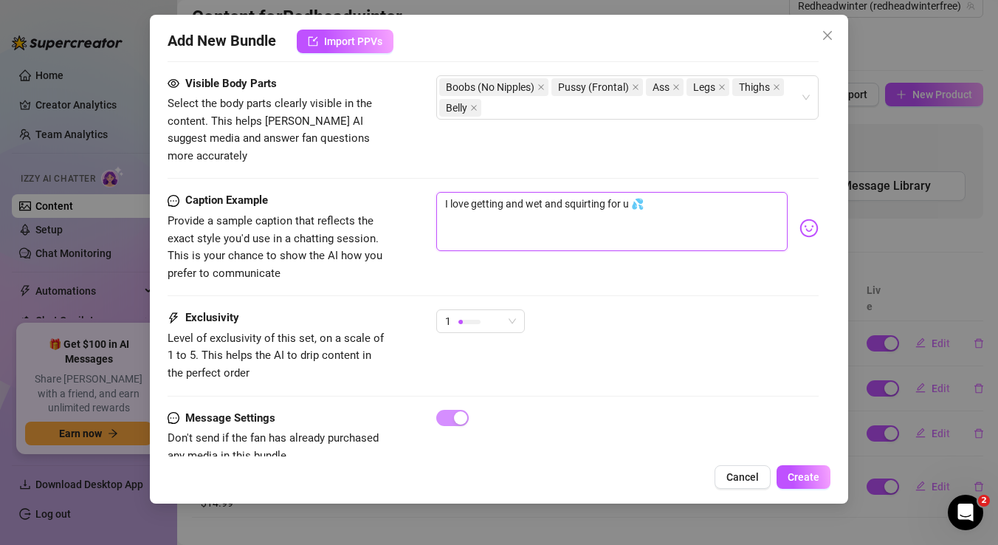
scroll to position [885, 0]
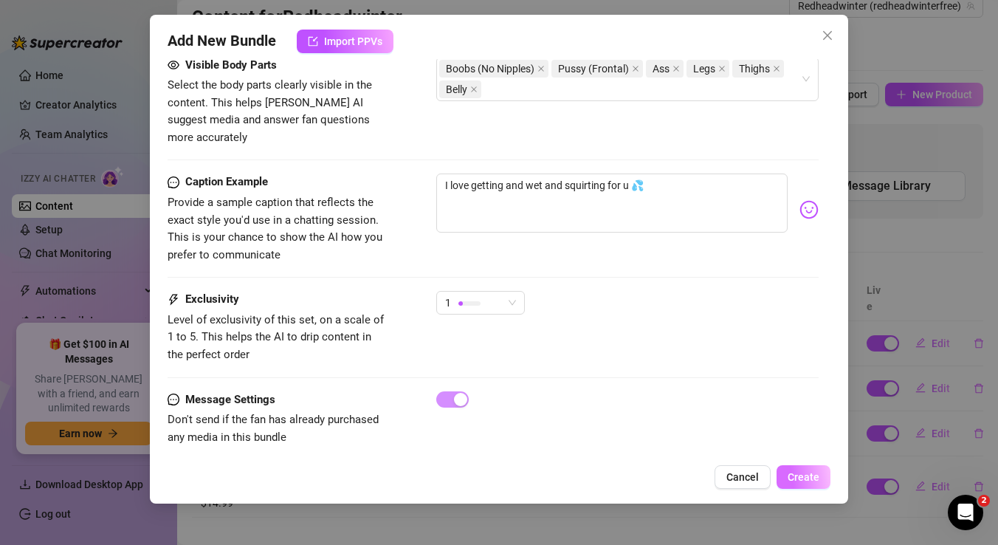
click at [799, 478] on span "Create" at bounding box center [804, 477] width 32 height 12
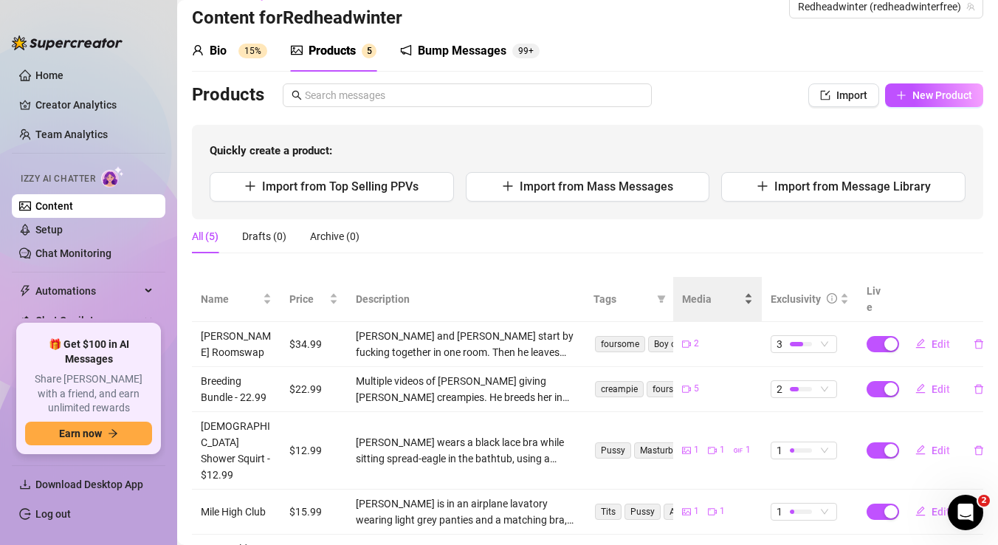
scroll to position [22, 0]
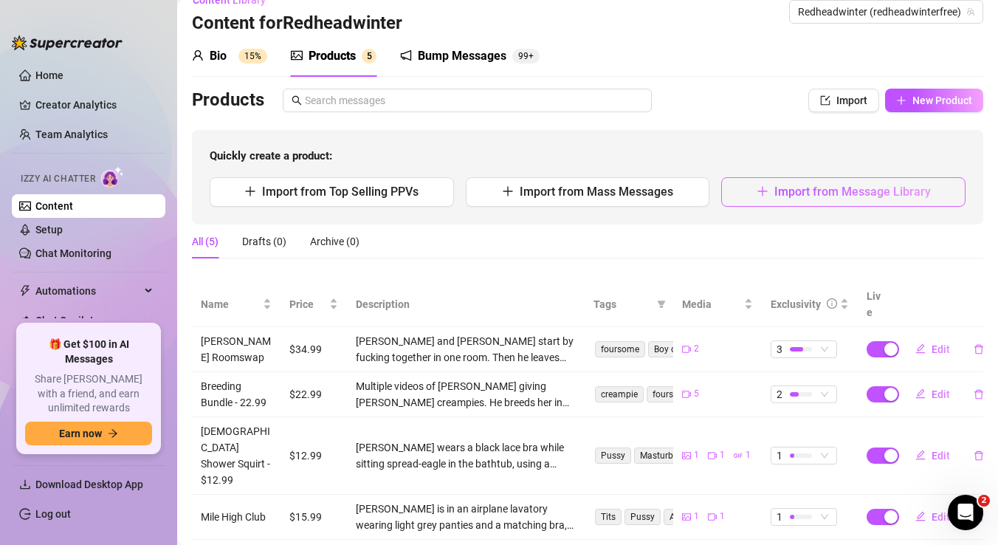
click at [799, 188] on span "Import from Message Library" at bounding box center [853, 192] width 157 height 14
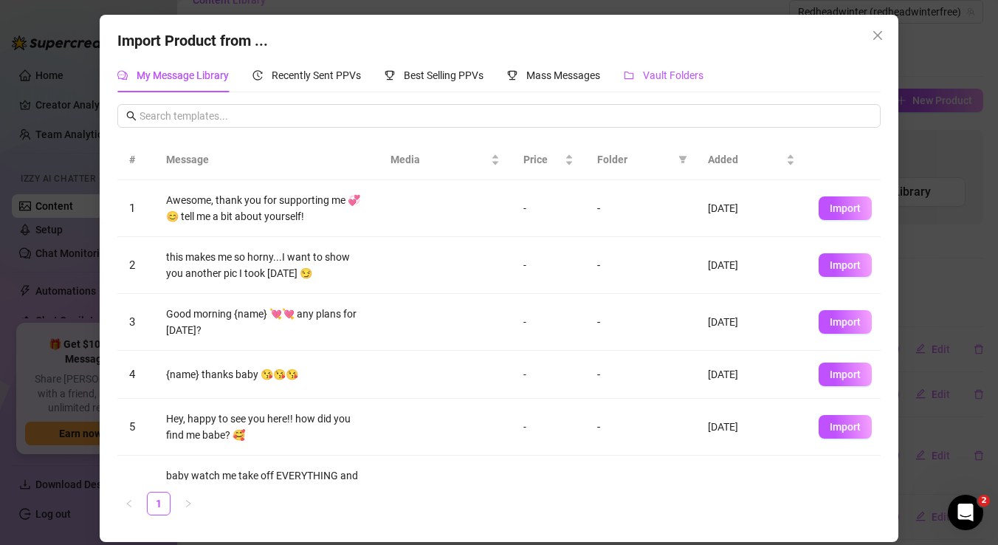
click at [655, 80] on span "Vault Folders" at bounding box center [673, 75] width 61 height 12
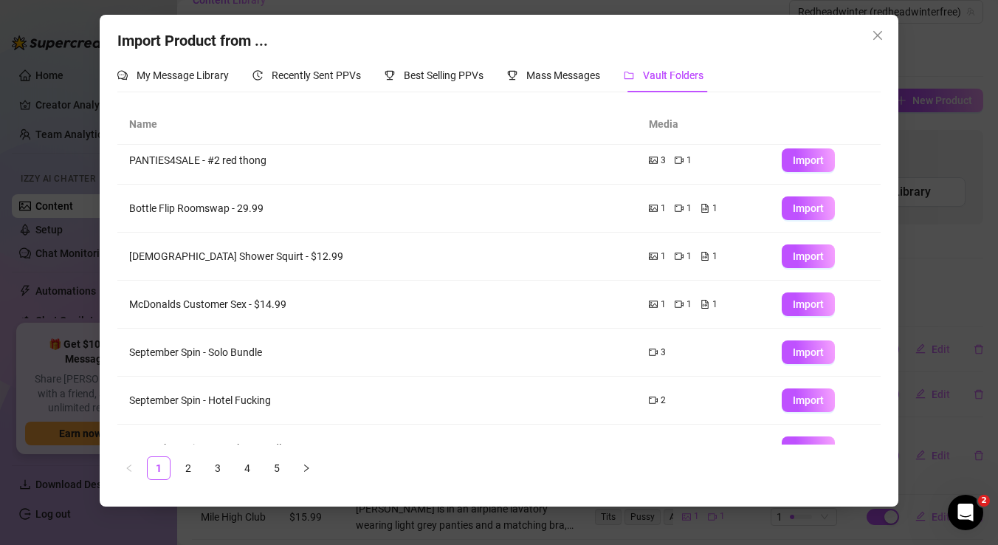
scroll to position [180, 0]
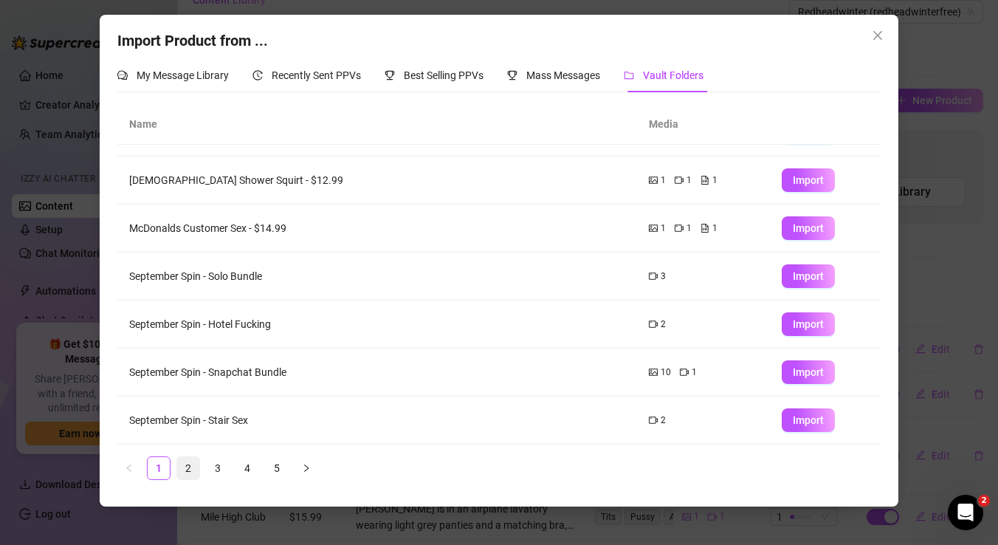
click at [180, 476] on link "2" at bounding box center [188, 468] width 22 height 22
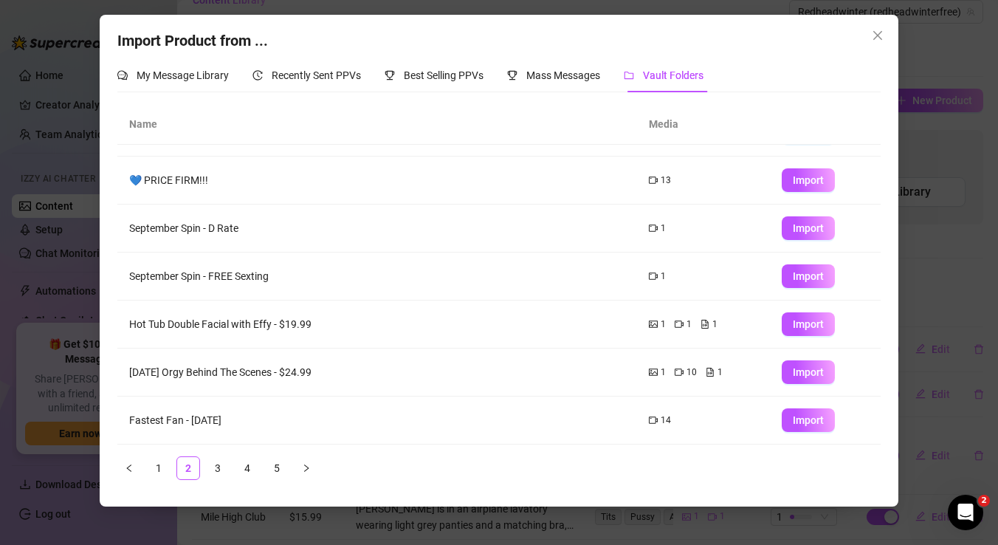
click at [287, 373] on td "[DATE] Orgy Behind The Scenes - $24.99" at bounding box center [377, 373] width 520 height 48
click at [227, 471] on link "3" at bounding box center [218, 468] width 22 height 22
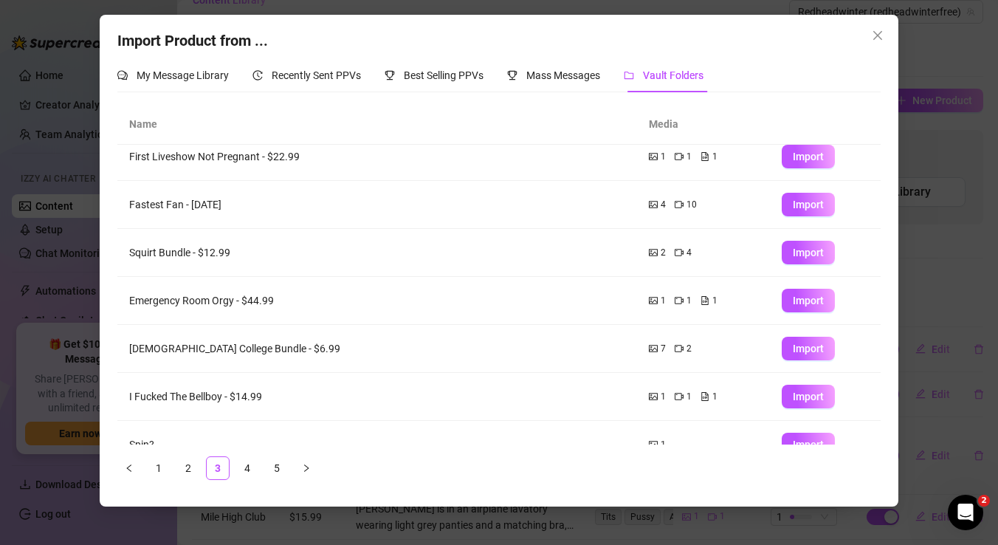
scroll to position [61, 0]
click at [803, 352] on span "Import" at bounding box center [808, 348] width 31 height 12
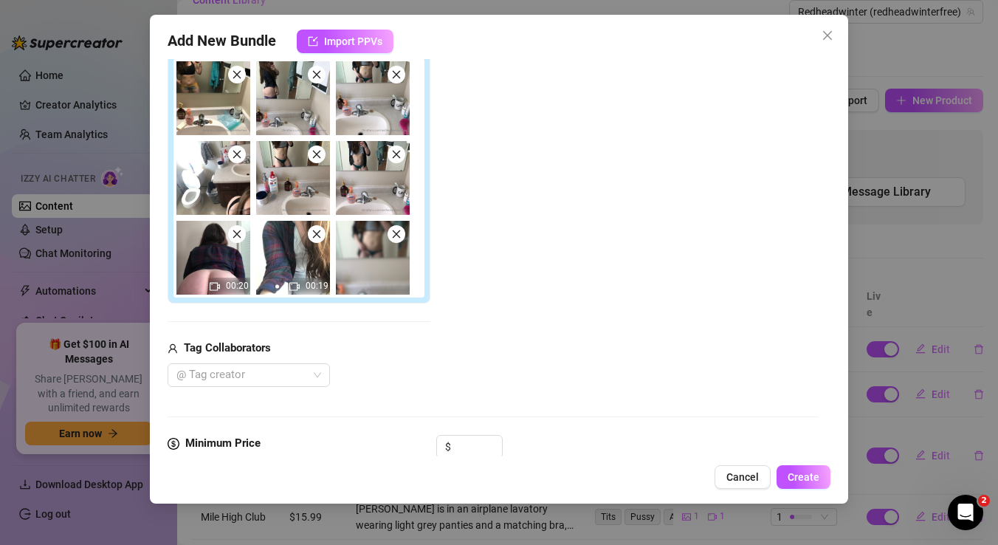
scroll to position [357, 0]
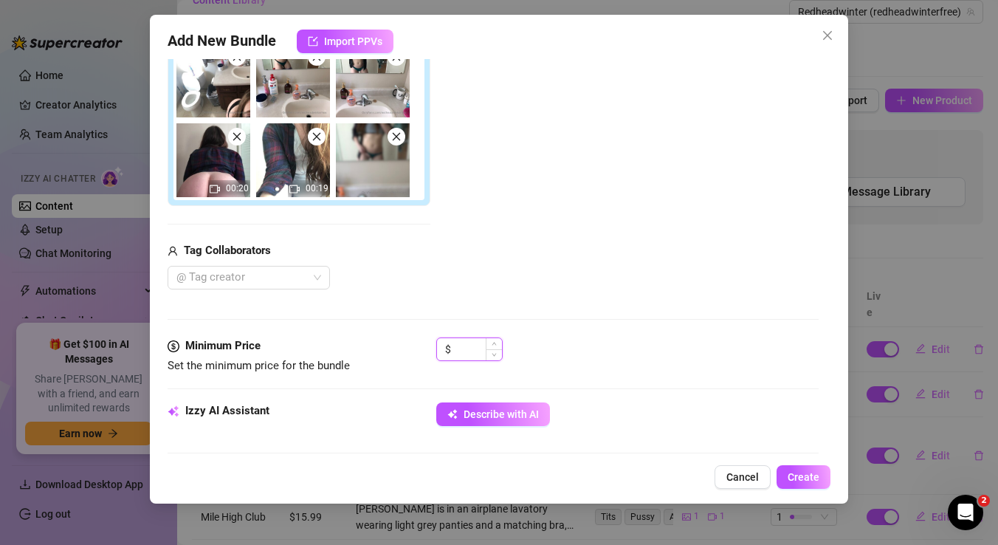
click at [470, 346] on input at bounding box center [478, 349] width 48 height 22
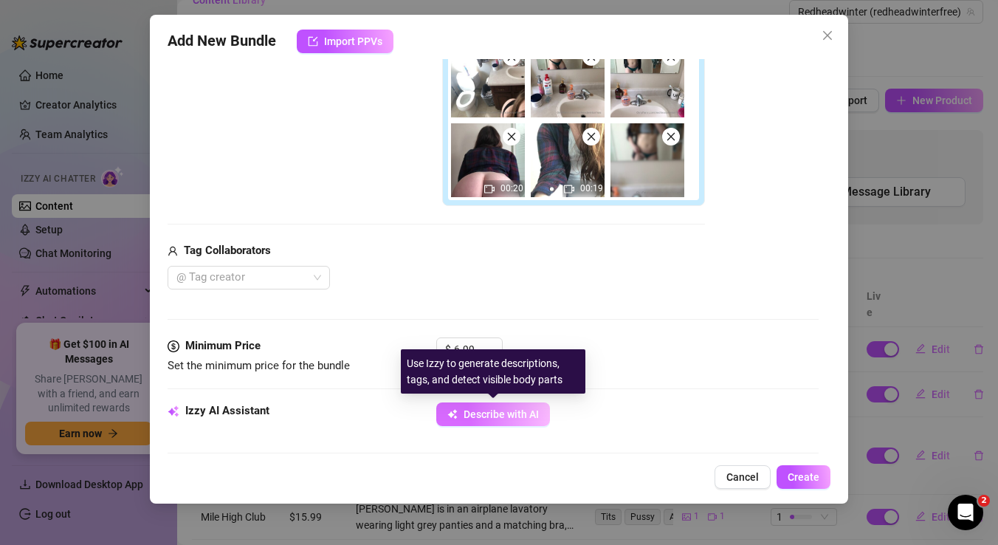
click at [504, 415] on span "Describe with AI" at bounding box center [501, 414] width 75 height 12
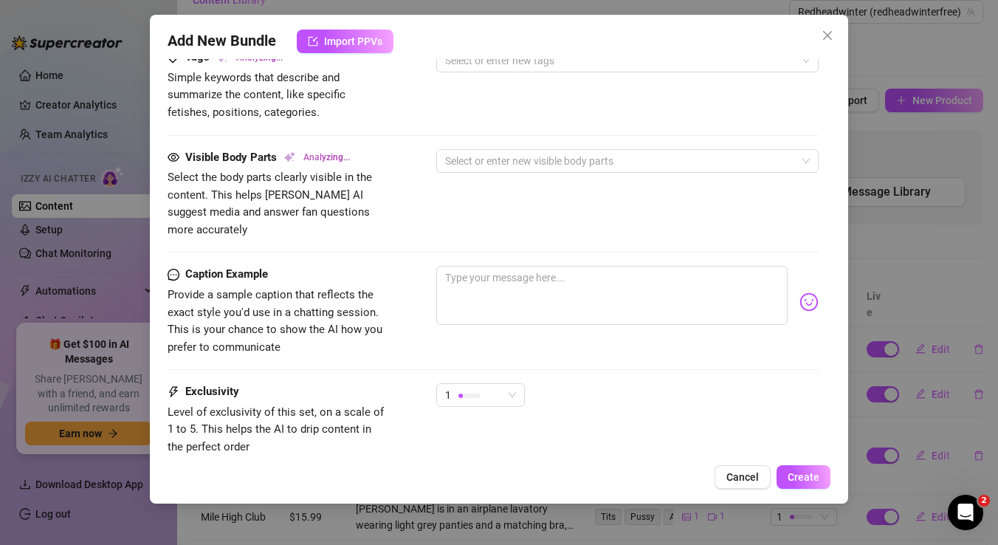
scroll to position [941, 0]
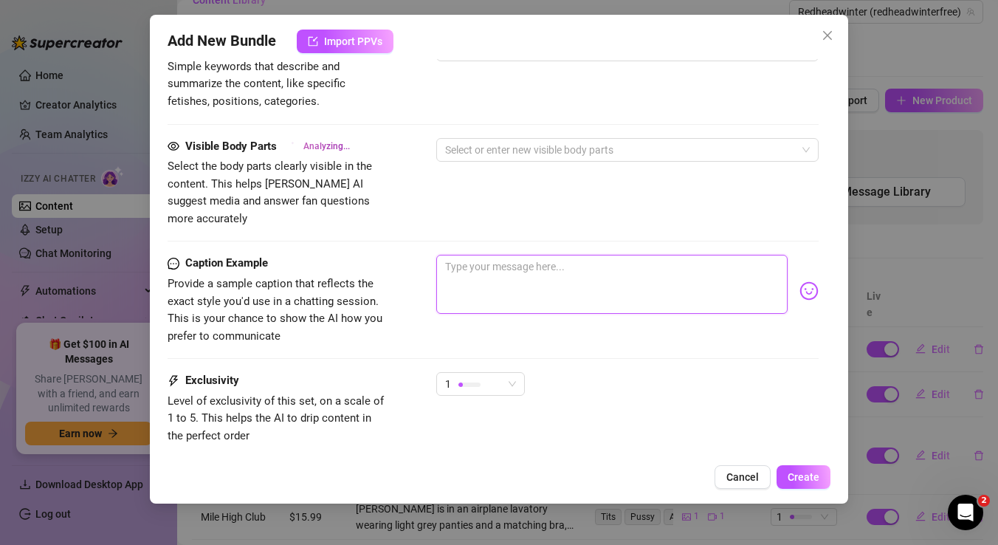
click at [498, 262] on textarea at bounding box center [611, 284] width 351 height 59
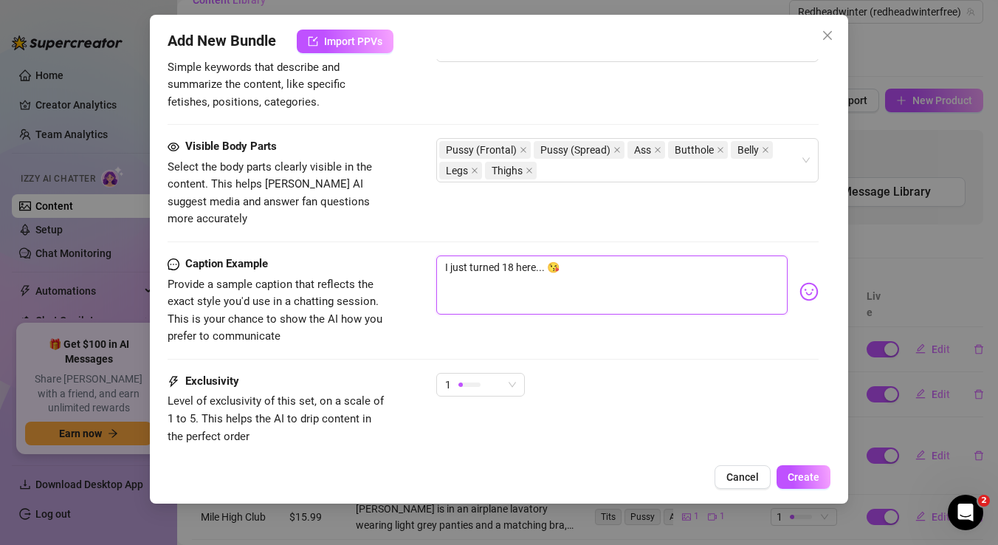
scroll to position [961, 0]
drag, startPoint x: 566, startPoint y: 248, endPoint x: 516, endPoint y: 248, distance: 49.5
click at [516, 255] on textarea "I just turned 18 here... 😘" at bounding box center [611, 284] width 351 height 59
drag, startPoint x: 516, startPoint y: 251, endPoint x: 455, endPoint y: 250, distance: 61.3
click at [455, 255] on textarea "I just turned 18 do you love my [DEMOGRAPHIC_DATA] pussy?" at bounding box center [611, 284] width 351 height 59
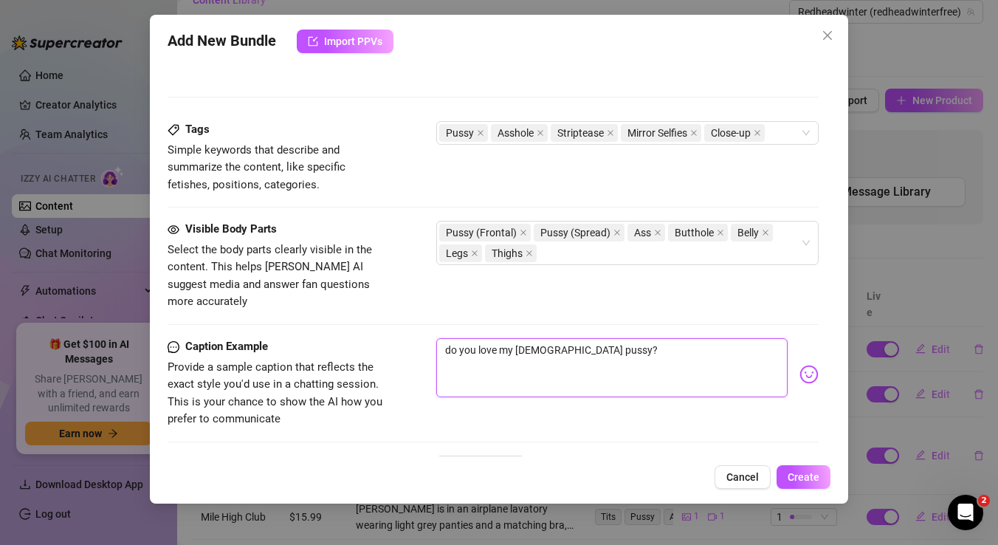
scroll to position [1015, 0]
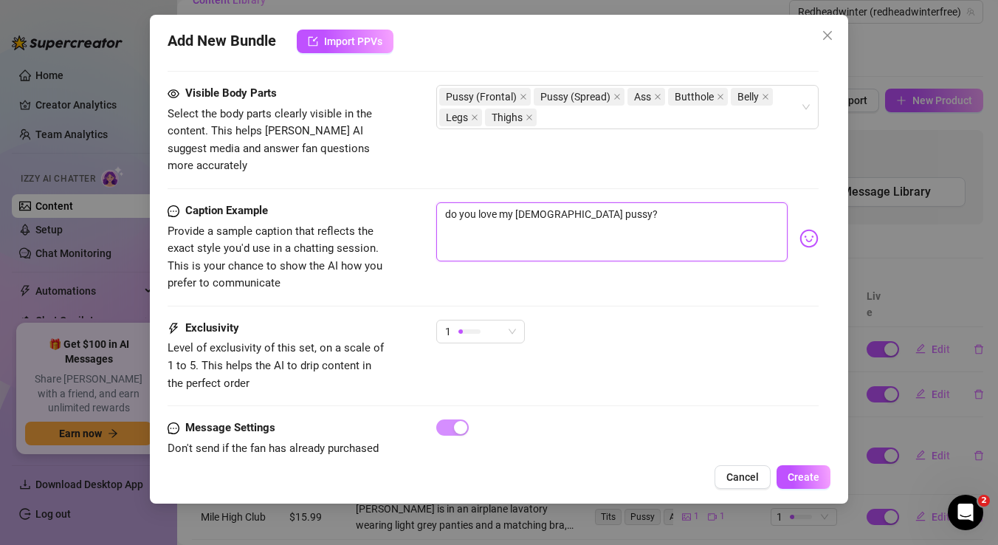
click at [456, 202] on textarea "do you love my [DEMOGRAPHIC_DATA] pussy?" at bounding box center [611, 231] width 351 height 59
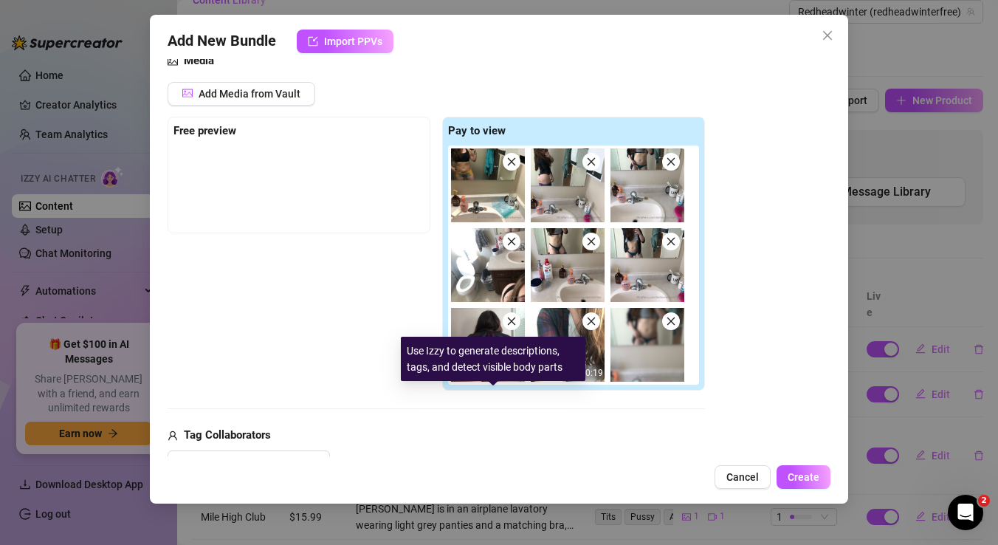
scroll to position [163, 0]
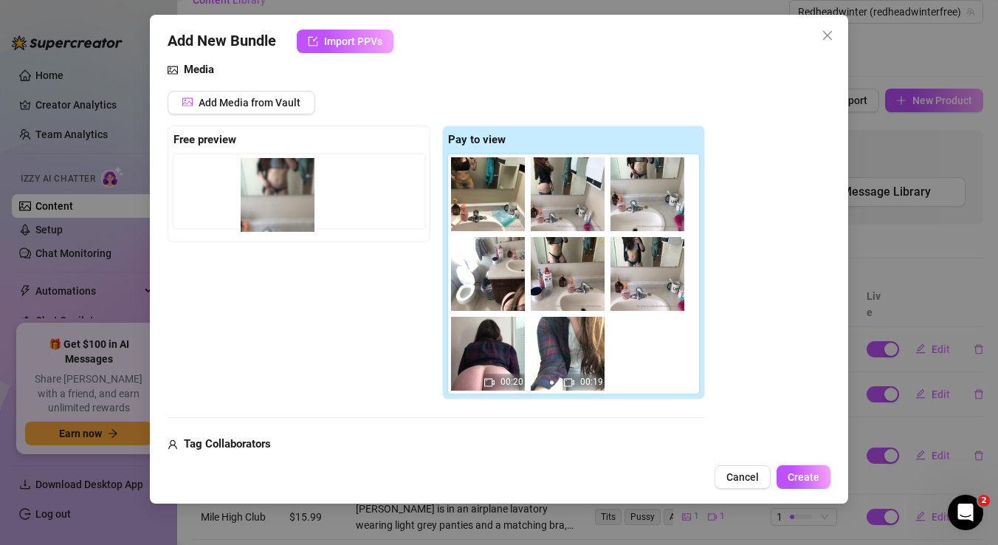
drag, startPoint x: 653, startPoint y: 362, endPoint x: 263, endPoint y: 205, distance: 421.1
click at [264, 205] on div "Free preview Pay to view 00:20 00:19" at bounding box center [437, 263] width 538 height 275
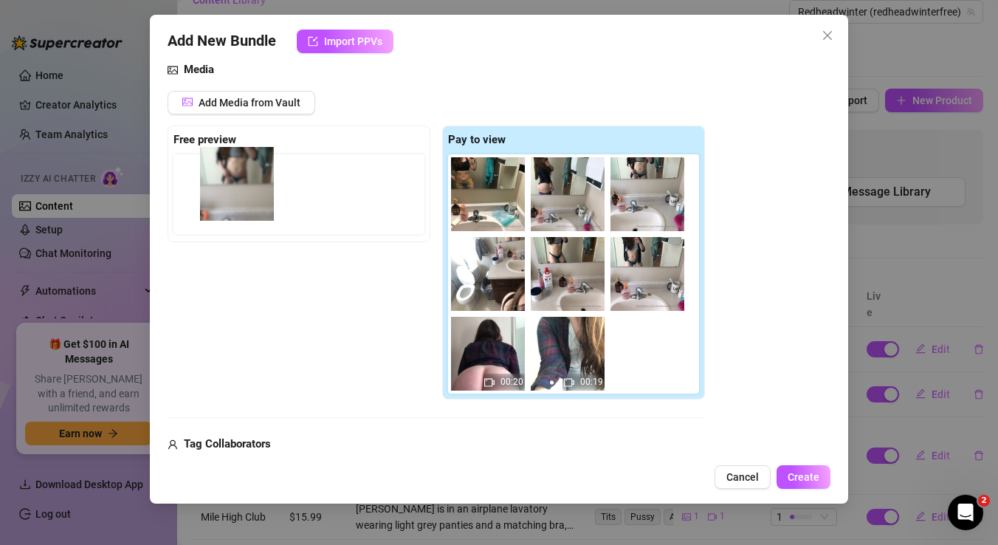
drag, startPoint x: 645, startPoint y: 359, endPoint x: 219, endPoint y: 188, distance: 458.9
click at [219, 189] on div "Free preview Pay to view 00:20 00:19" at bounding box center [437, 263] width 538 height 275
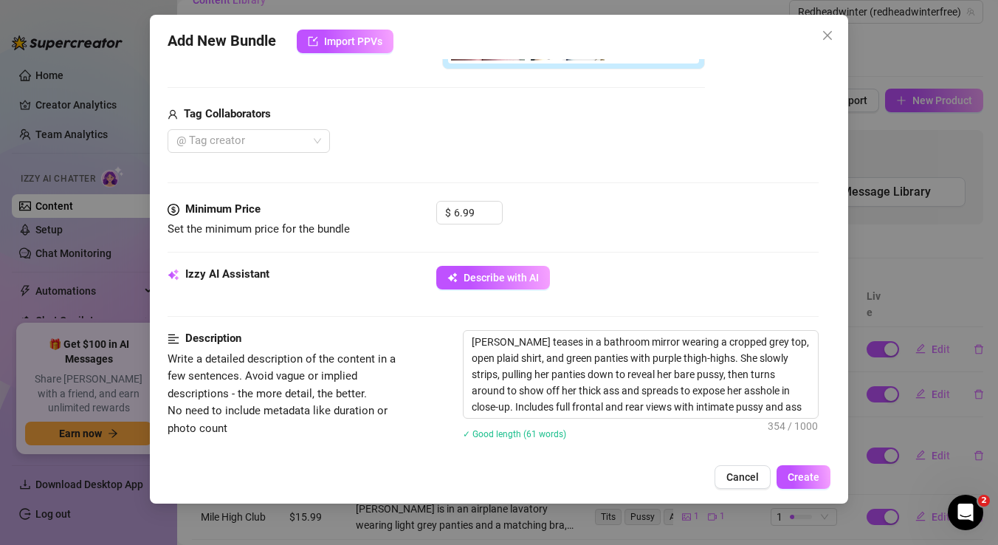
scroll to position [387, 0]
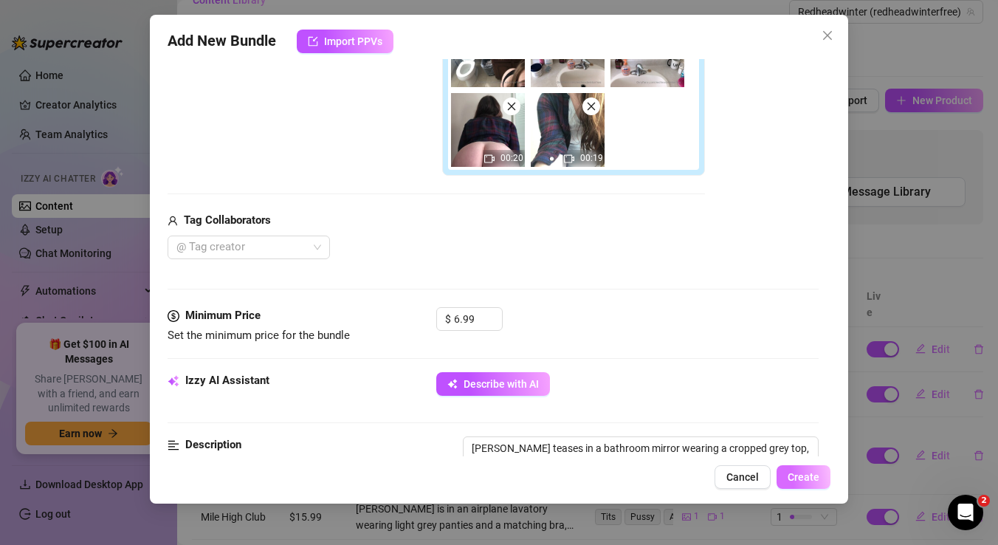
click at [798, 475] on span "Create" at bounding box center [804, 477] width 32 height 12
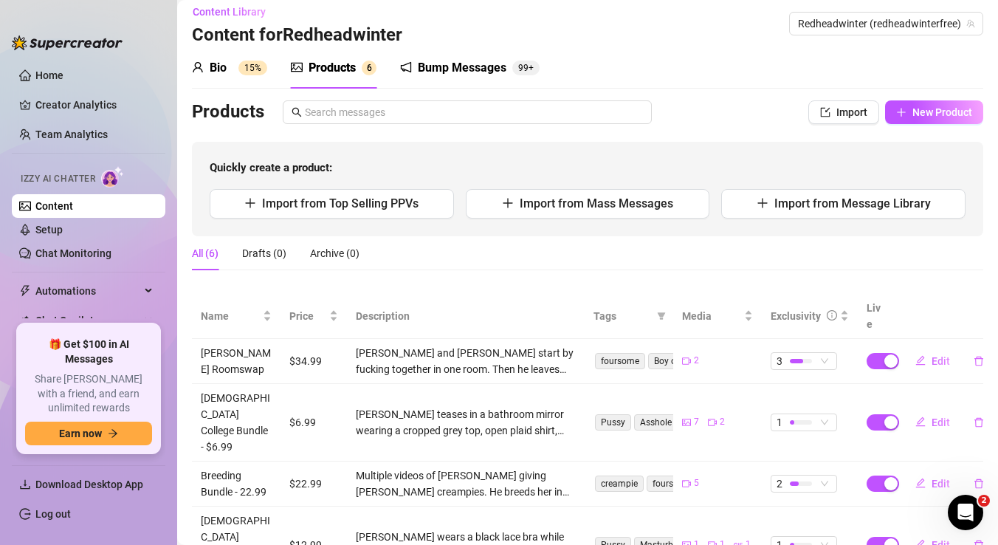
scroll to position [0, 0]
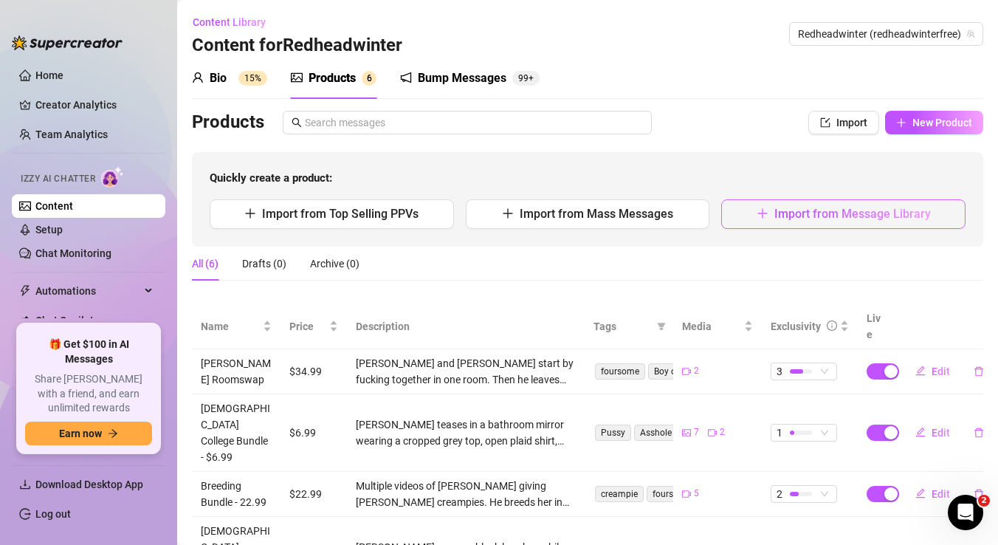
click at [775, 213] on button "Import from Message Library" at bounding box center [843, 214] width 244 height 30
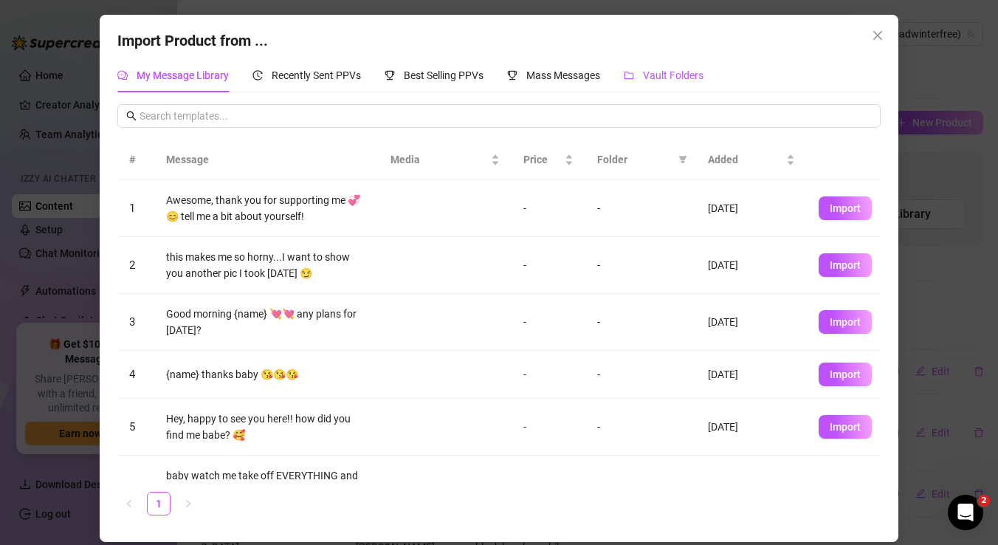
click at [656, 75] on span "Vault Folders" at bounding box center [673, 75] width 61 height 12
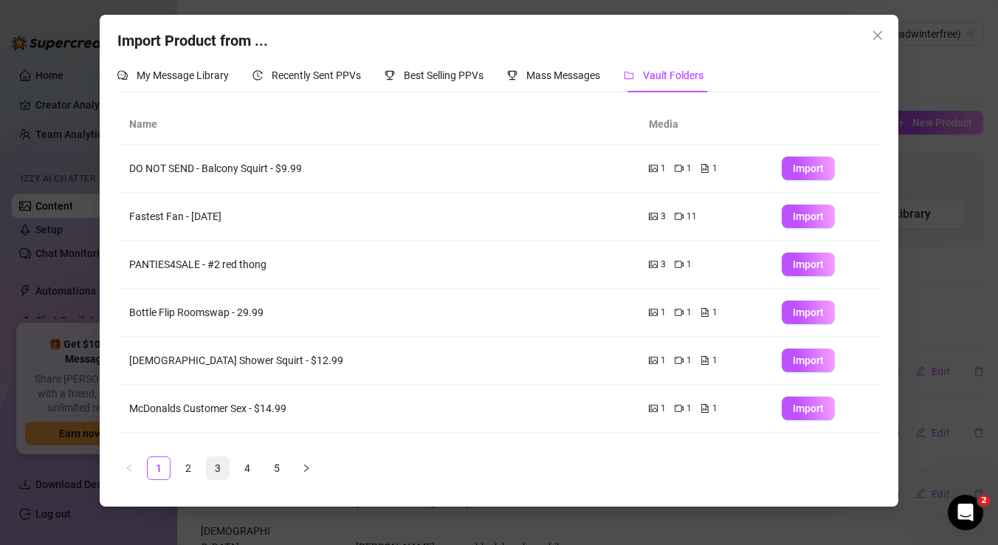
click at [222, 468] on link "3" at bounding box center [218, 468] width 22 height 22
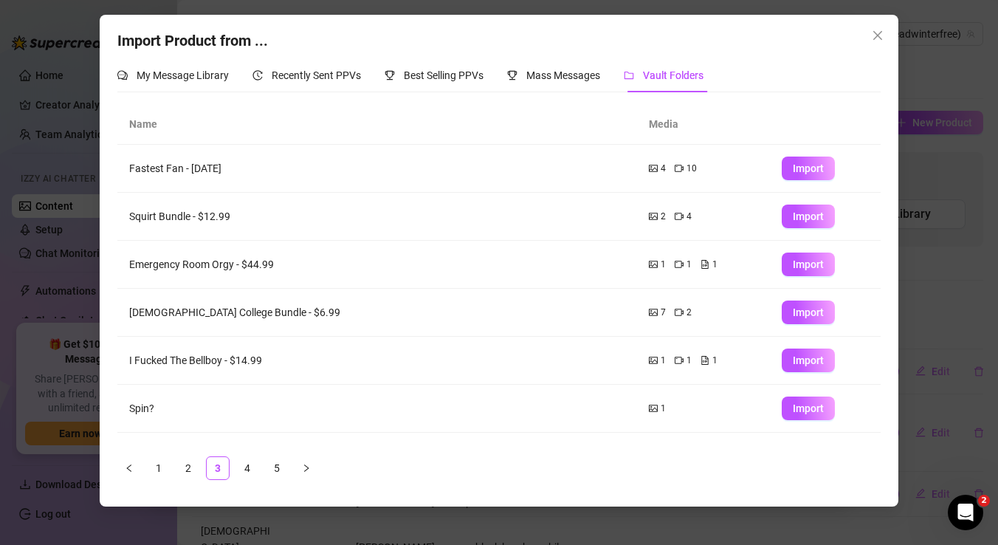
scroll to position [102, 0]
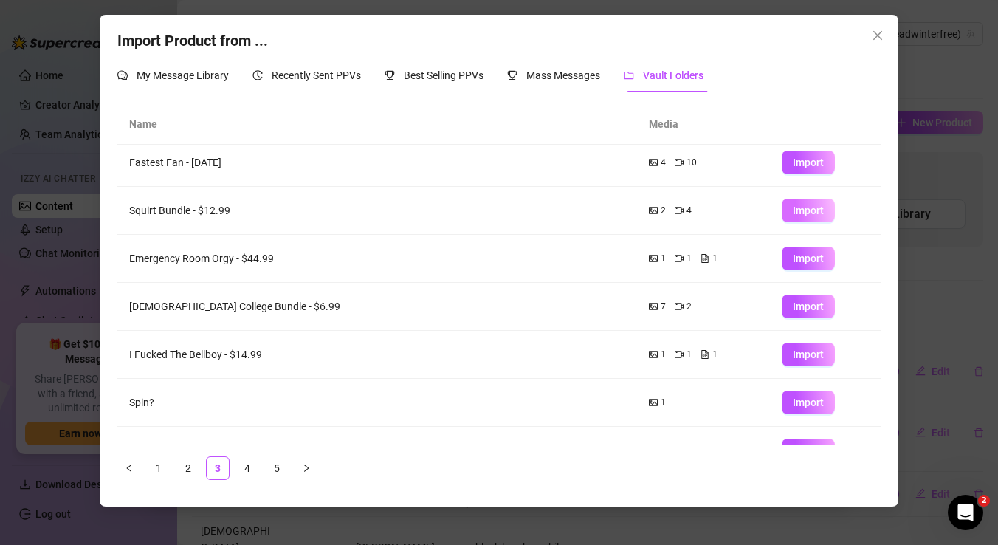
click at [820, 210] on span "Import" at bounding box center [808, 211] width 31 height 12
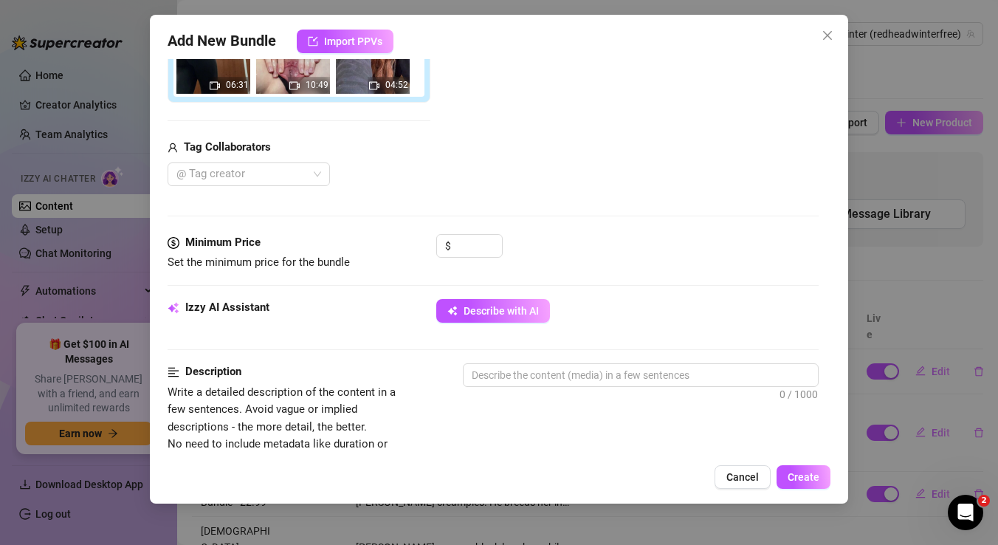
scroll to position [388, 0]
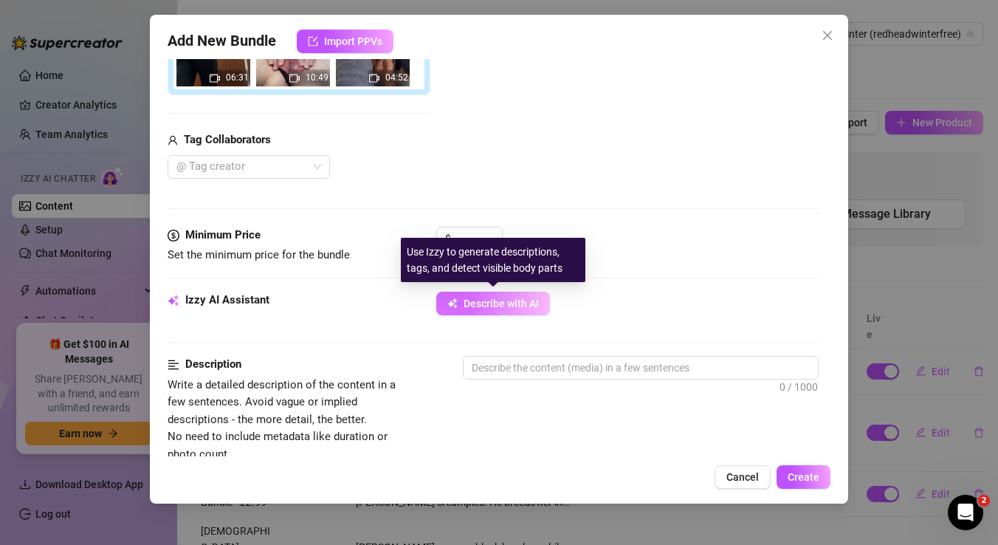
click at [495, 301] on span "Describe with AI" at bounding box center [501, 304] width 75 height 12
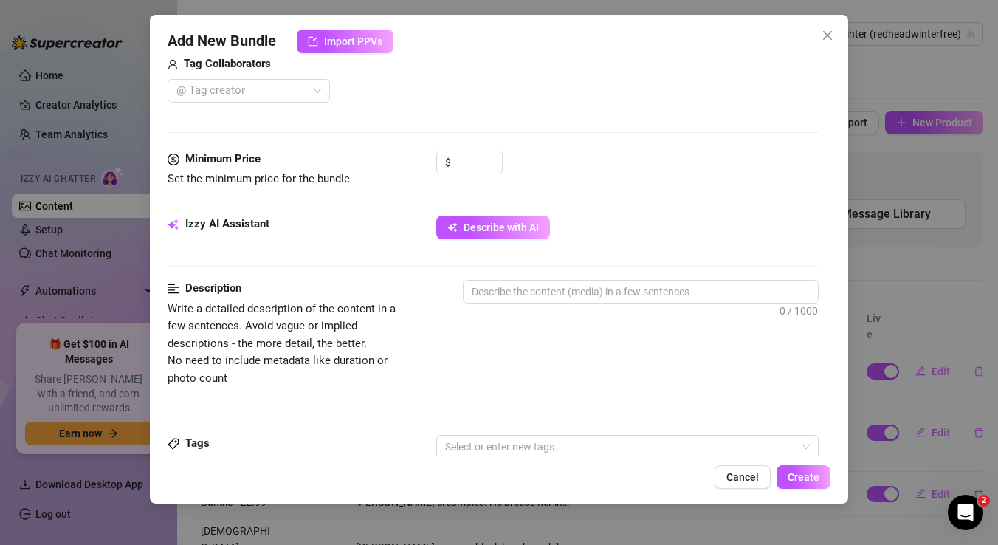
scroll to position [467, 0]
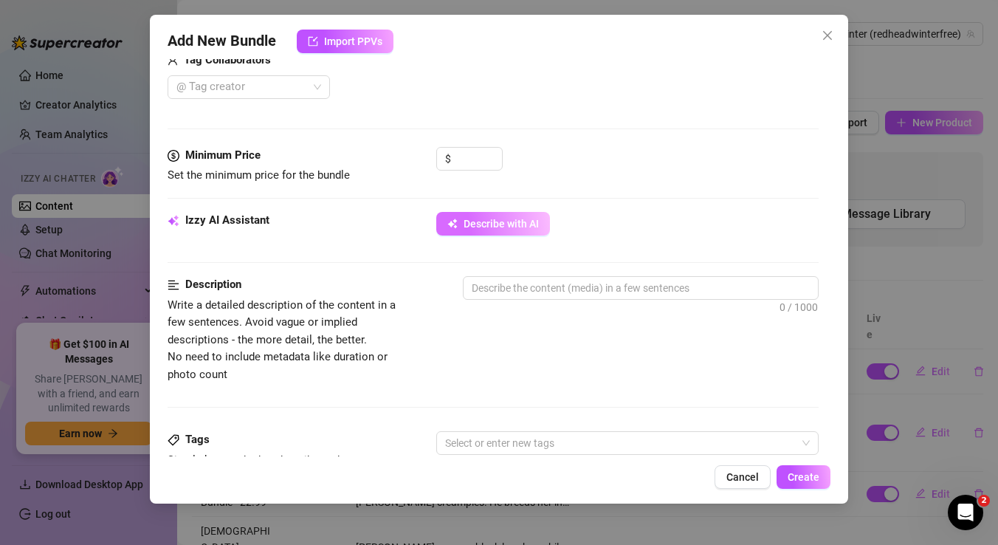
click at [484, 232] on button "Describe with AI" at bounding box center [493, 224] width 114 height 24
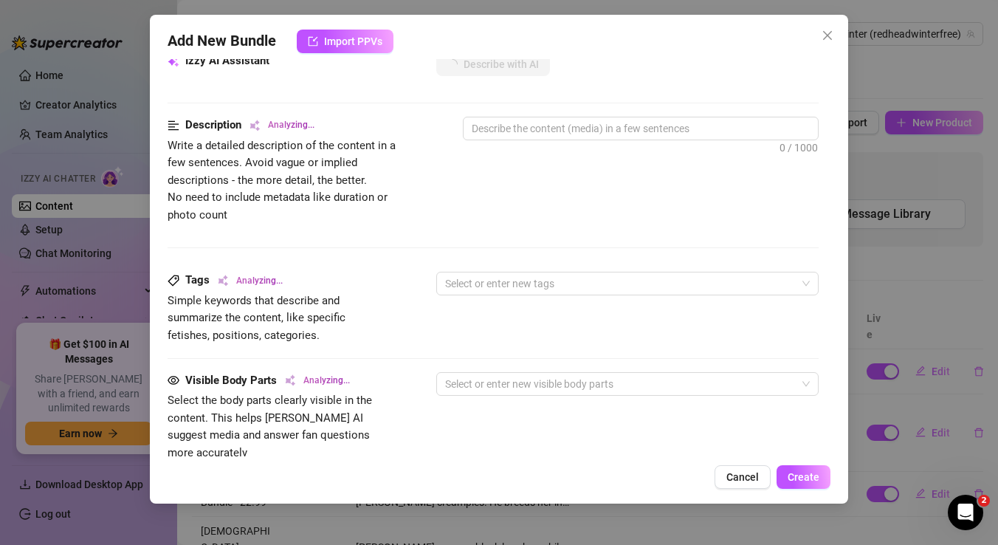
scroll to position [628, 0]
